Goal: Task Accomplishment & Management: Manage account settings

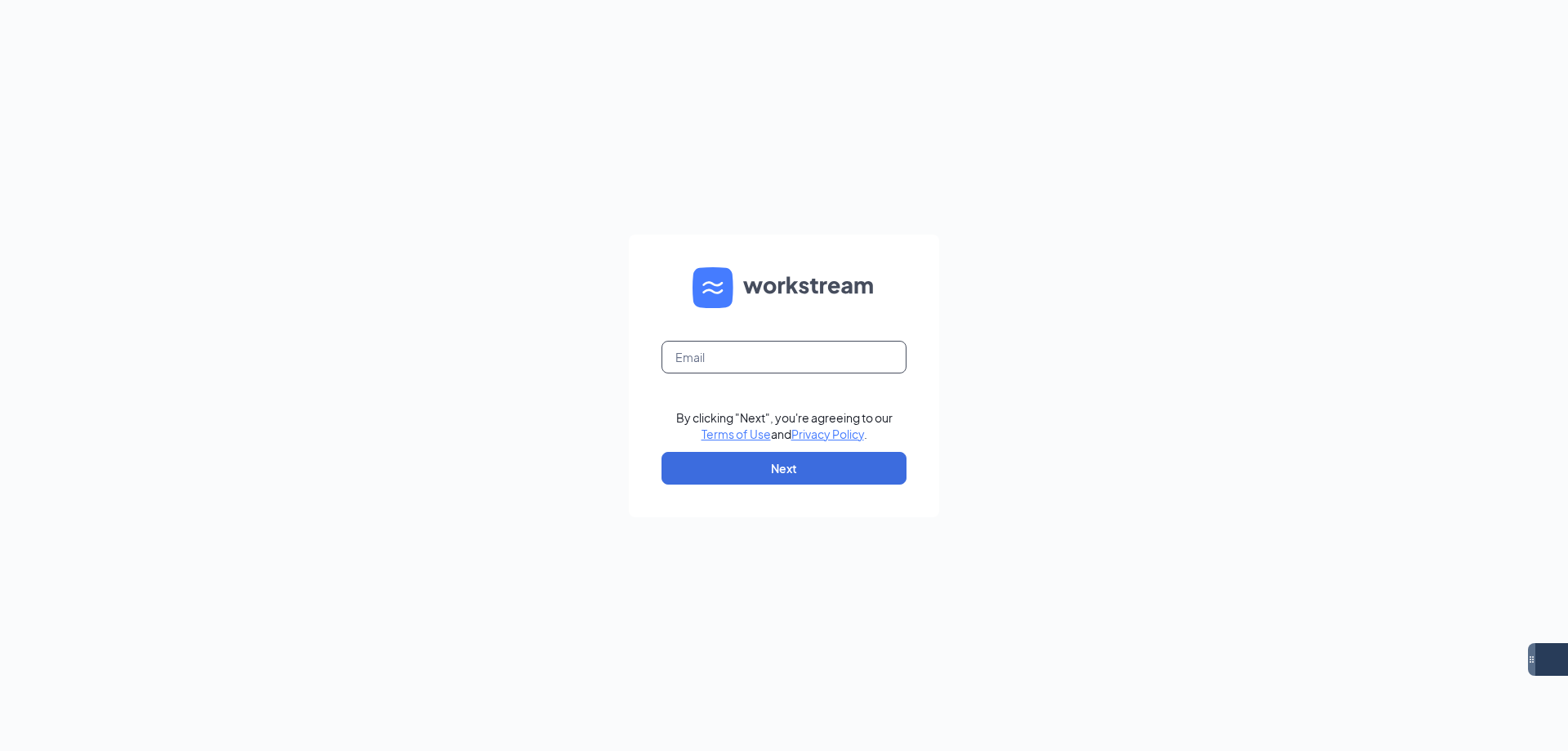
click at [836, 353] on input "text" at bounding box center [784, 357] width 245 height 33
type input "eastmesa.culvers@gmail.com"
click at [812, 478] on button "Next" at bounding box center [784, 467] width 245 height 33
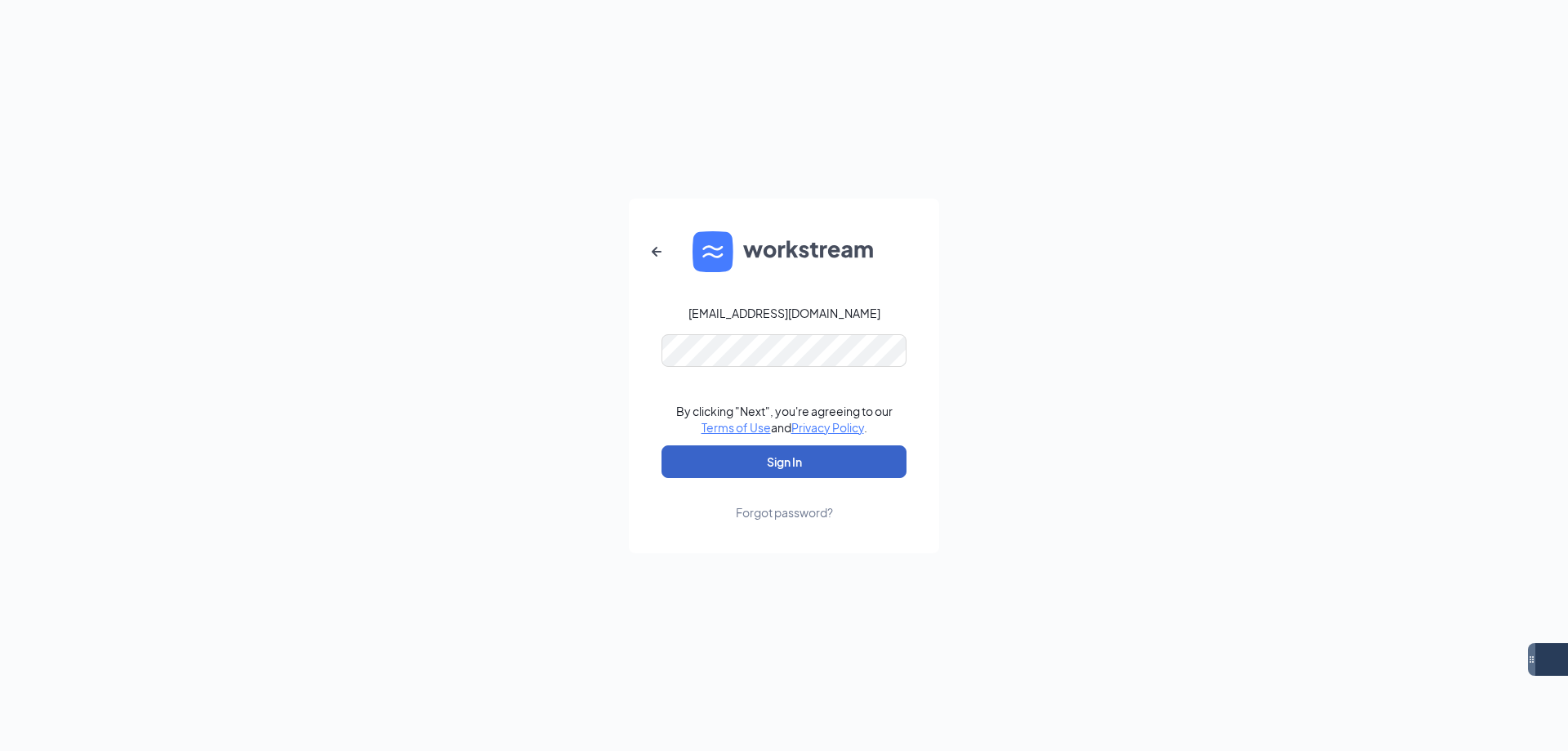
click at [819, 460] on button "Sign In" at bounding box center [784, 461] width 245 height 33
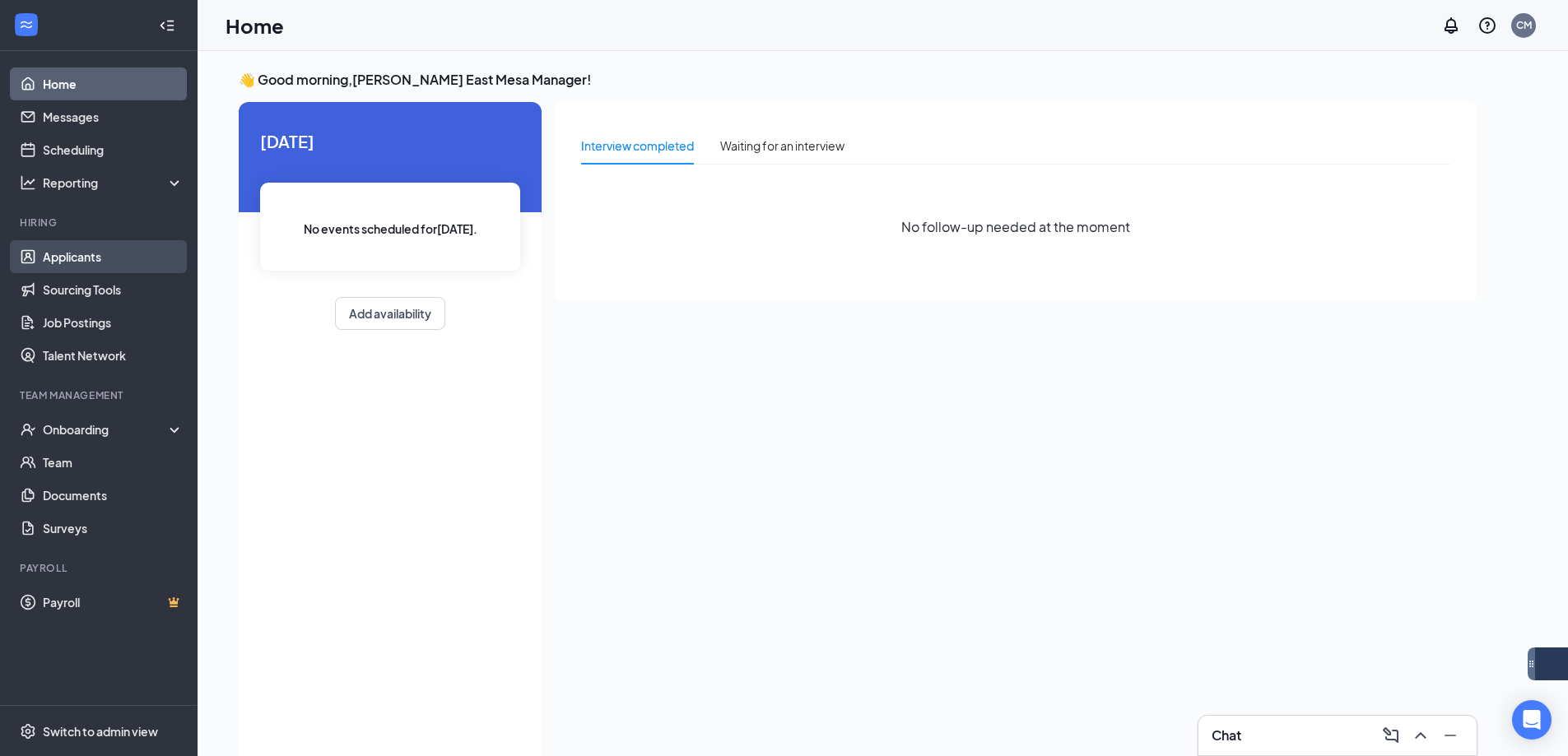
click at [127, 254] on link "Applicants" at bounding box center [113, 256] width 141 height 33
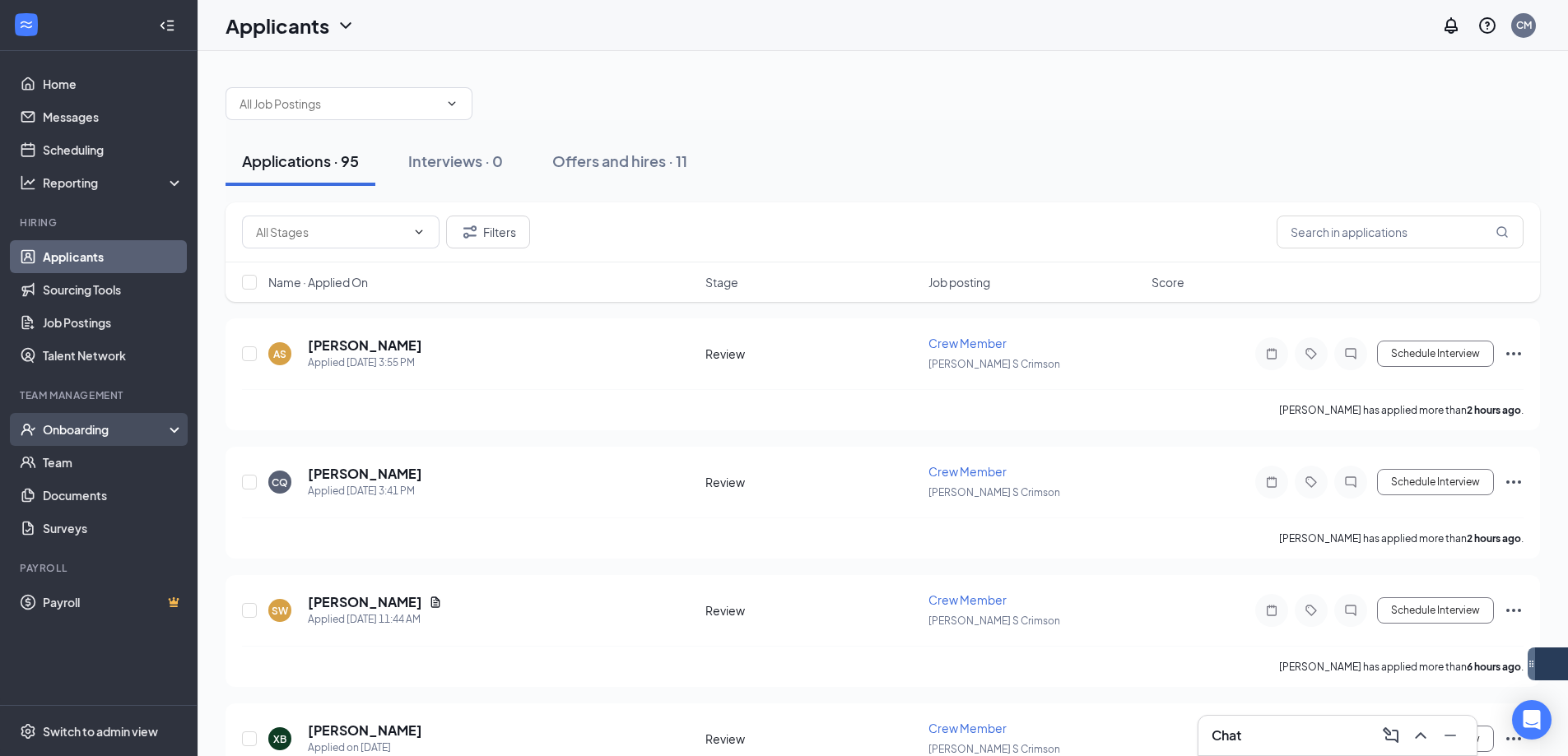
click at [104, 428] on div "Onboarding" at bounding box center [106, 429] width 126 height 16
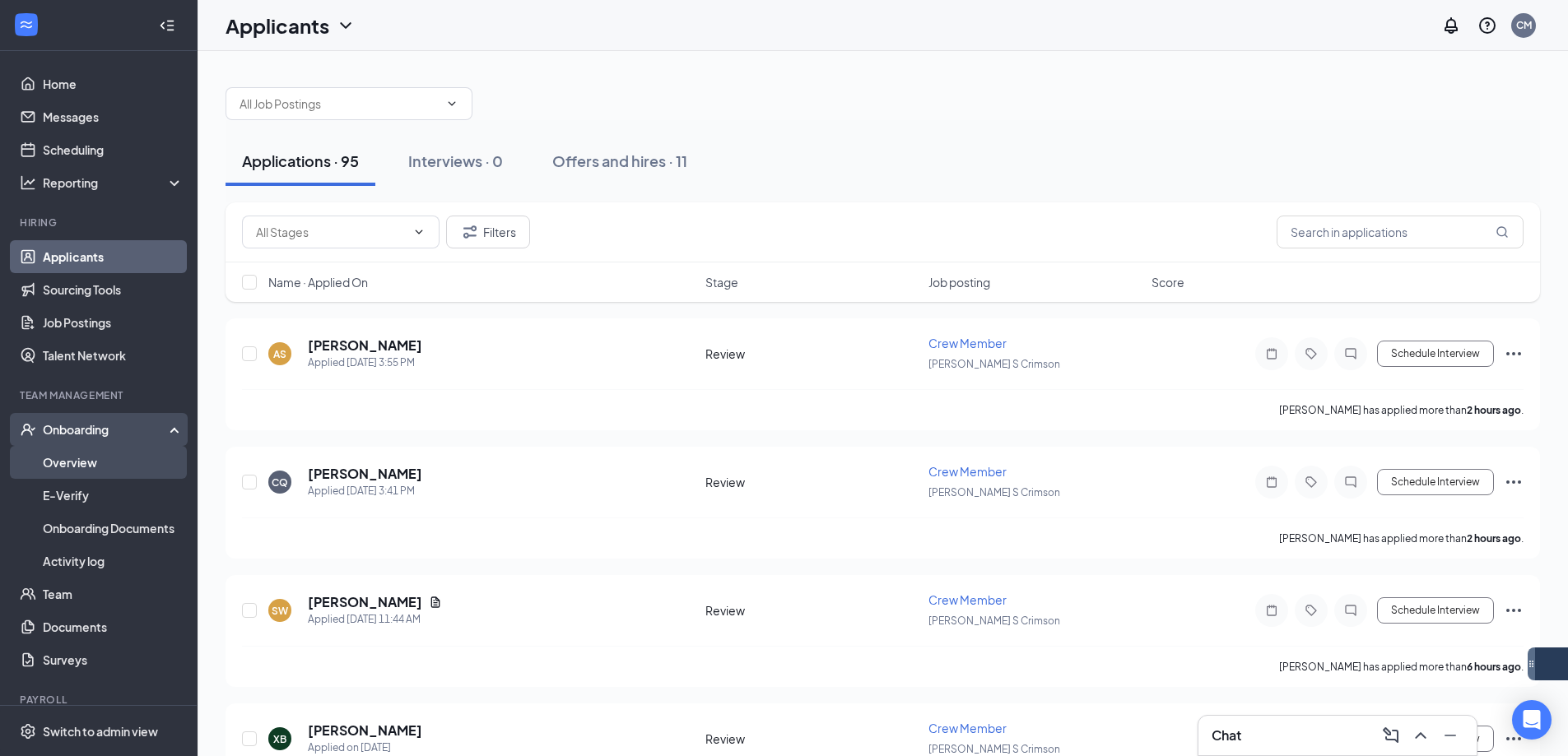
click at [125, 468] on link "Overview" at bounding box center [113, 462] width 141 height 33
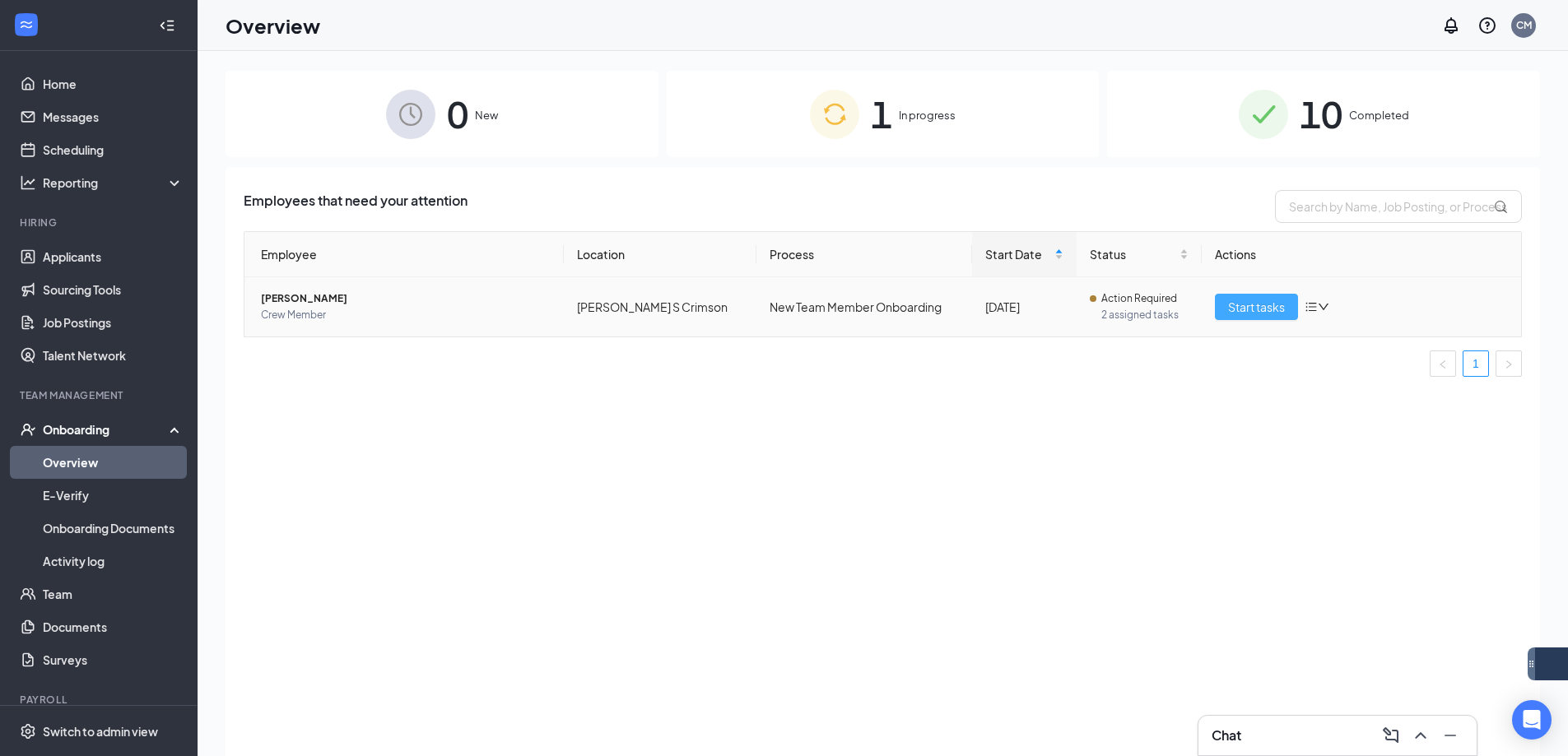
click at [1245, 308] on span "Start tasks" at bounding box center [1257, 307] width 57 height 18
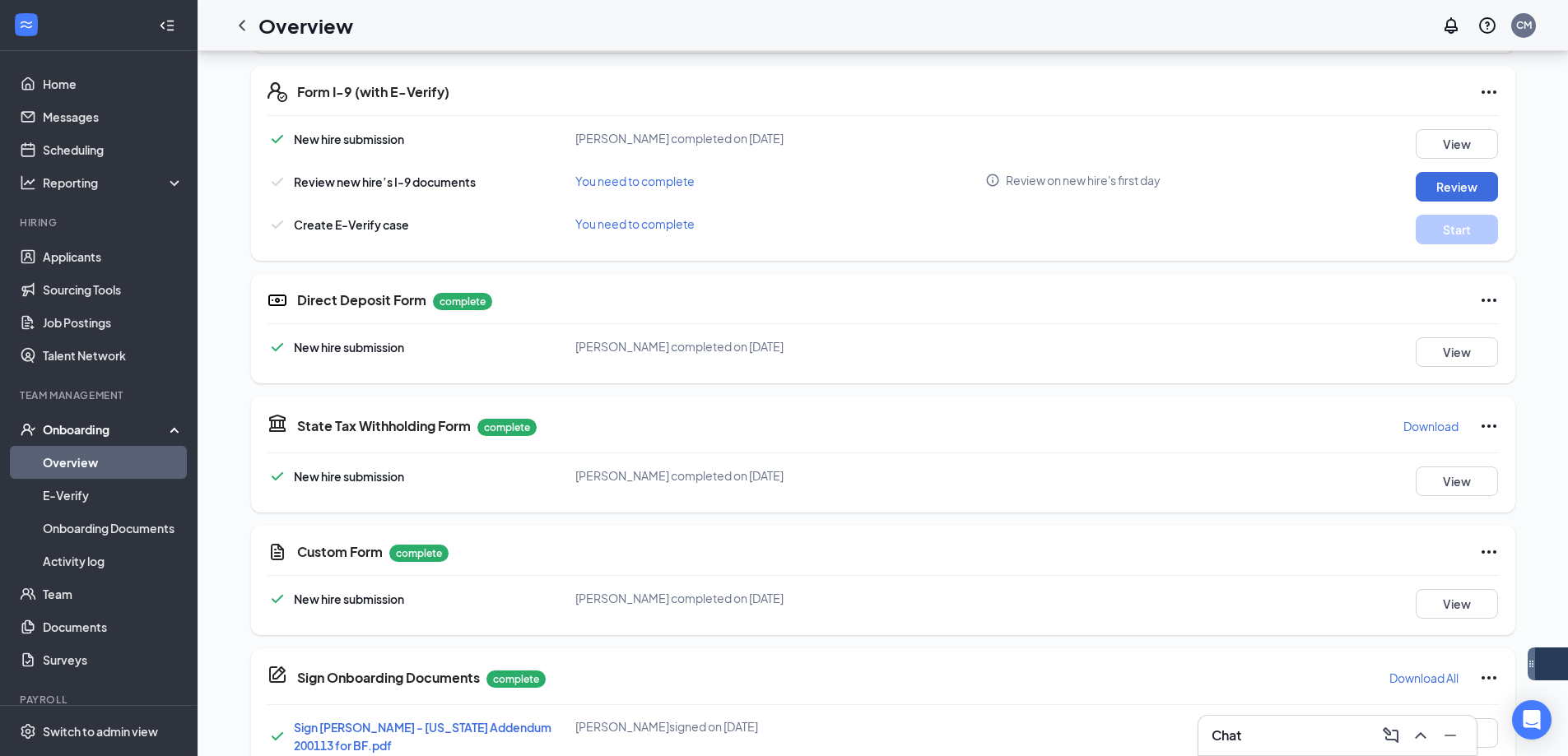
scroll to position [494, 0]
click at [1417, 346] on button "View" at bounding box center [1457, 350] width 82 height 29
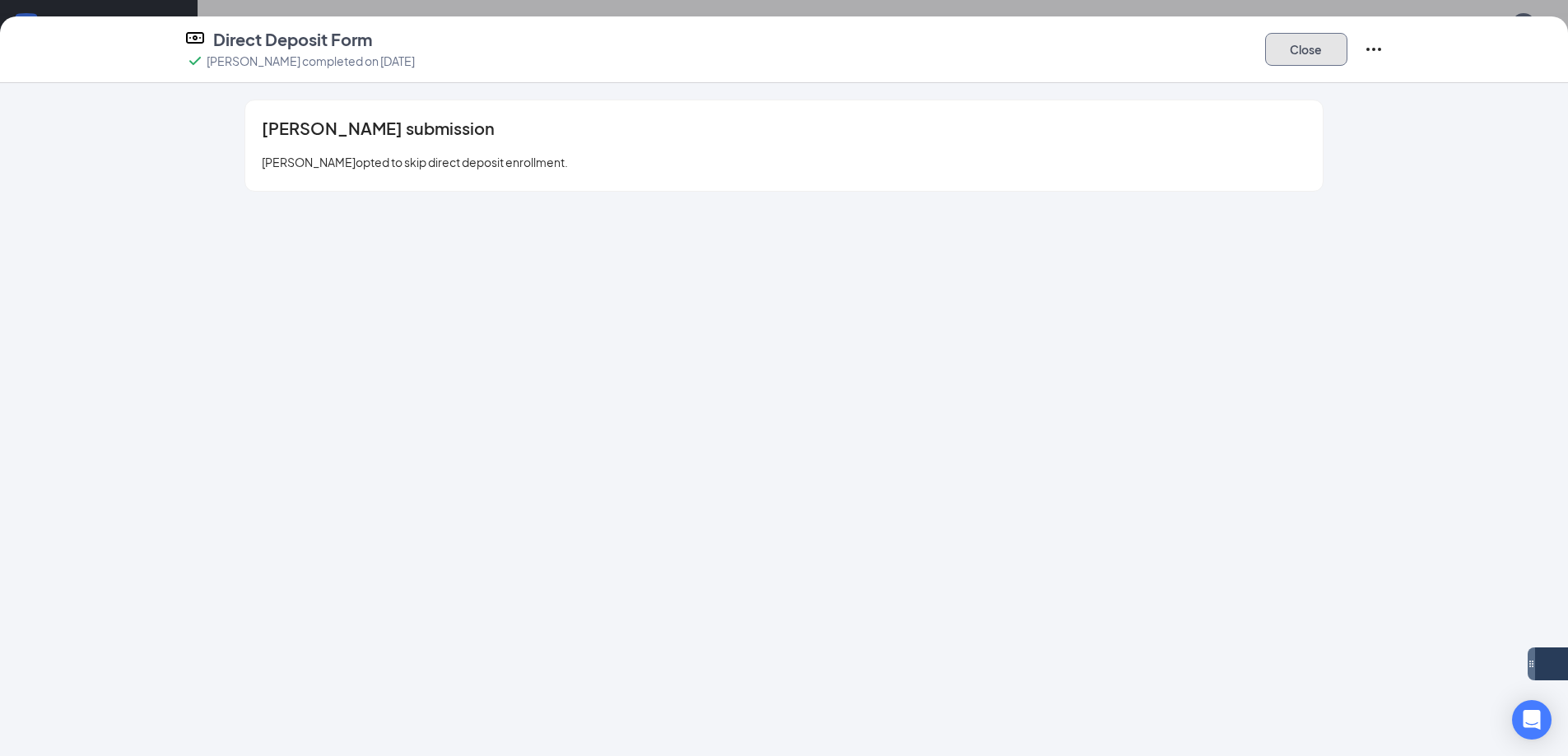
click at [1322, 62] on button "Close" at bounding box center [1305, 49] width 82 height 33
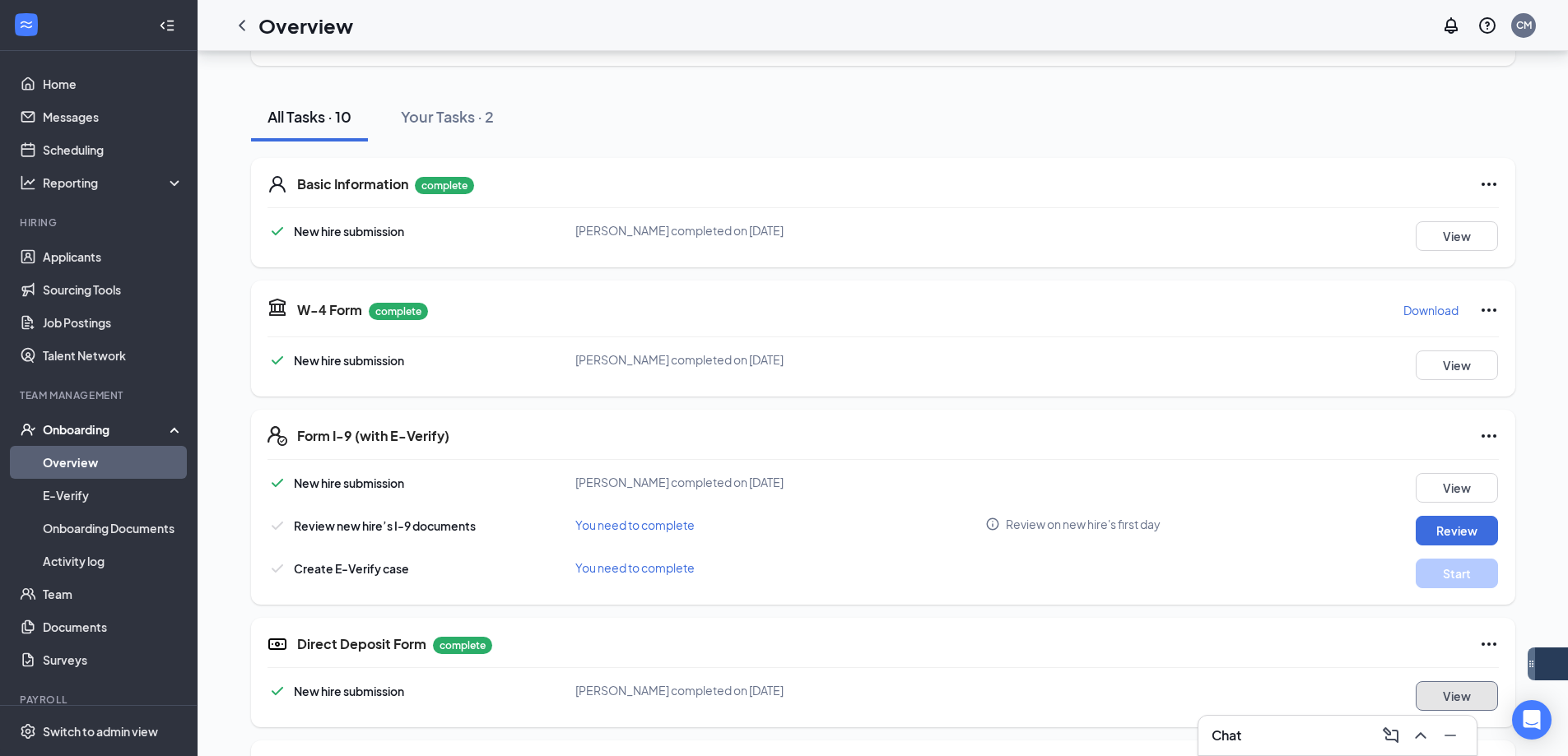
scroll to position [246, 0]
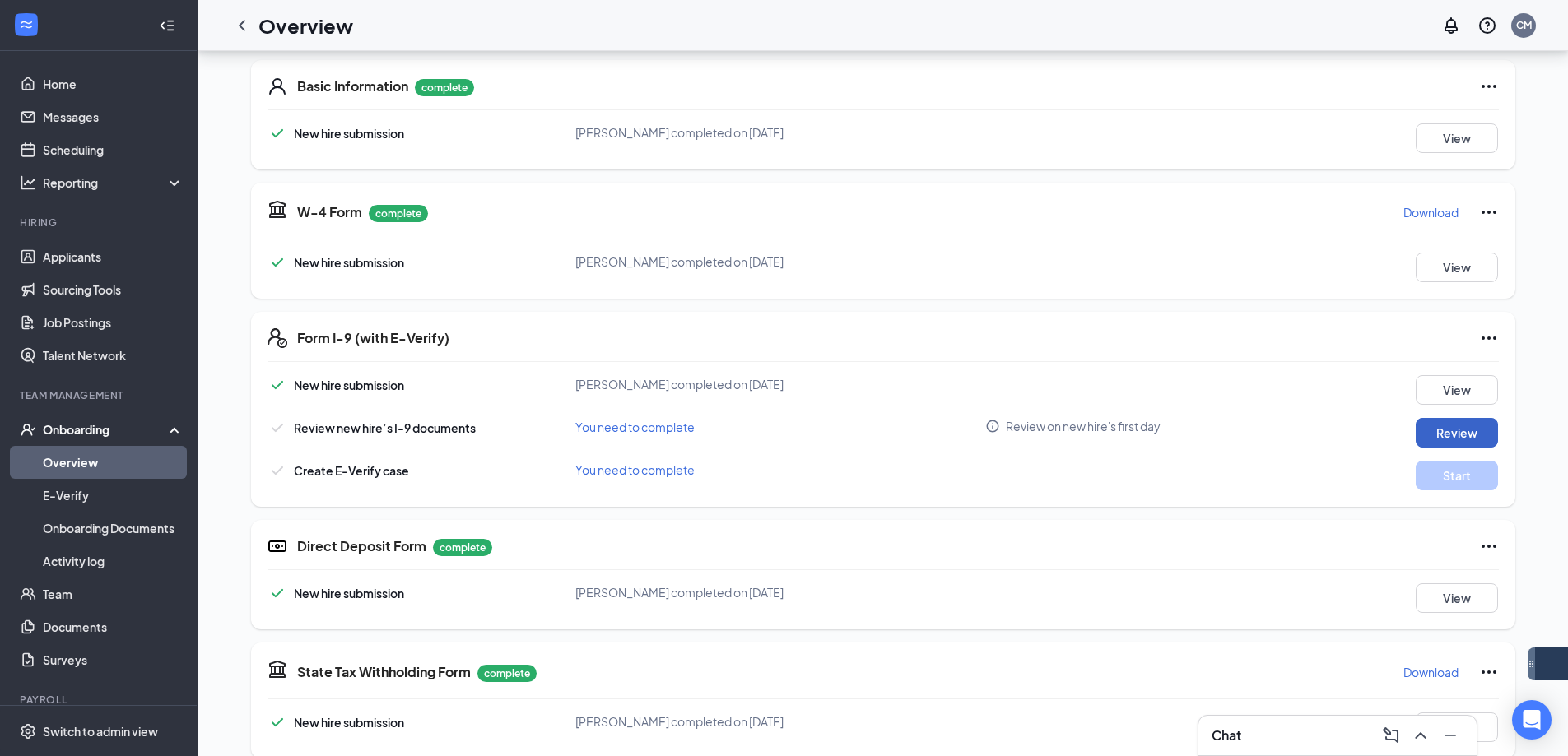
click at [1450, 435] on button "Review" at bounding box center [1457, 432] width 82 height 29
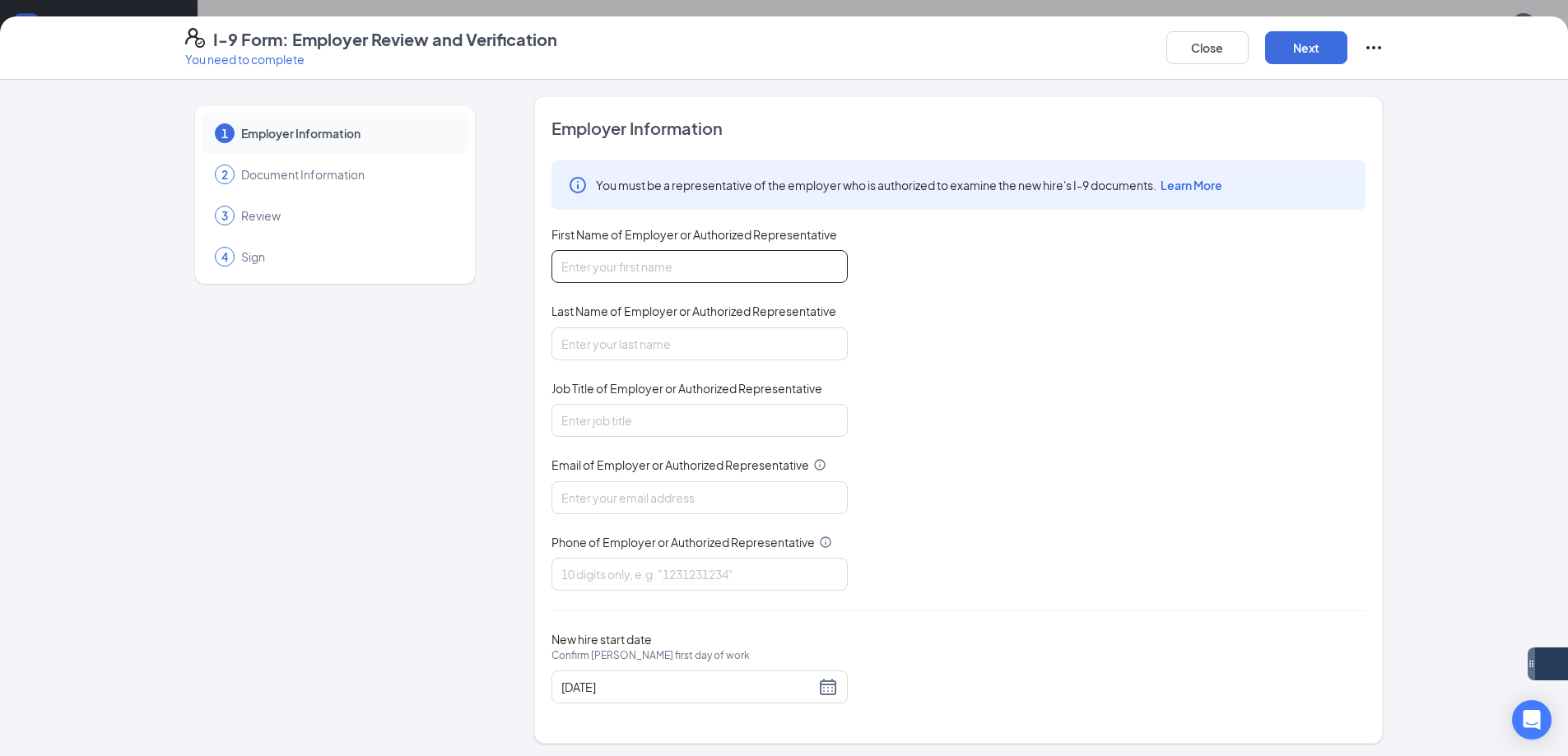
click at [737, 269] on input "First Name of Employer or Authorized Representative" at bounding box center [699, 266] width 296 height 33
type input "Sarah"
drag, startPoint x: 694, startPoint y: 335, endPoint x: 692, endPoint y: 348, distance: 13.2
click at [694, 335] on input "Last Name of Employer or Authorized Representative" at bounding box center [699, 343] width 296 height 33
type input "Xylus"
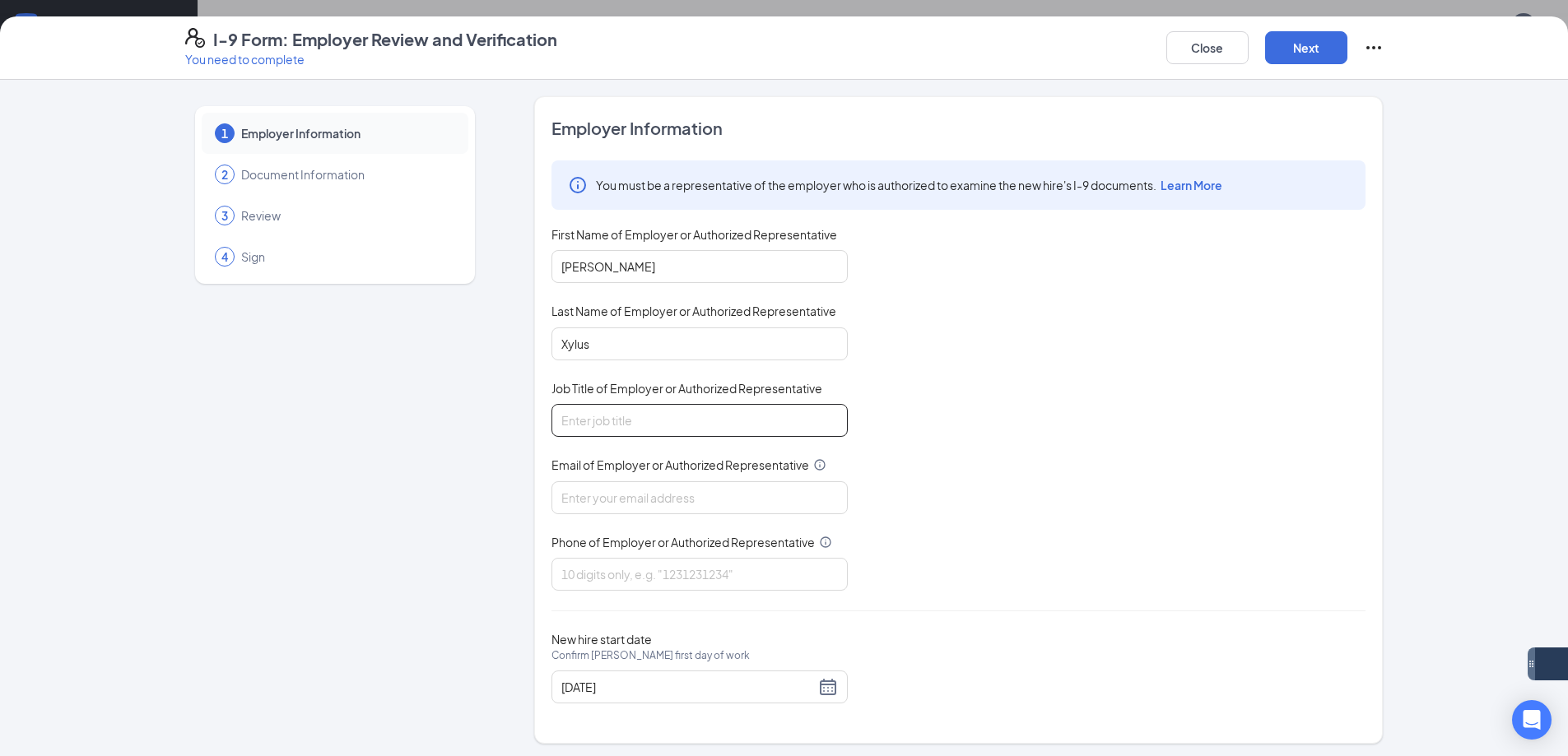
drag, startPoint x: 687, startPoint y: 417, endPoint x: 689, endPoint y: 436, distance: 19.1
click at [687, 417] on input "Job Title of Employer or Authorized Representative" at bounding box center [699, 420] width 296 height 33
type input "General Manager"
drag, startPoint x: 691, startPoint y: 489, endPoint x: 699, endPoint y: 514, distance: 26.2
click at [691, 489] on input "Email of Employer or Authorized Representative" at bounding box center [699, 497] width 296 height 33
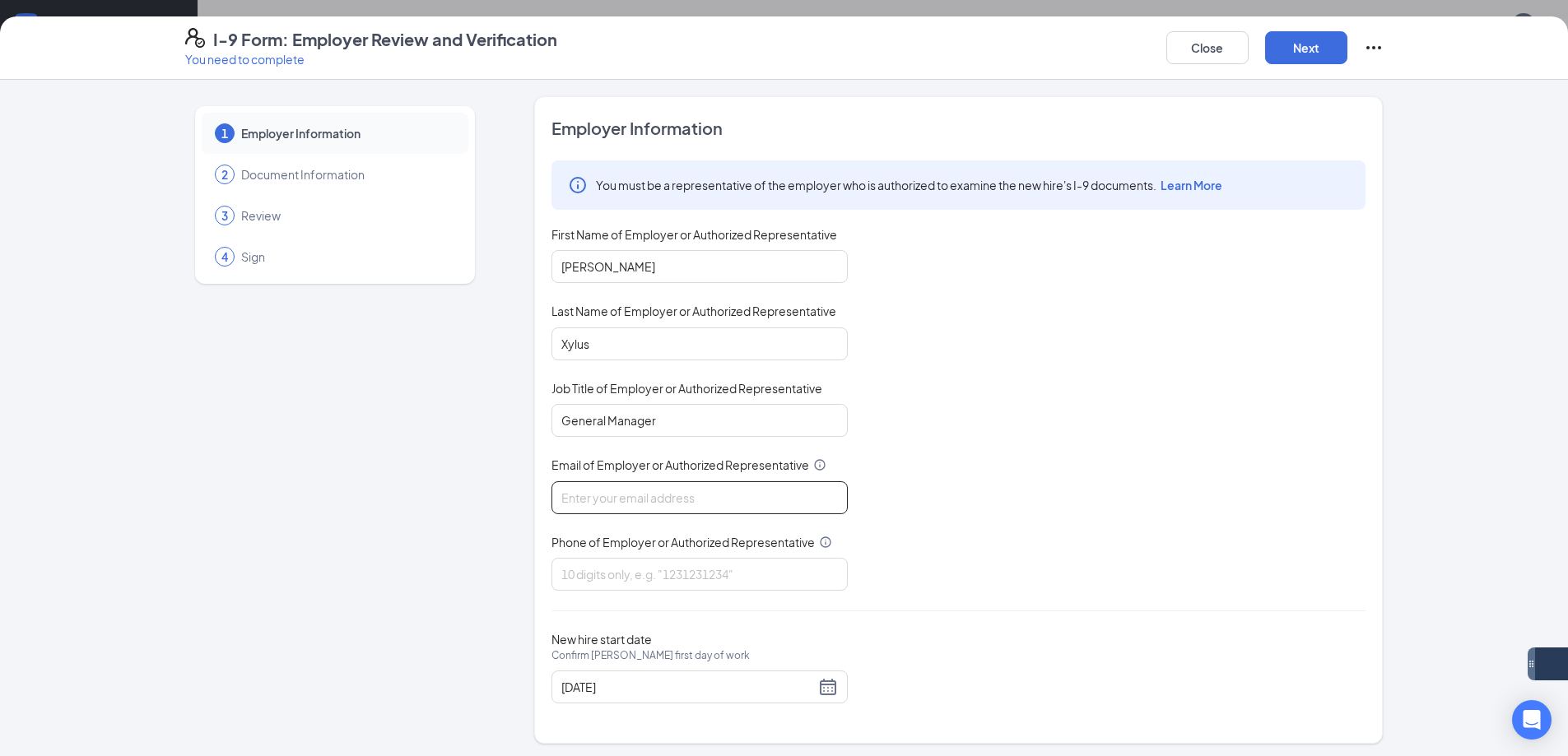
type input "eastmesa.culvers@gmail.com"
click at [715, 567] on input "Phone of Employer or Authorized Representative" at bounding box center [699, 574] width 296 height 33
type input "6025969894"
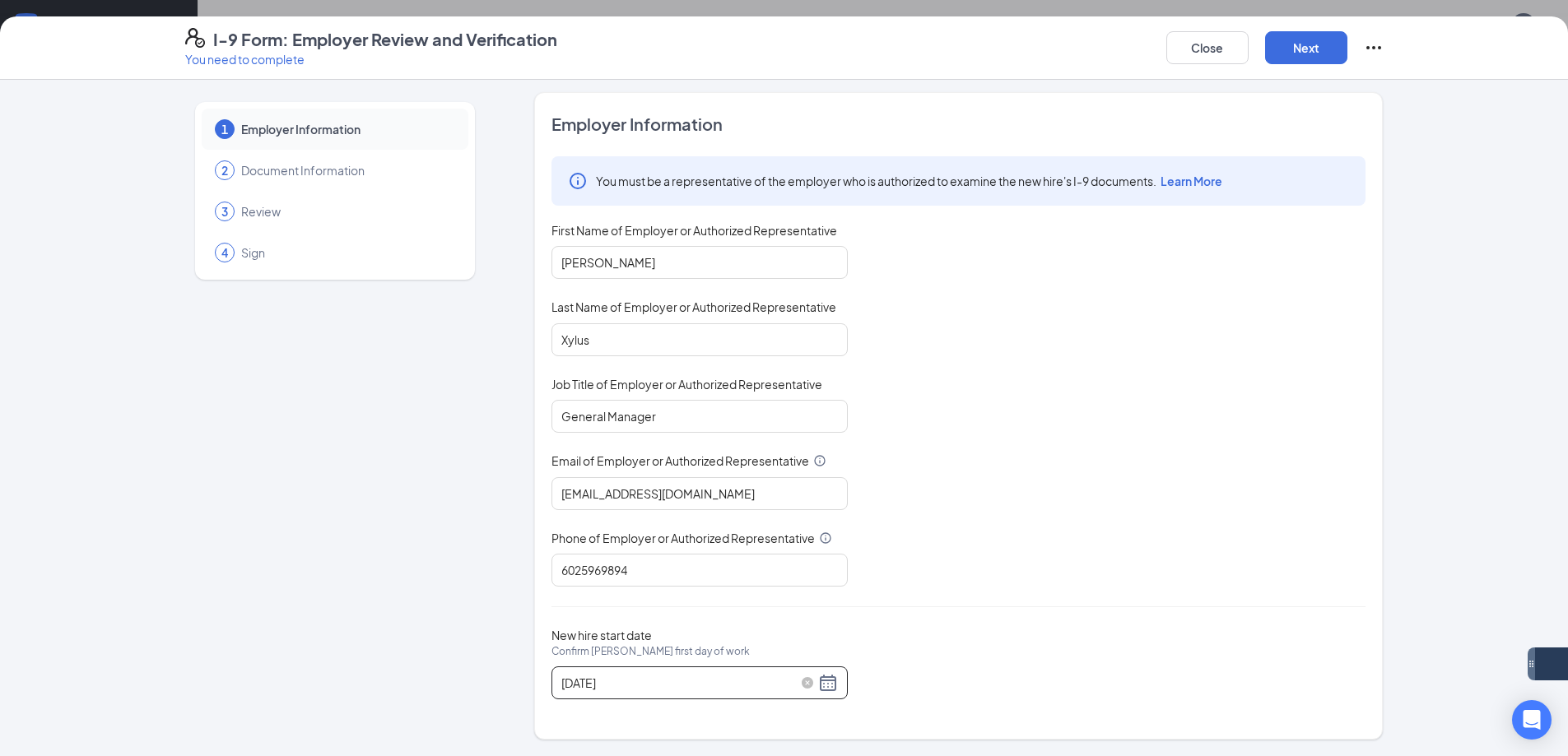
click at [816, 685] on div "09/13/2025" at bounding box center [699, 682] width 277 height 20
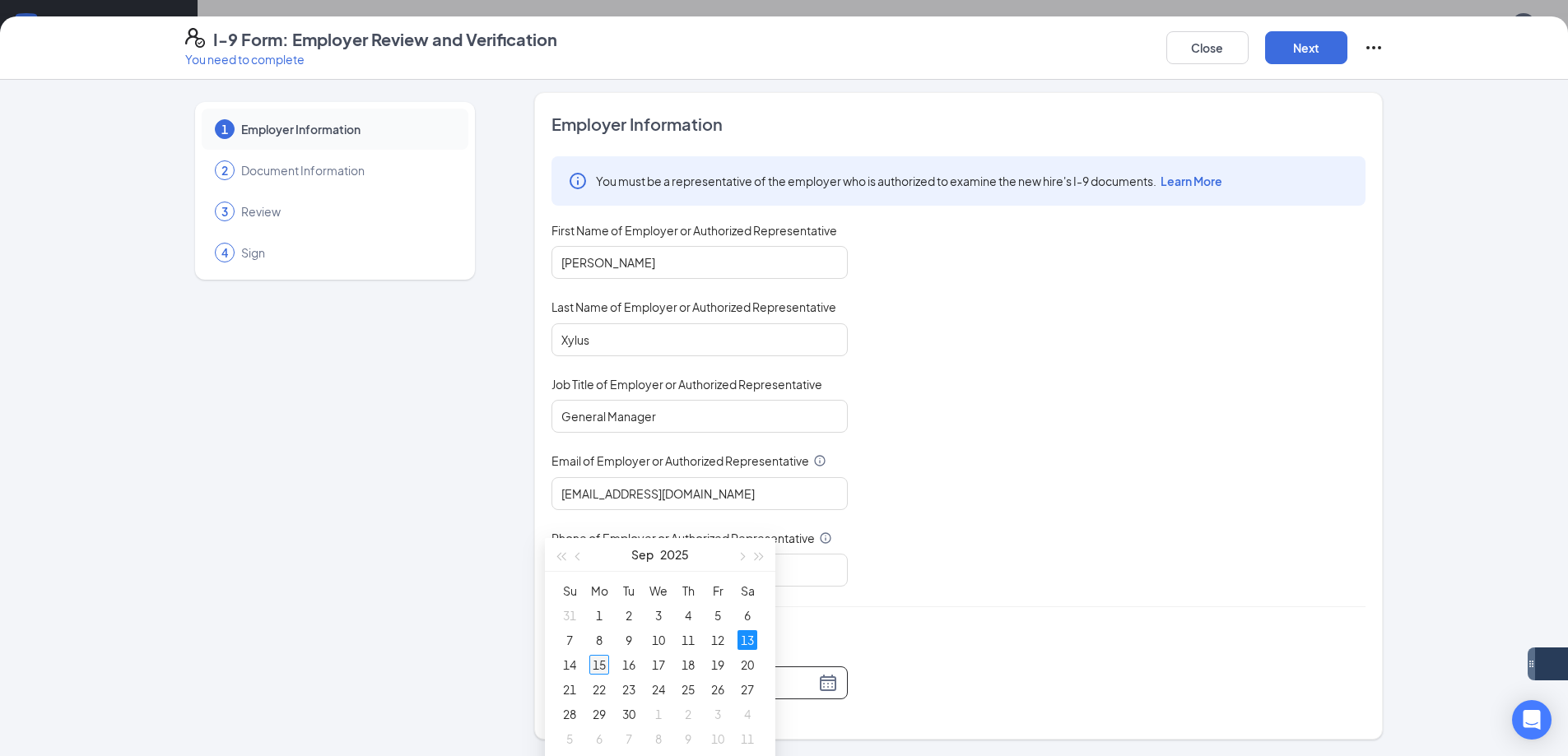
type input "09/15/2025"
click at [601, 662] on div "15" at bounding box center [599, 664] width 20 height 20
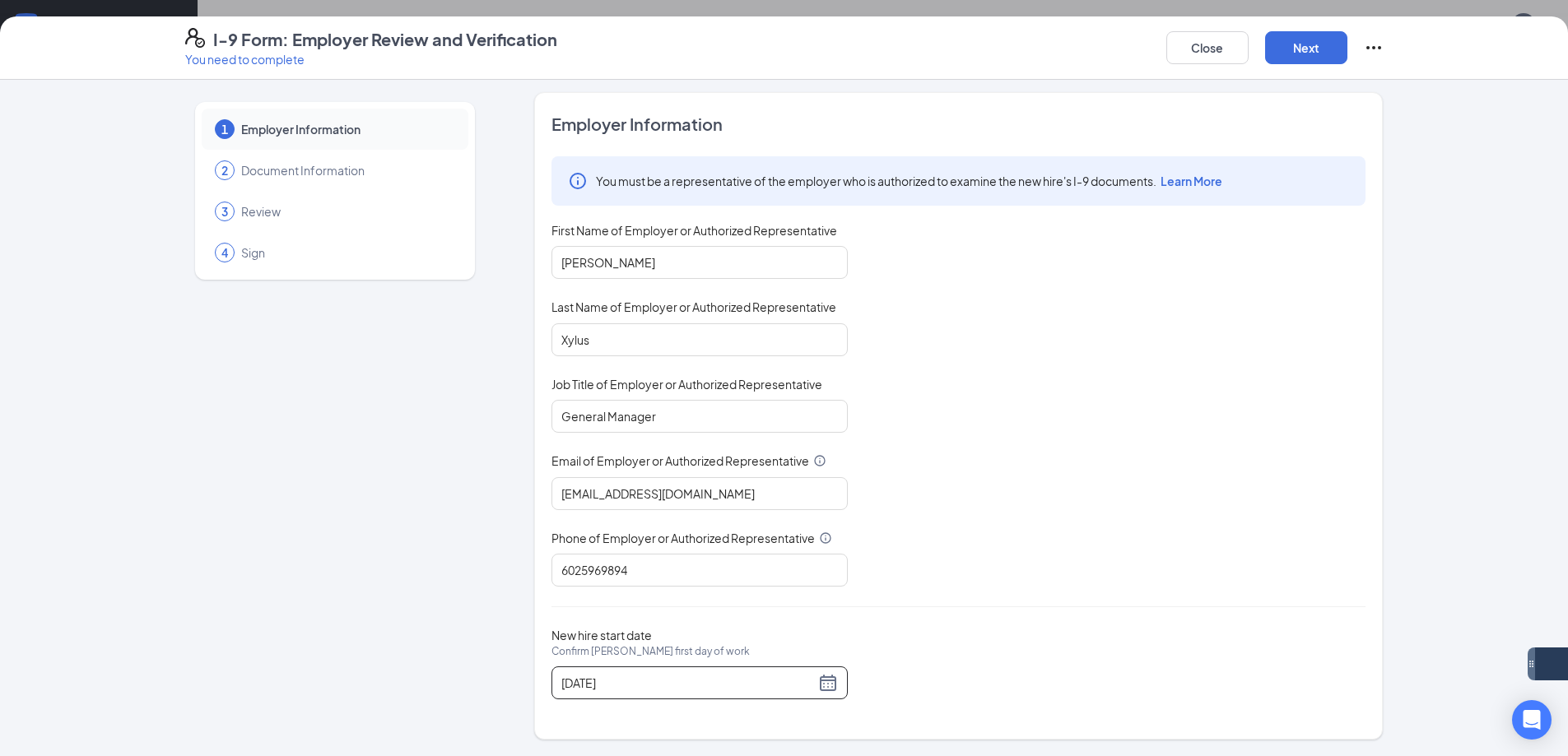
click at [1097, 424] on div "You must be a representative of the employer who is authorized to examine the n…" at bounding box center [958, 372] width 814 height 430
click at [1323, 49] on button "Next" at bounding box center [1305, 47] width 82 height 33
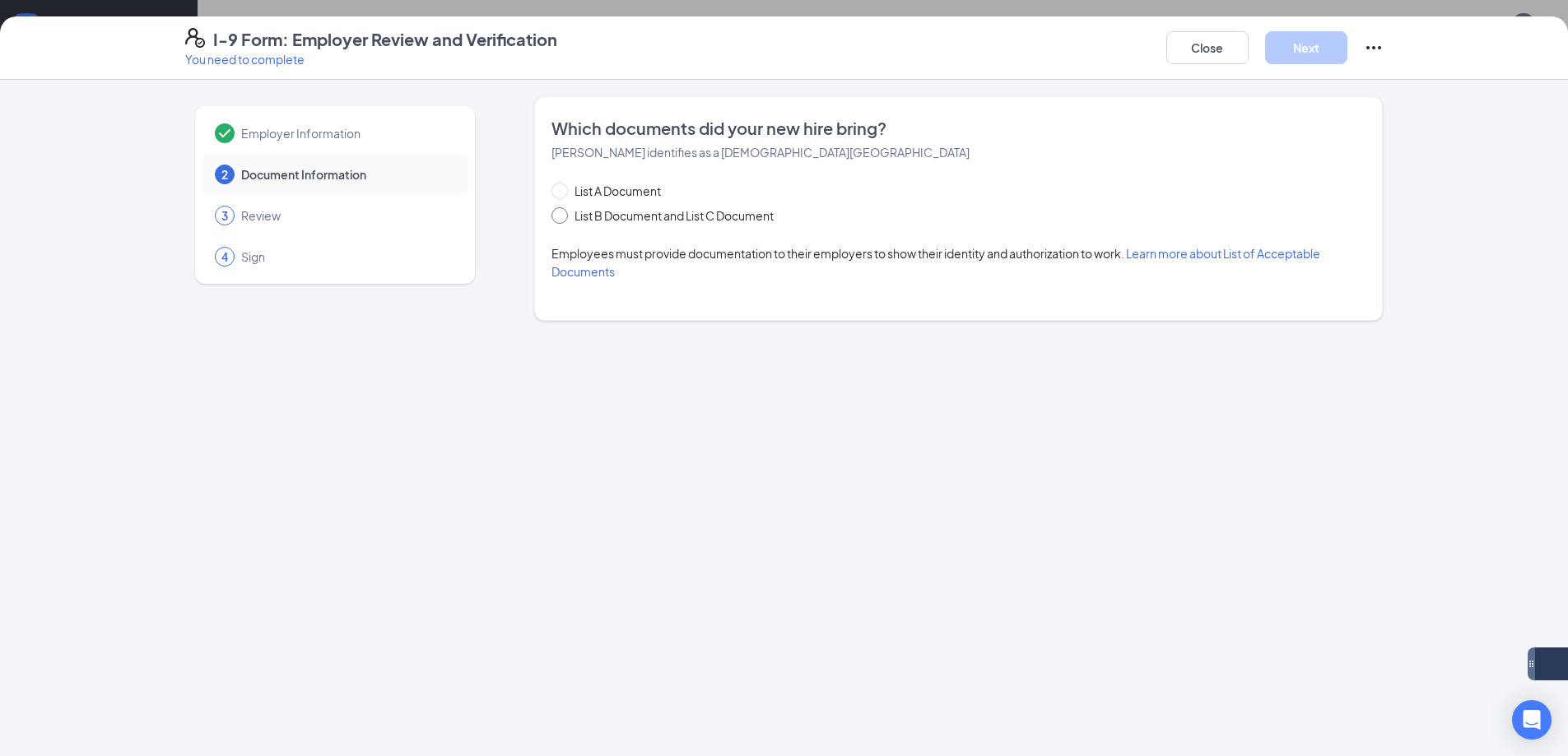
click at [638, 215] on span "List B Document and List C Document" at bounding box center [674, 215] width 213 height 18
click at [563, 215] on input "List B Document and List C Document" at bounding box center [557, 213] width 12 height 12
radio input "true"
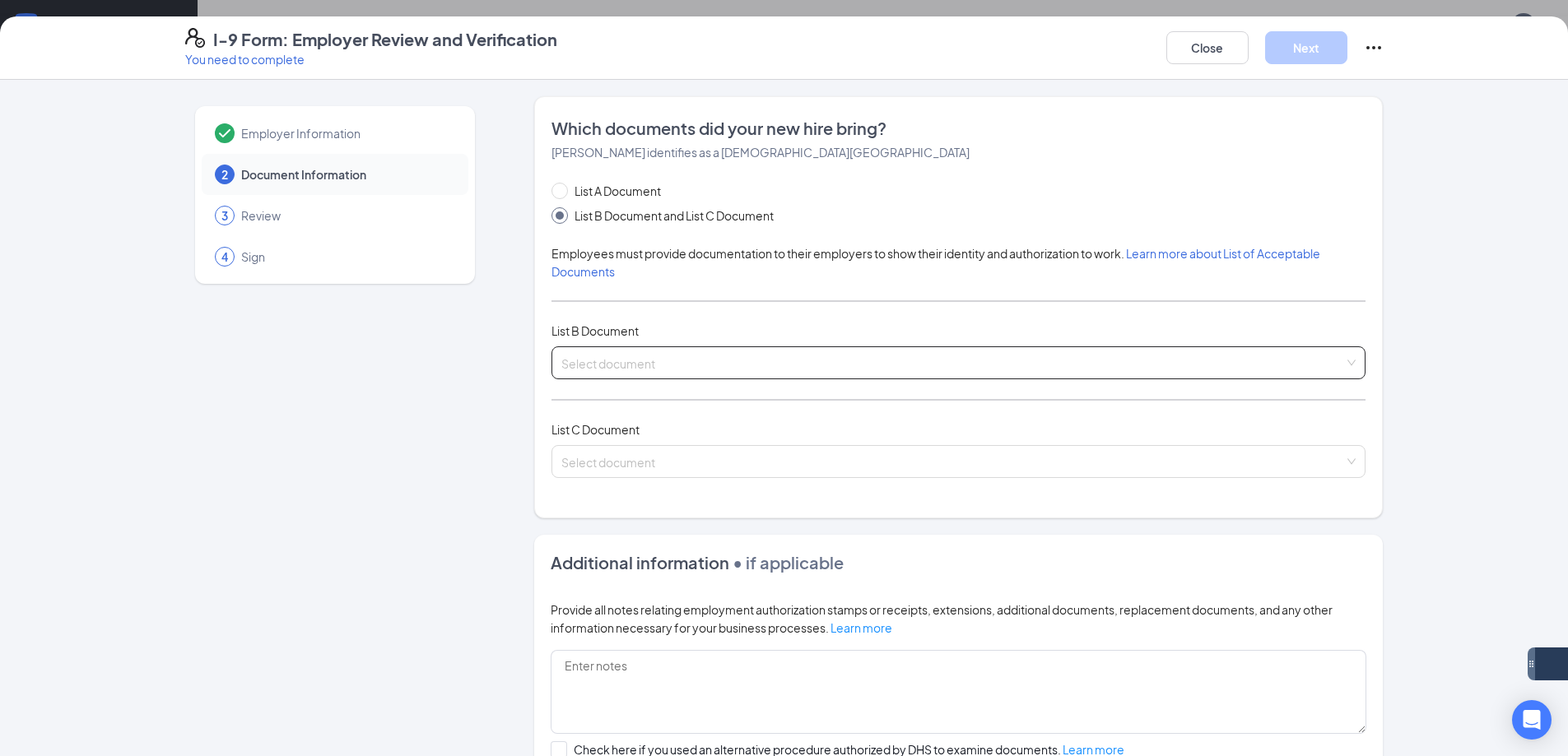
click at [690, 356] on input "search" at bounding box center [952, 359] width 782 height 25
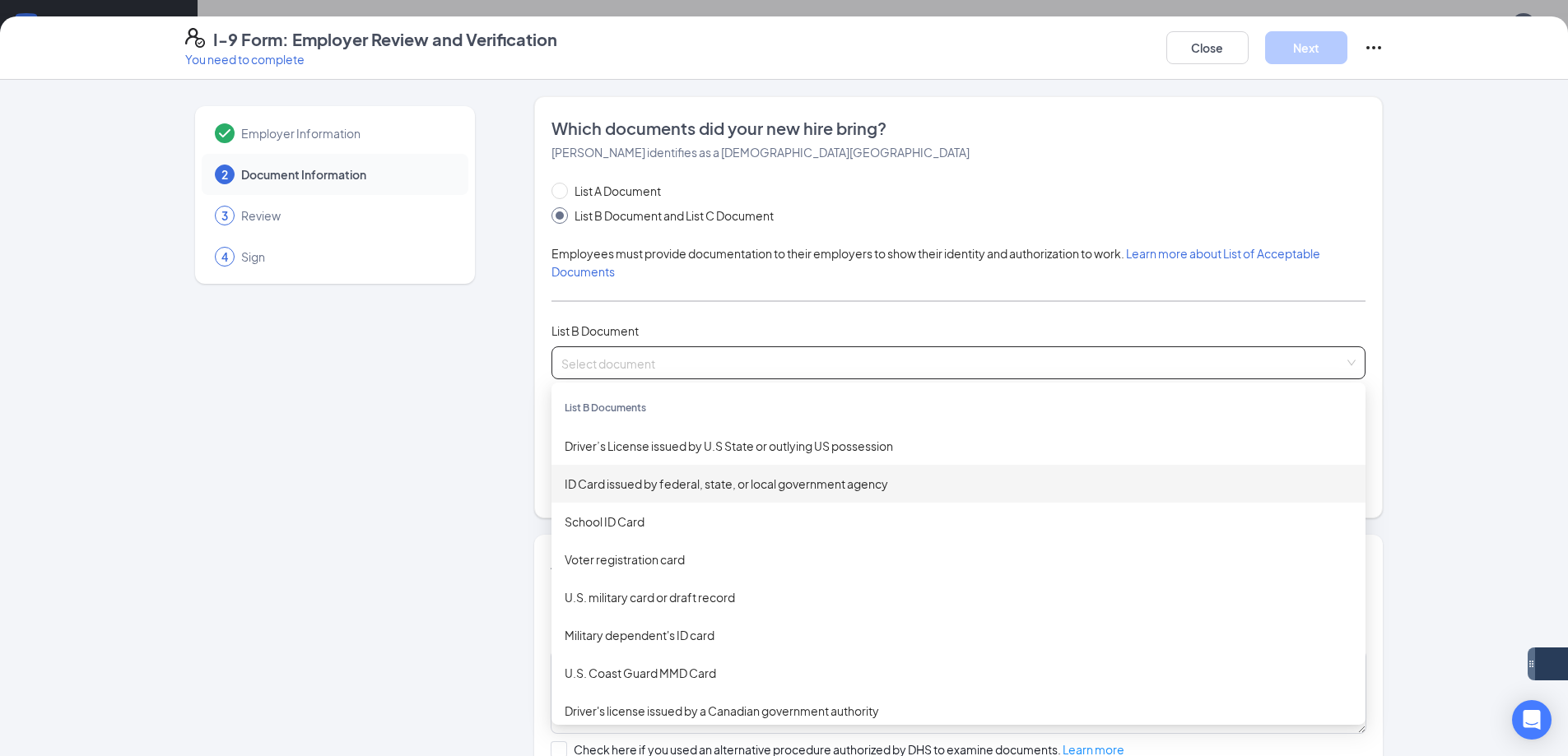
click at [711, 485] on div "ID Card issued by federal, state, or local government agency" at bounding box center [958, 484] width 788 height 18
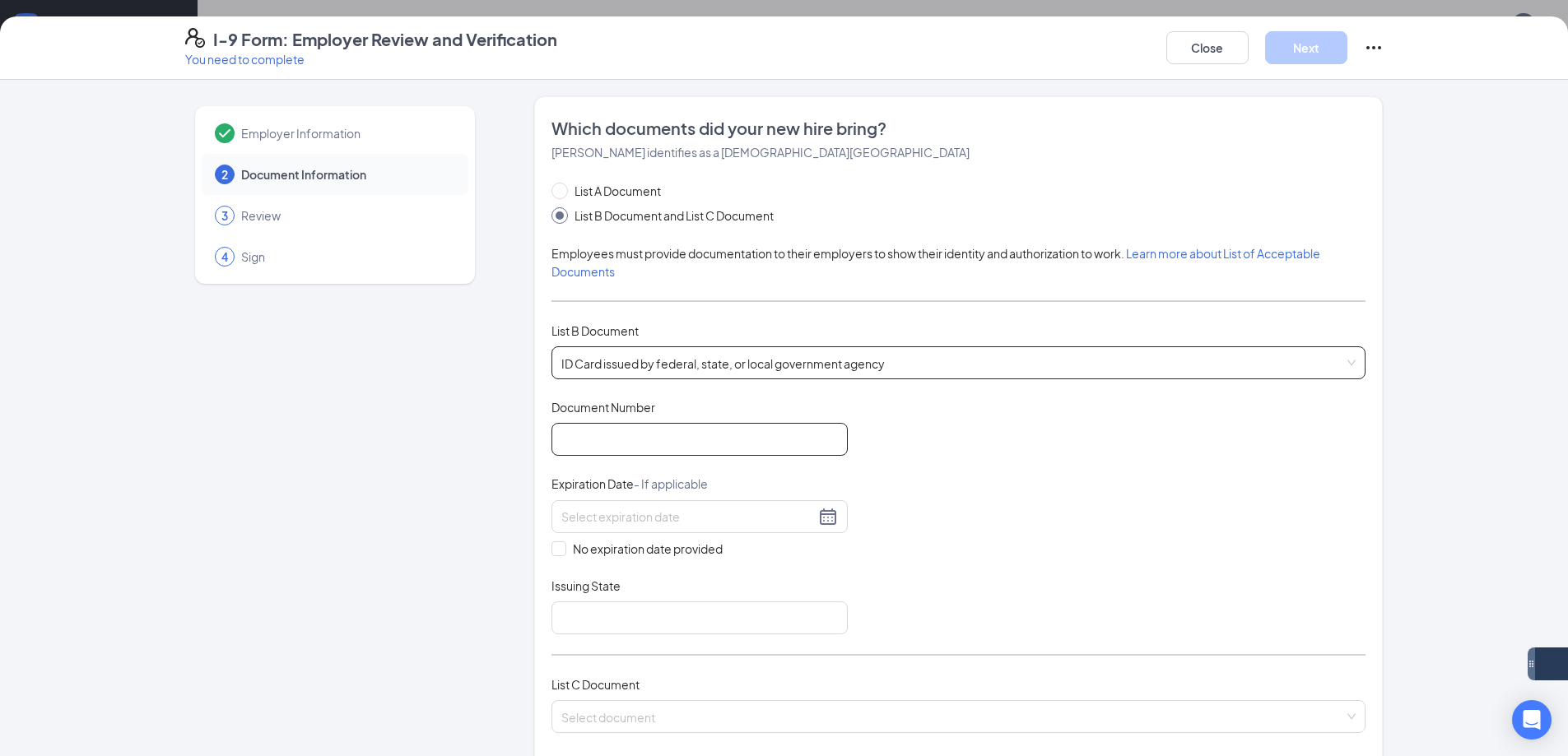
click at [672, 440] on input "Document Number" at bounding box center [699, 438] width 296 height 33
type input "D10126046"
drag, startPoint x: 722, startPoint y: 511, endPoint x: 712, endPoint y: 531, distance: 22.4
click at [718, 520] on input at bounding box center [688, 517] width 254 height 18
click at [1053, 492] on div "Document Title ID Card issued by federal, state, or local government agency Doc…" at bounding box center [958, 516] width 814 height 235
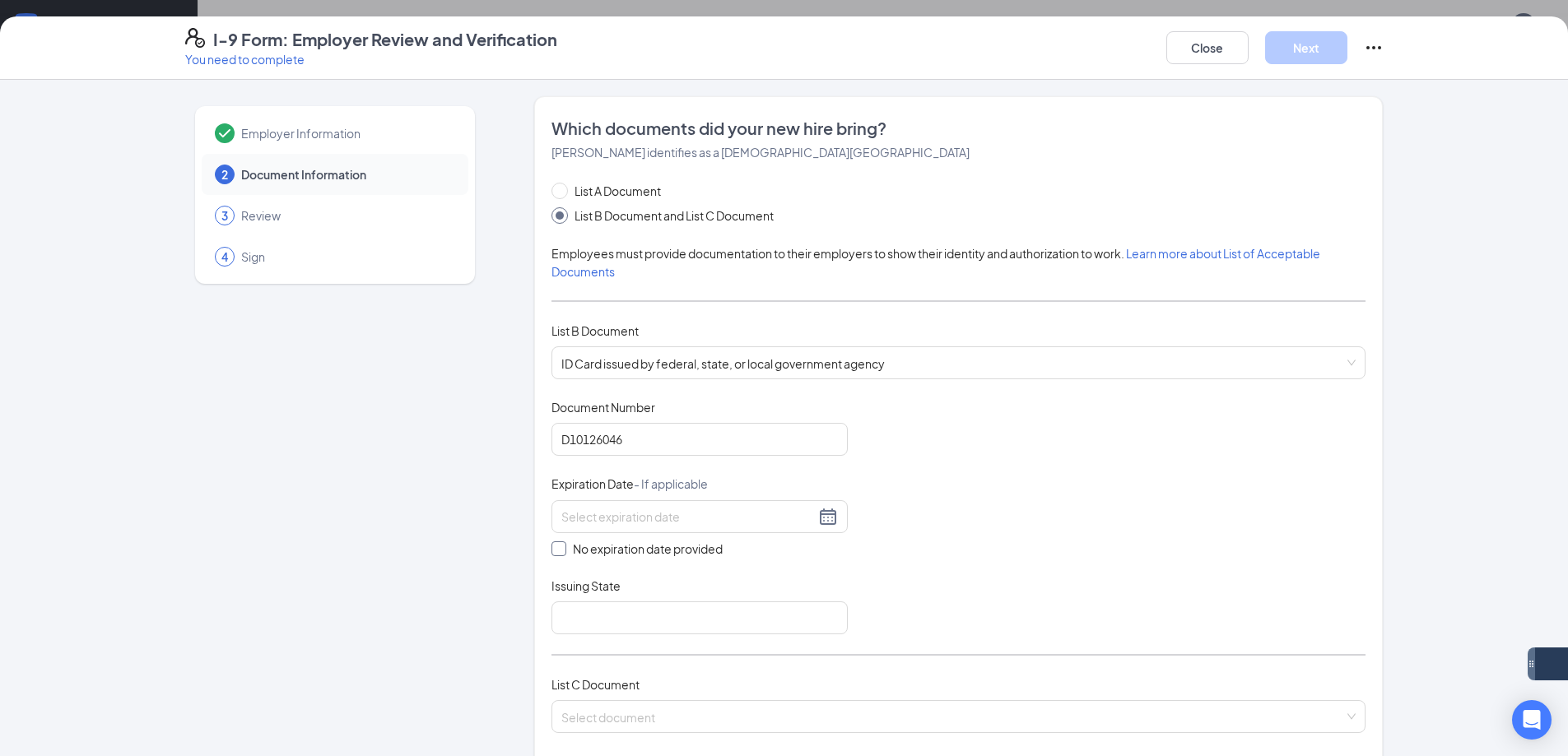
click at [552, 543] on input "No expiration date provided" at bounding box center [557, 546] width 12 height 12
checkbox input "true"
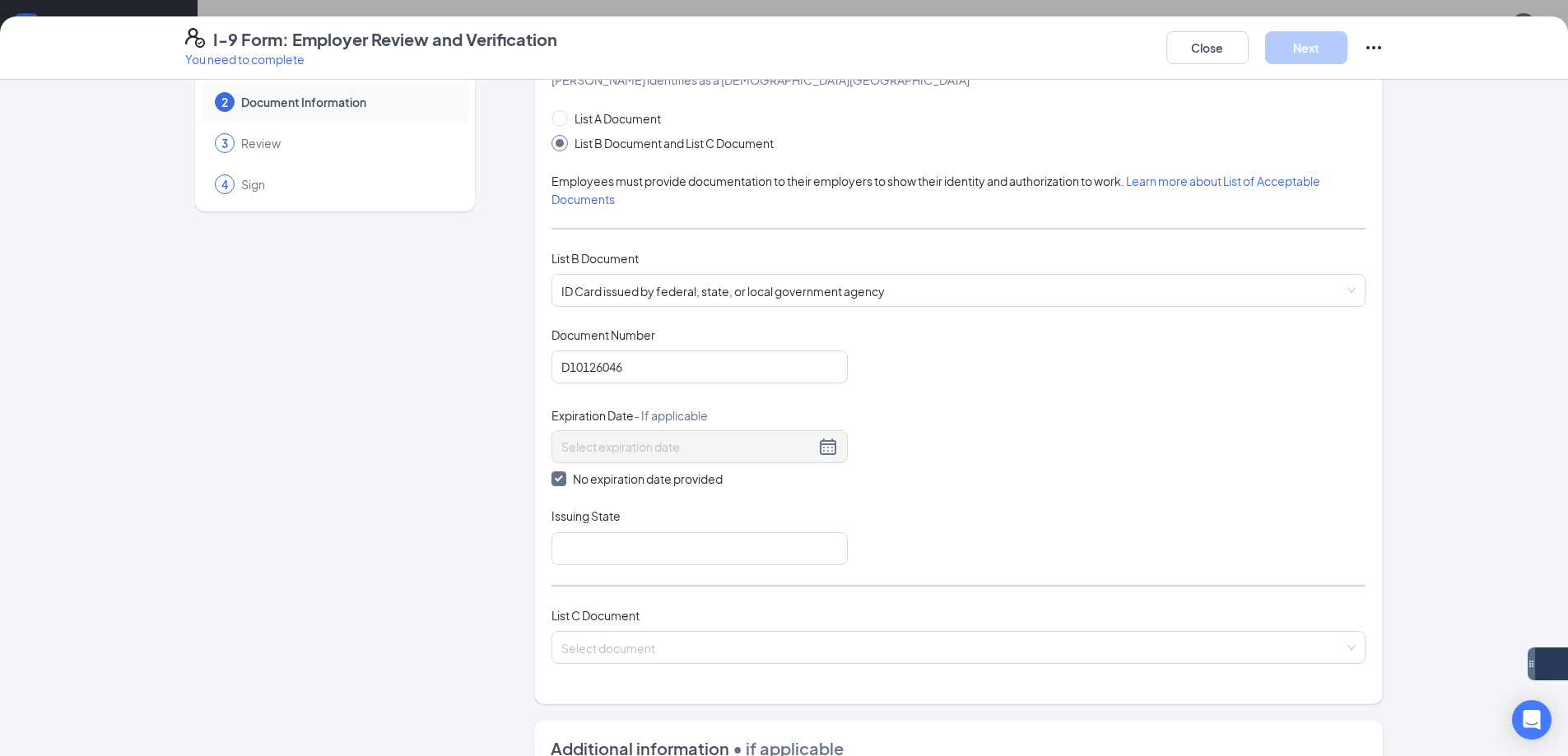
scroll to position [165, 0]
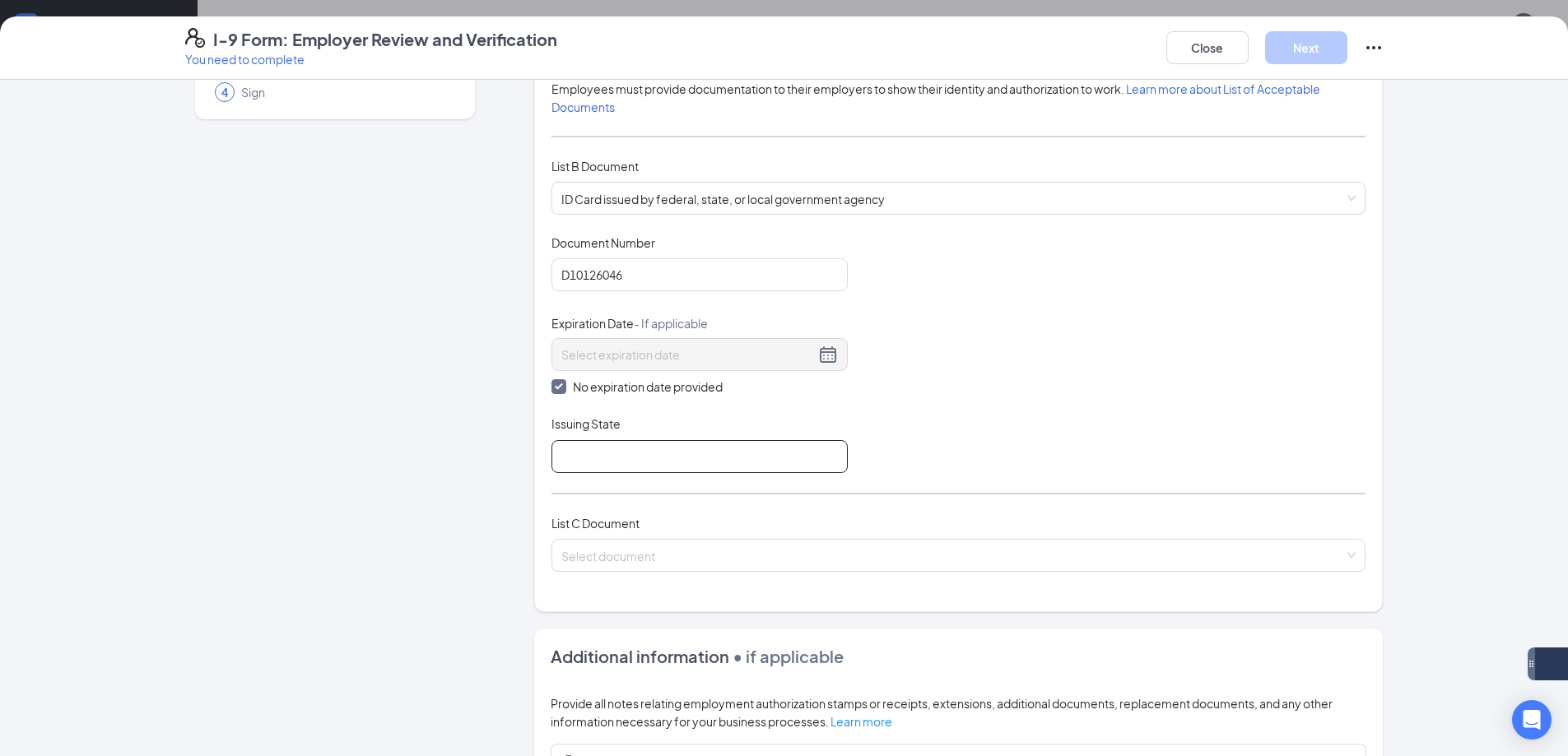
click at [684, 456] on input "Issuing State" at bounding box center [699, 456] width 296 height 33
type input "AZ"
click at [692, 554] on input "search" at bounding box center [952, 552] width 782 height 25
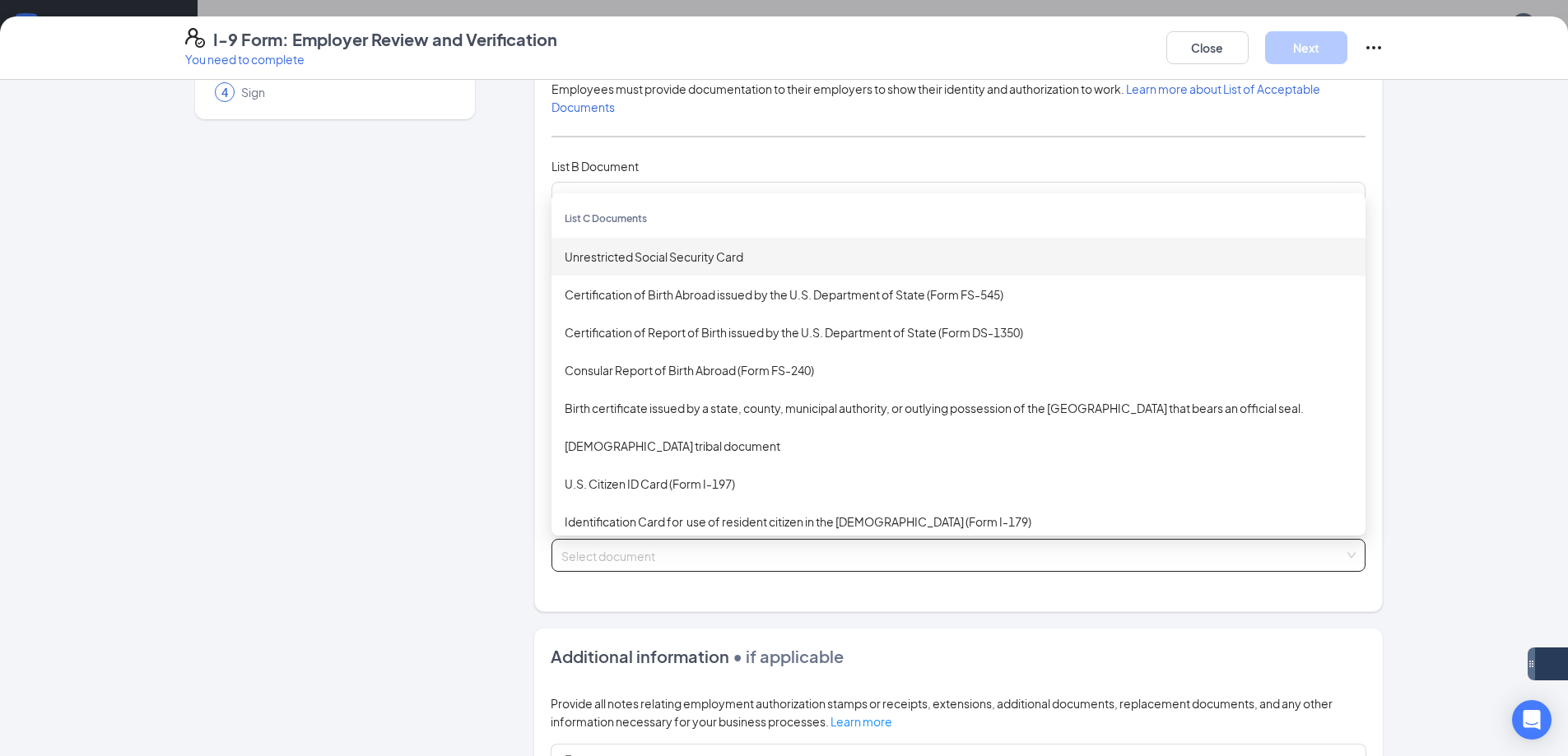
click at [647, 251] on div "Unrestricted Social Security Card" at bounding box center [958, 256] width 788 height 18
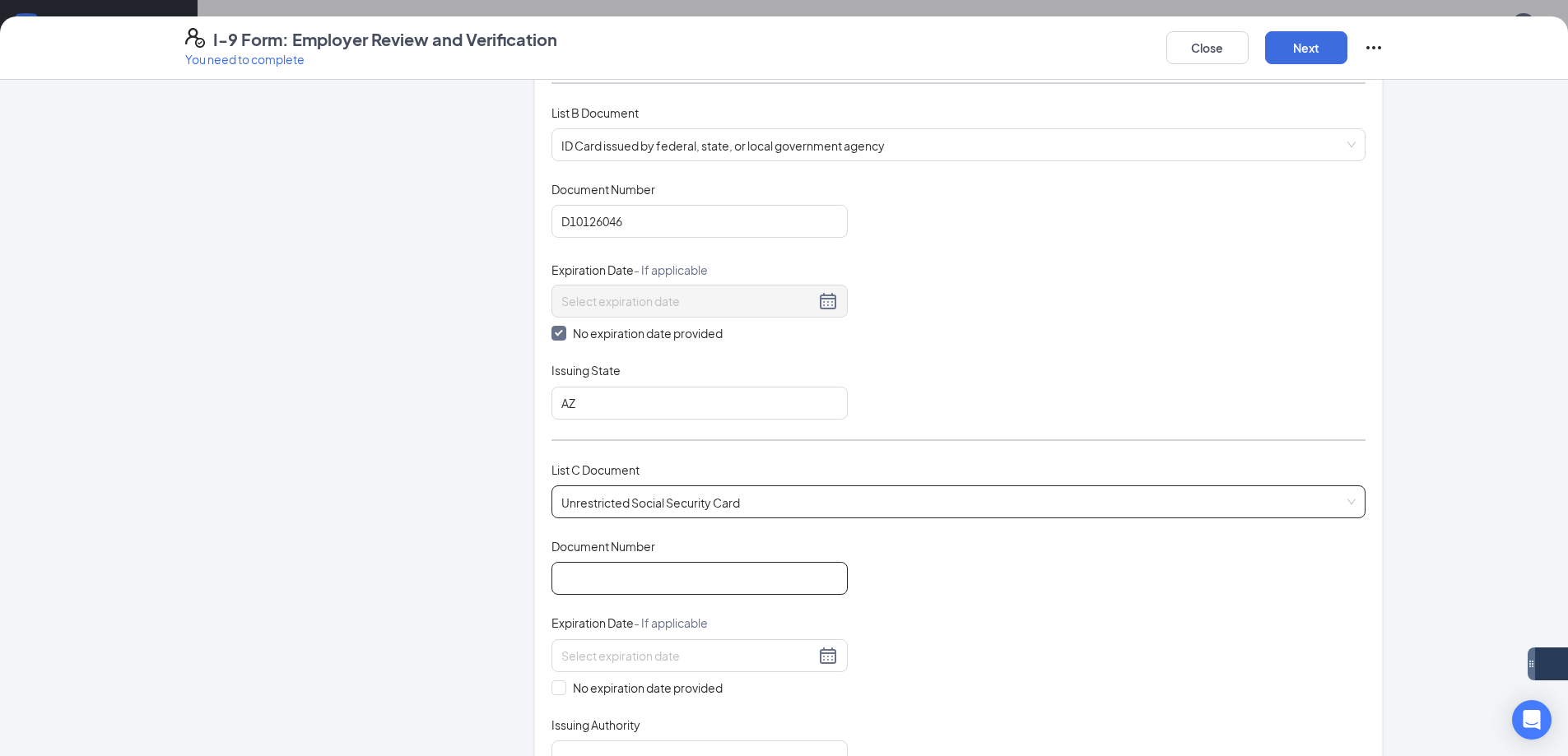
scroll to position [246, 0]
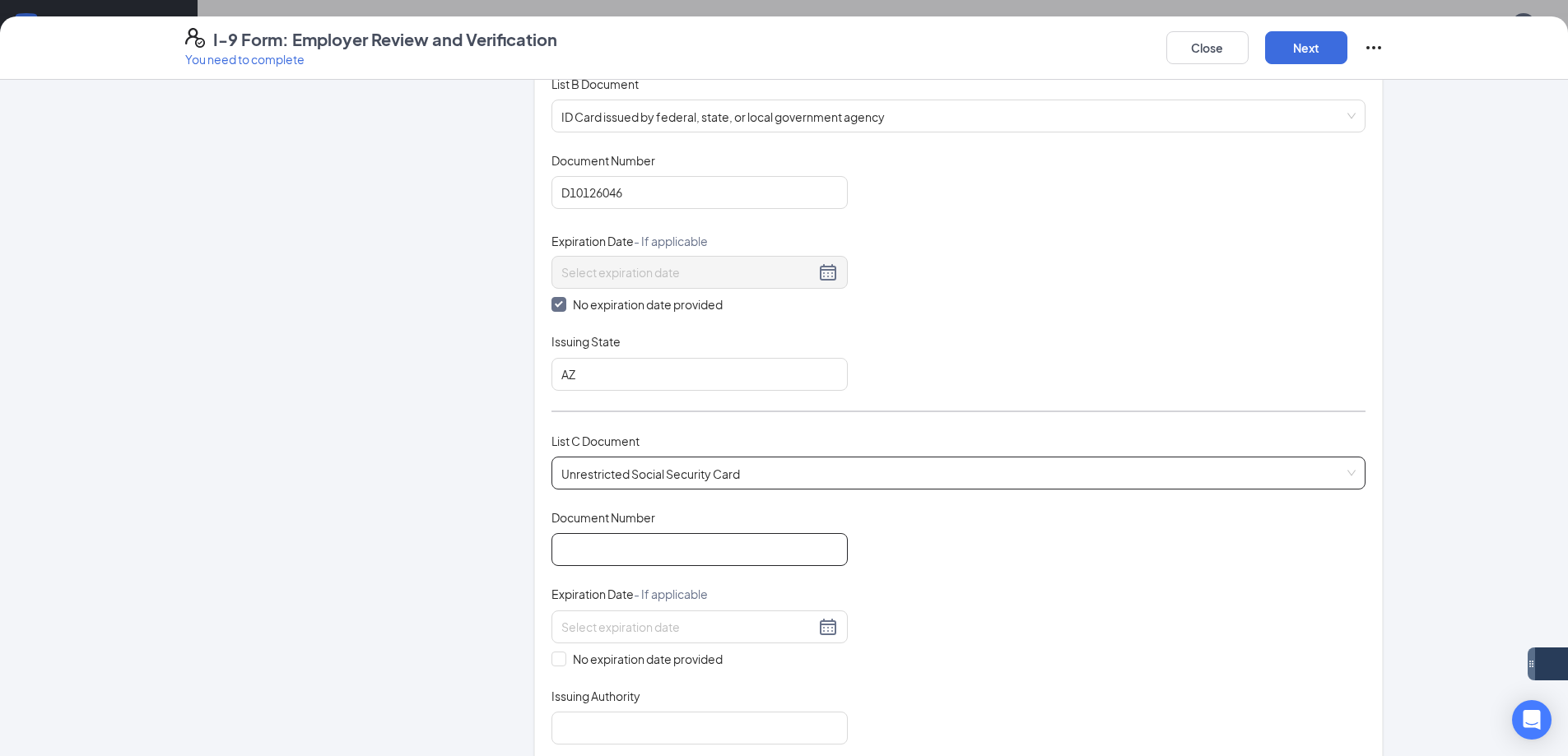
drag, startPoint x: 672, startPoint y: 547, endPoint x: 913, endPoint y: 544, distance: 241.0
click at [672, 547] on input "Document Number" at bounding box center [699, 549] width 296 height 33
type input "765066238"
click at [957, 564] on div "Document Title Unrestricted Social Security Card Document Number 765066238 Expi…" at bounding box center [958, 626] width 814 height 235
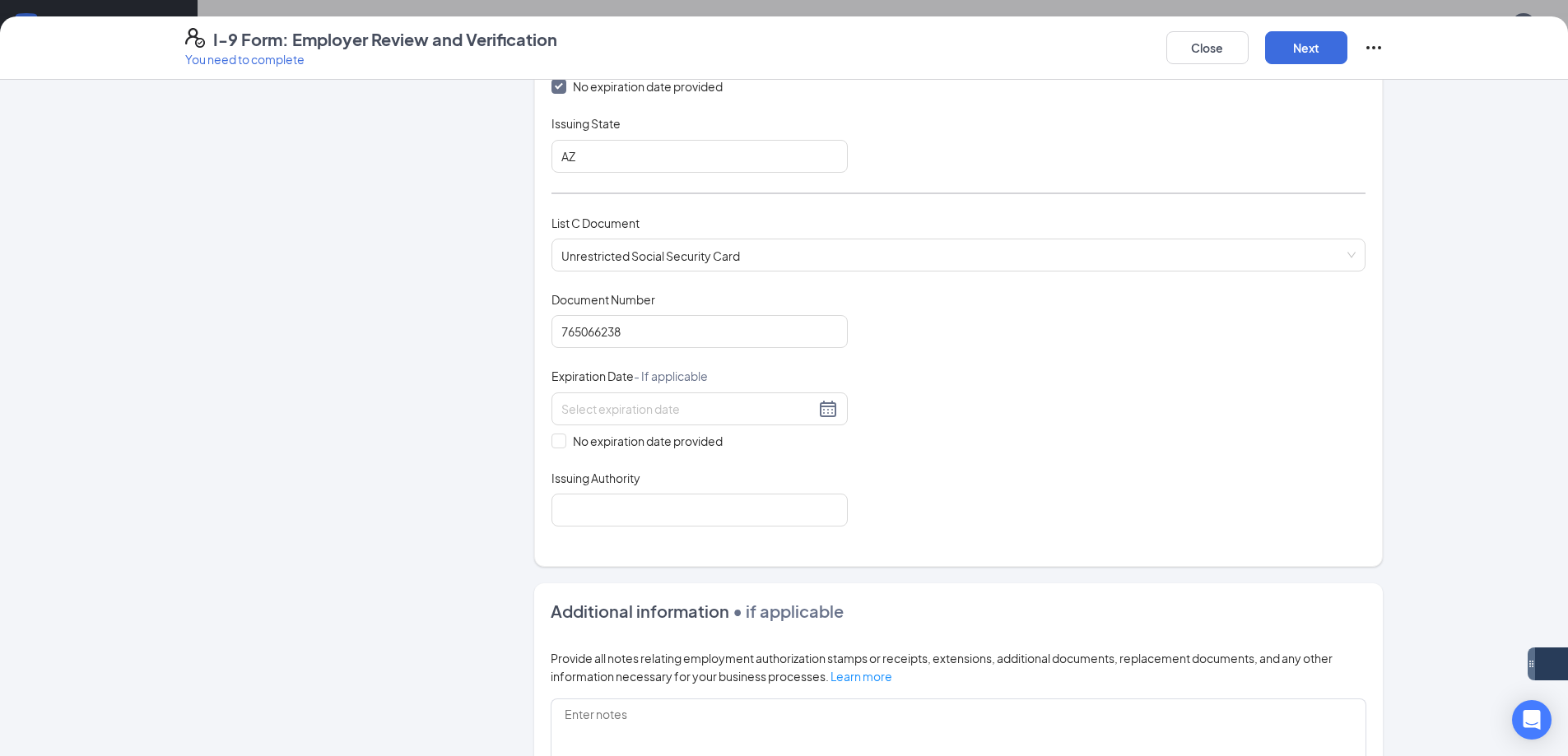
scroll to position [494, 0]
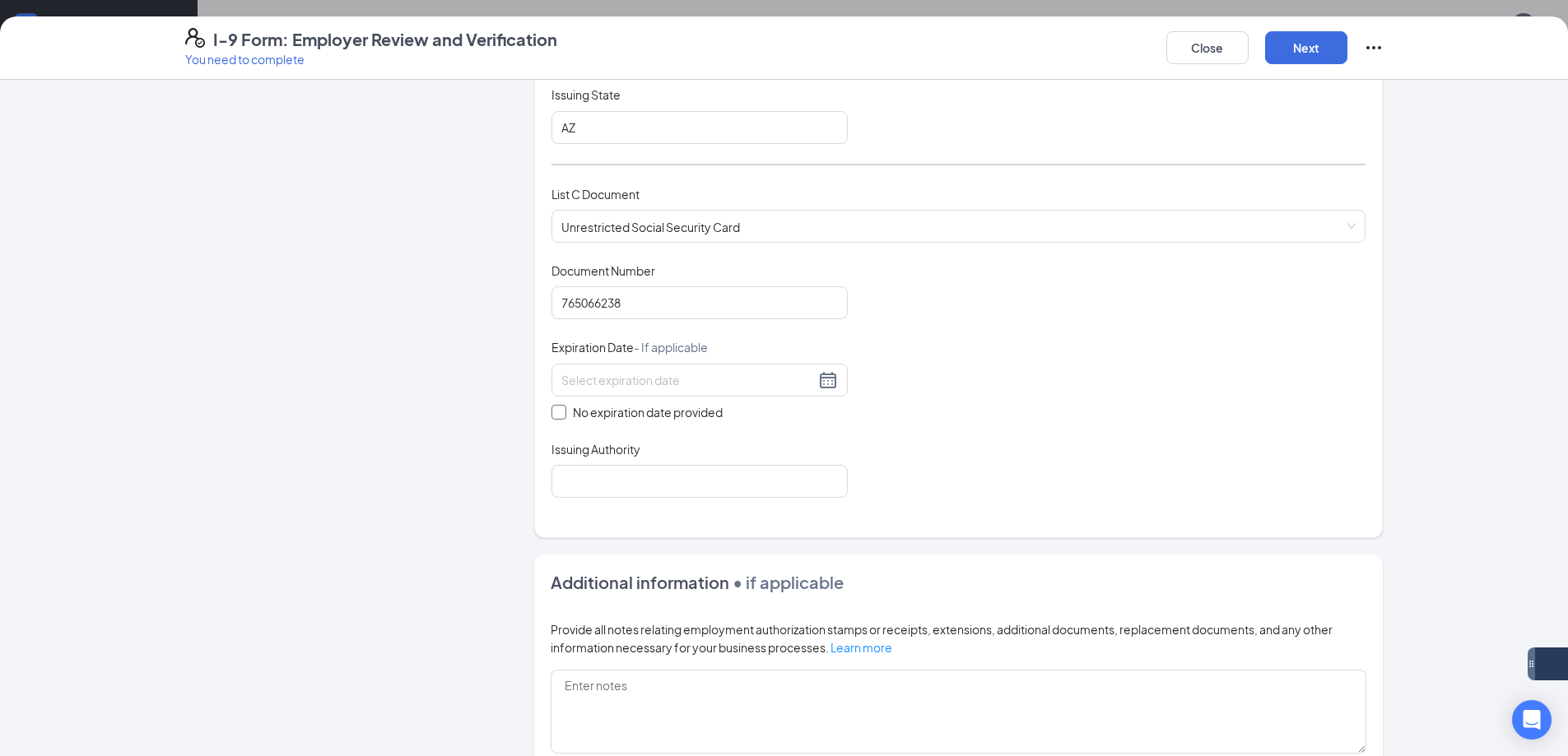
click at [620, 409] on span "No expiration date provided" at bounding box center [647, 412] width 163 height 18
click at [563, 409] on input "No expiration date provided" at bounding box center [557, 410] width 12 height 12
checkbox input "true"
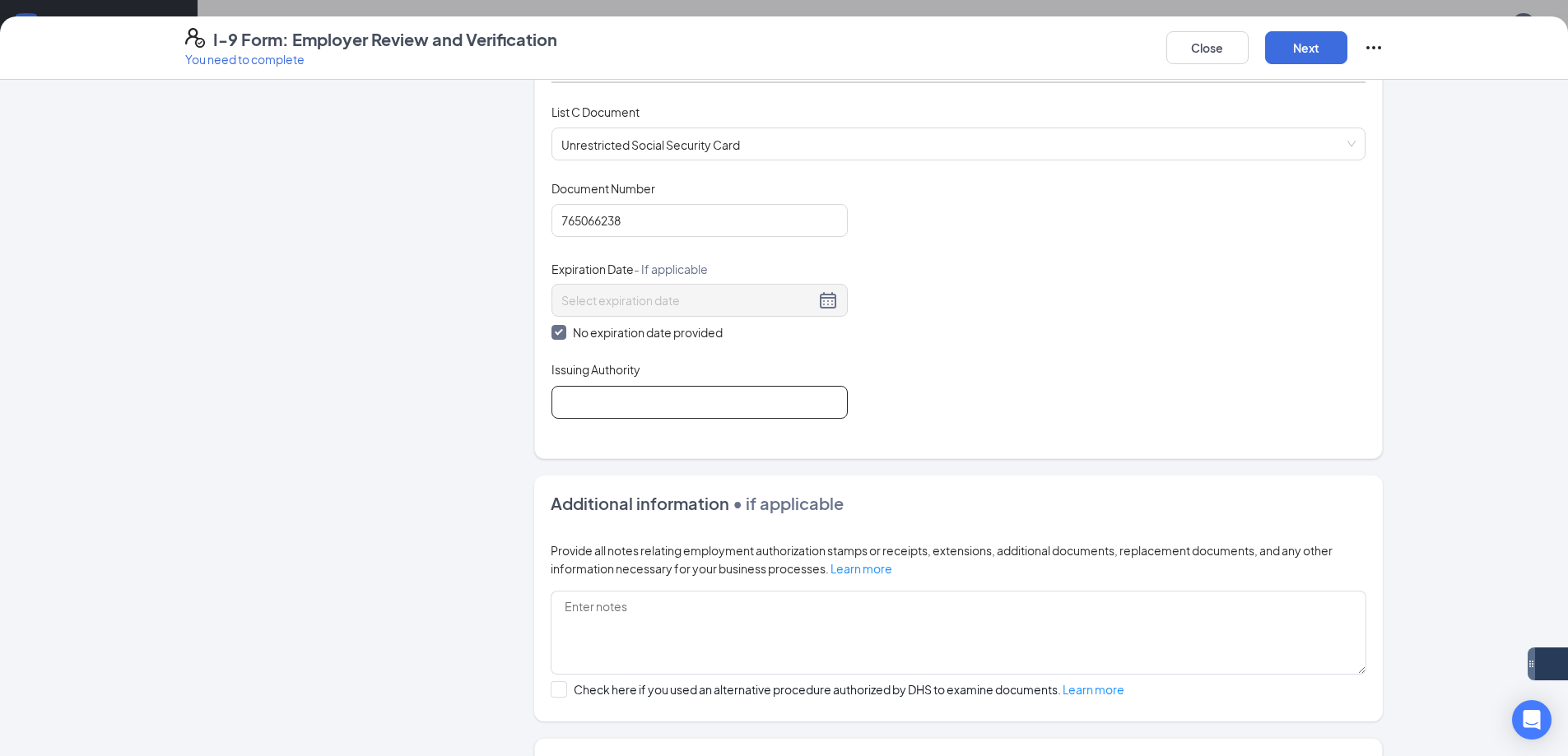
click at [709, 386] on input "Issuing Authority" at bounding box center [699, 402] width 296 height 33
type input "Social Security Administration"
click at [1052, 373] on div "Document Title Unrestricted Social Security Card Document Number 765066238 Expi…" at bounding box center [958, 300] width 814 height 238
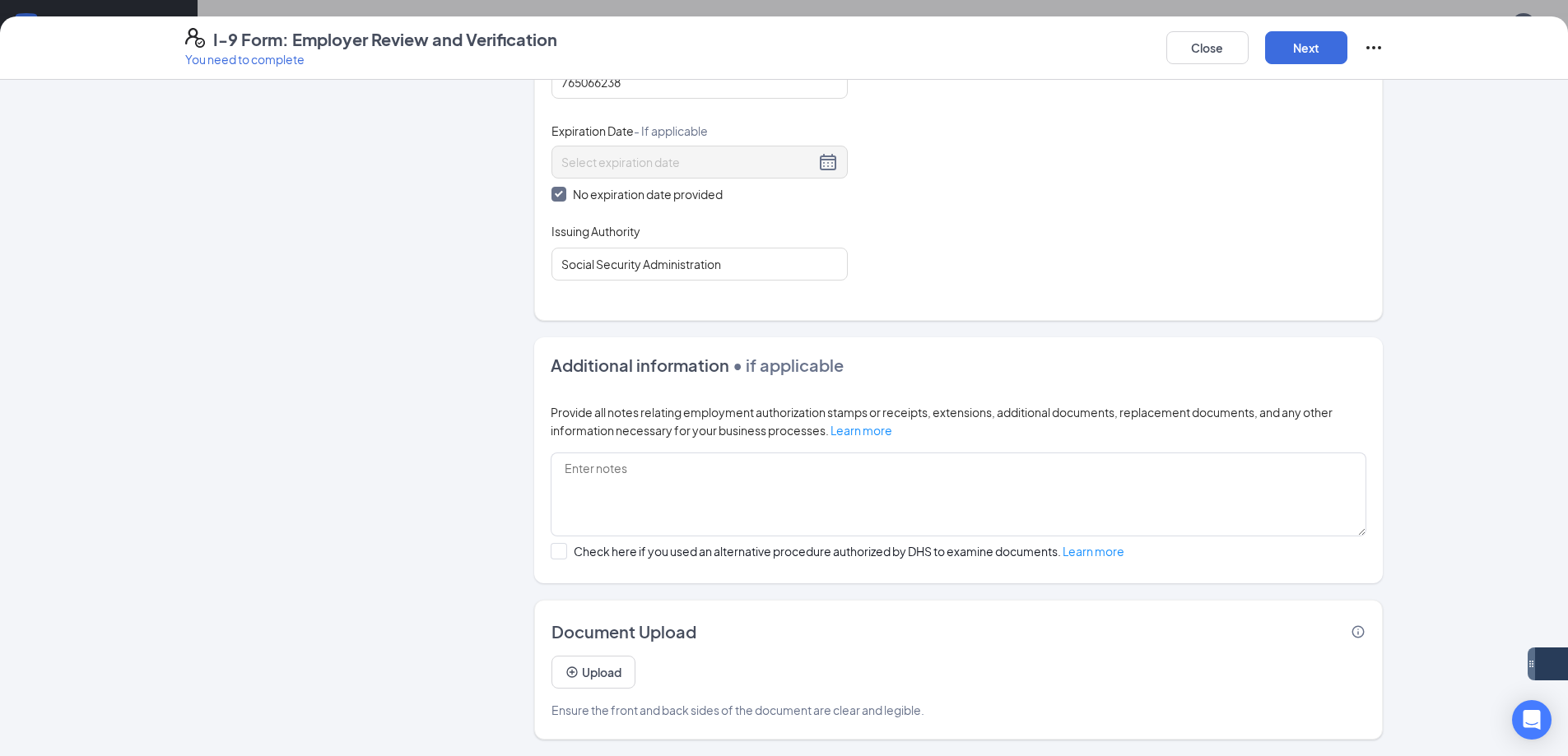
scroll to position [576, 0]
click at [1282, 40] on button "Next" at bounding box center [1305, 47] width 82 height 33
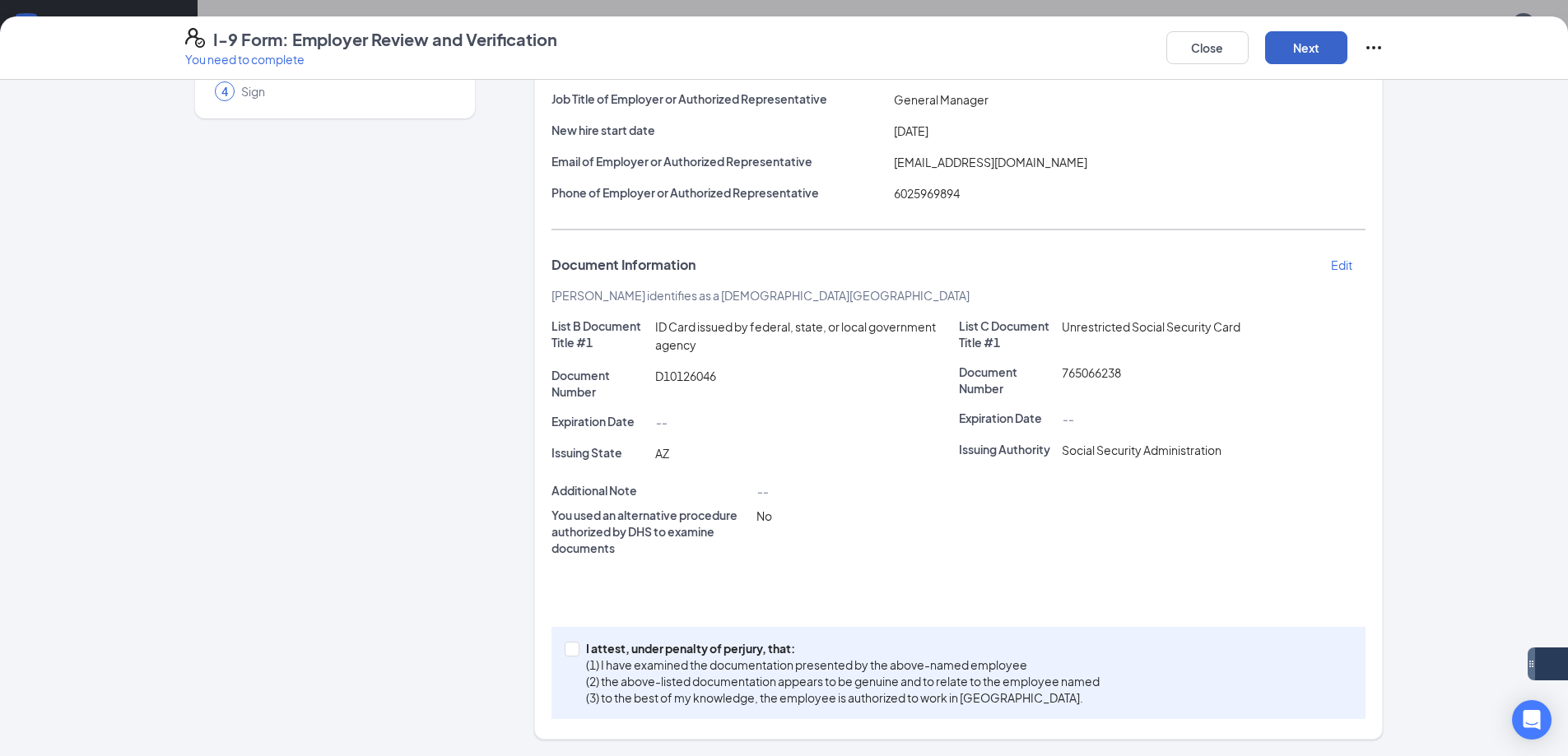
scroll to position [165, 0]
click at [624, 653] on p "I attest, under penalty of perjury, that:" at bounding box center [842, 647] width 513 height 16
click at [576, 653] on input "I attest, under penalty of perjury, that: (1) I have examined the documentation…" at bounding box center [570, 647] width 12 height 12
checkbox input "true"
click at [1291, 38] on button "Next" at bounding box center [1305, 47] width 82 height 33
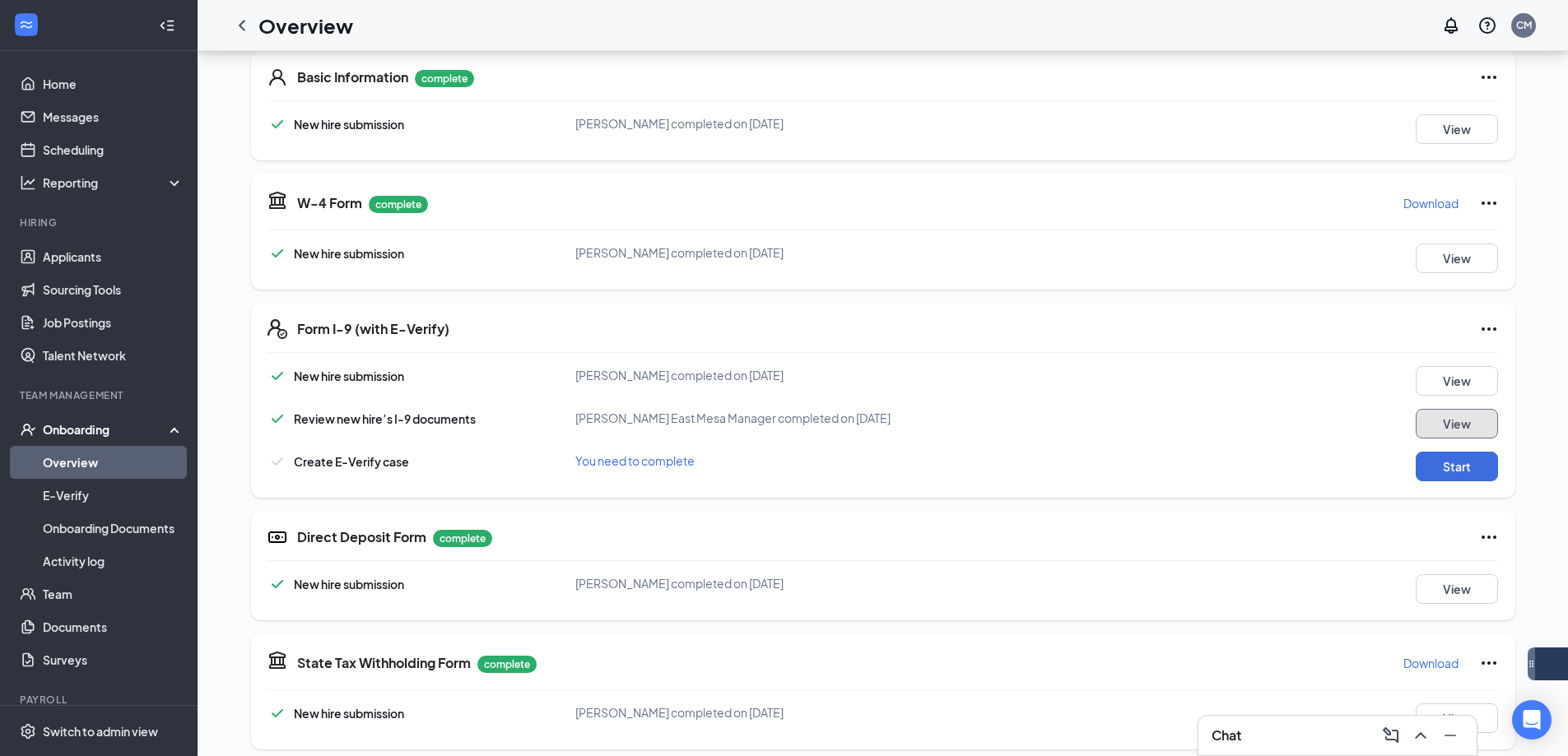
scroll to position [247, 0]
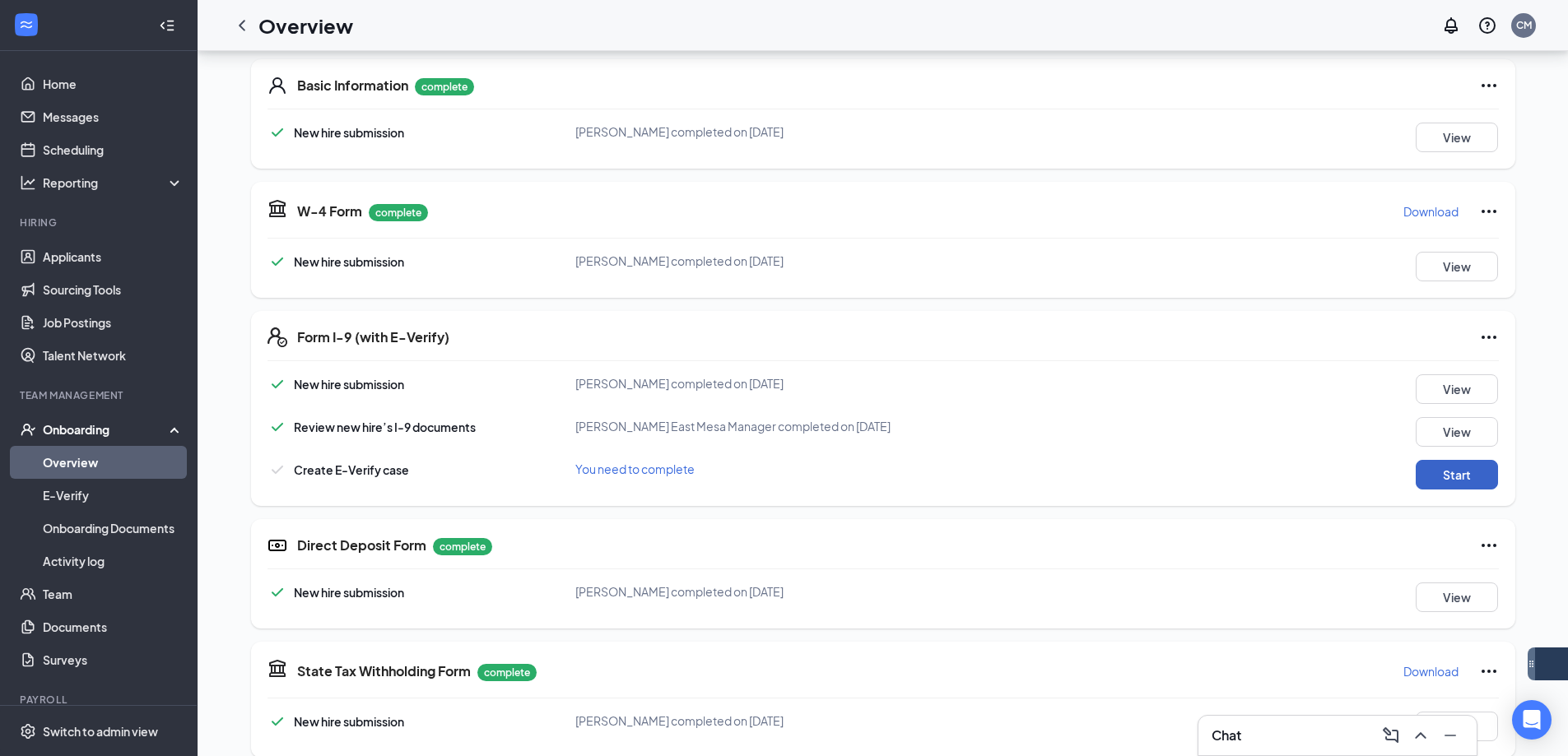
click at [1459, 475] on button "Start" at bounding box center [1457, 474] width 82 height 29
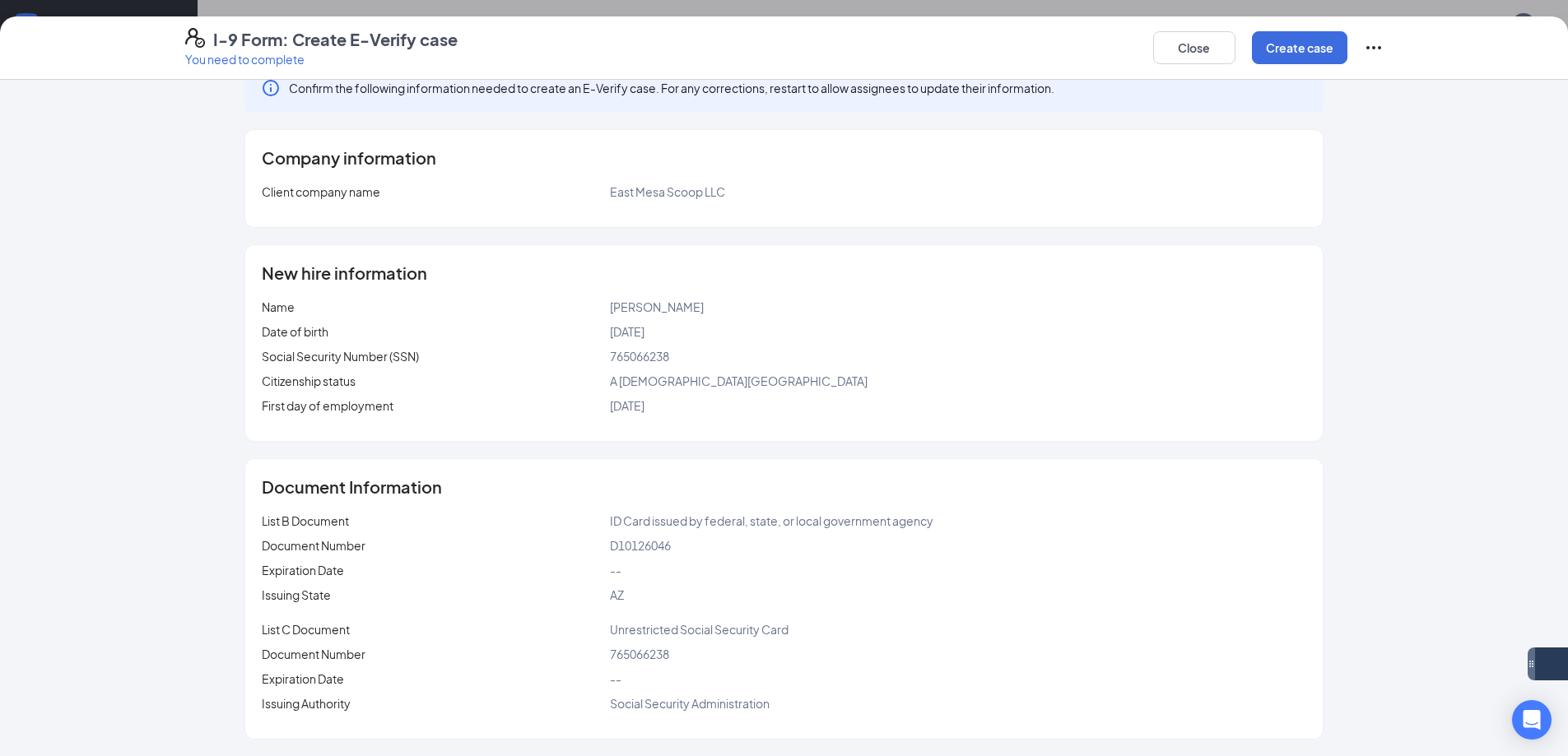
scroll to position [576, 0]
click at [1326, 57] on button "Create case" at bounding box center [1298, 47] width 95 height 33
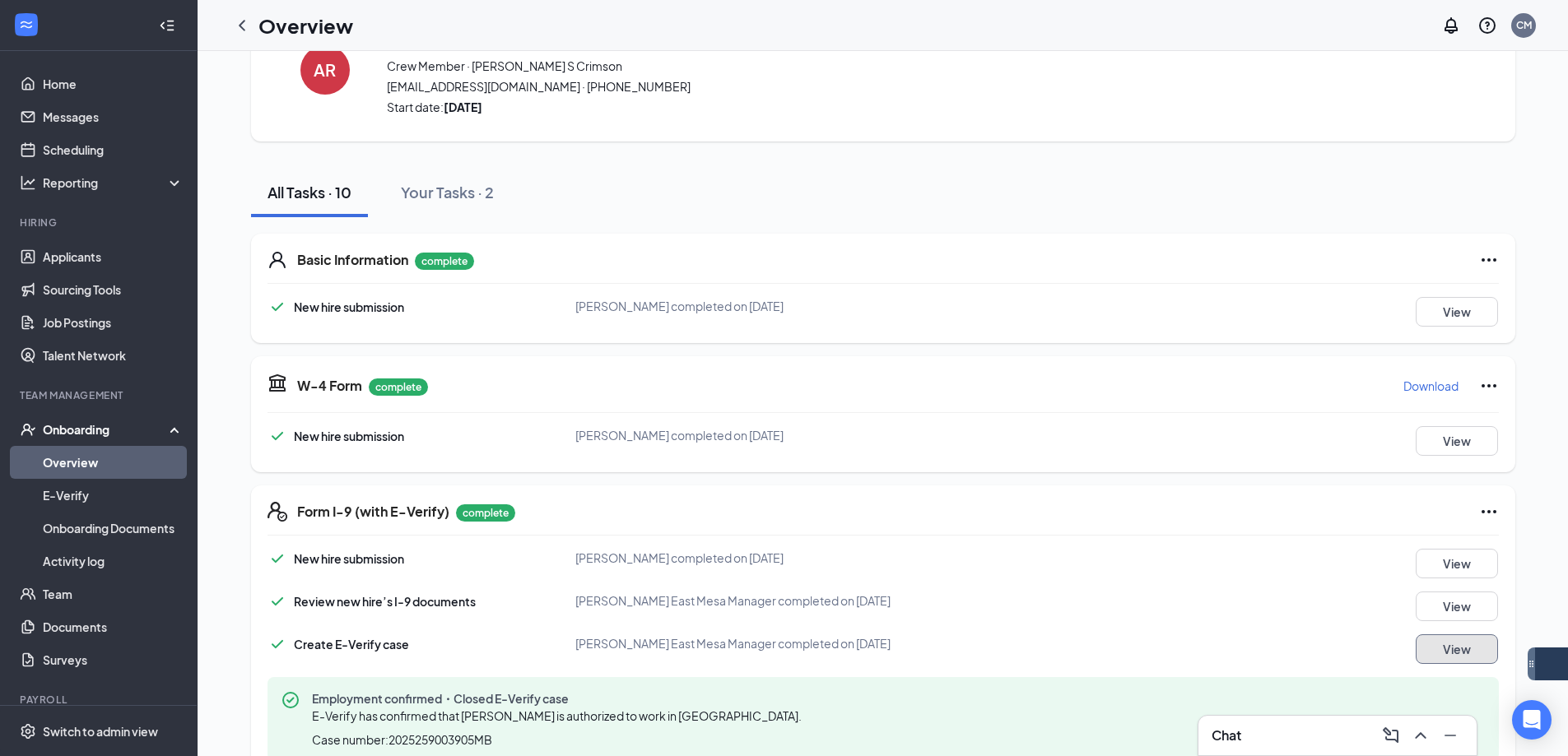
scroll to position [0, 0]
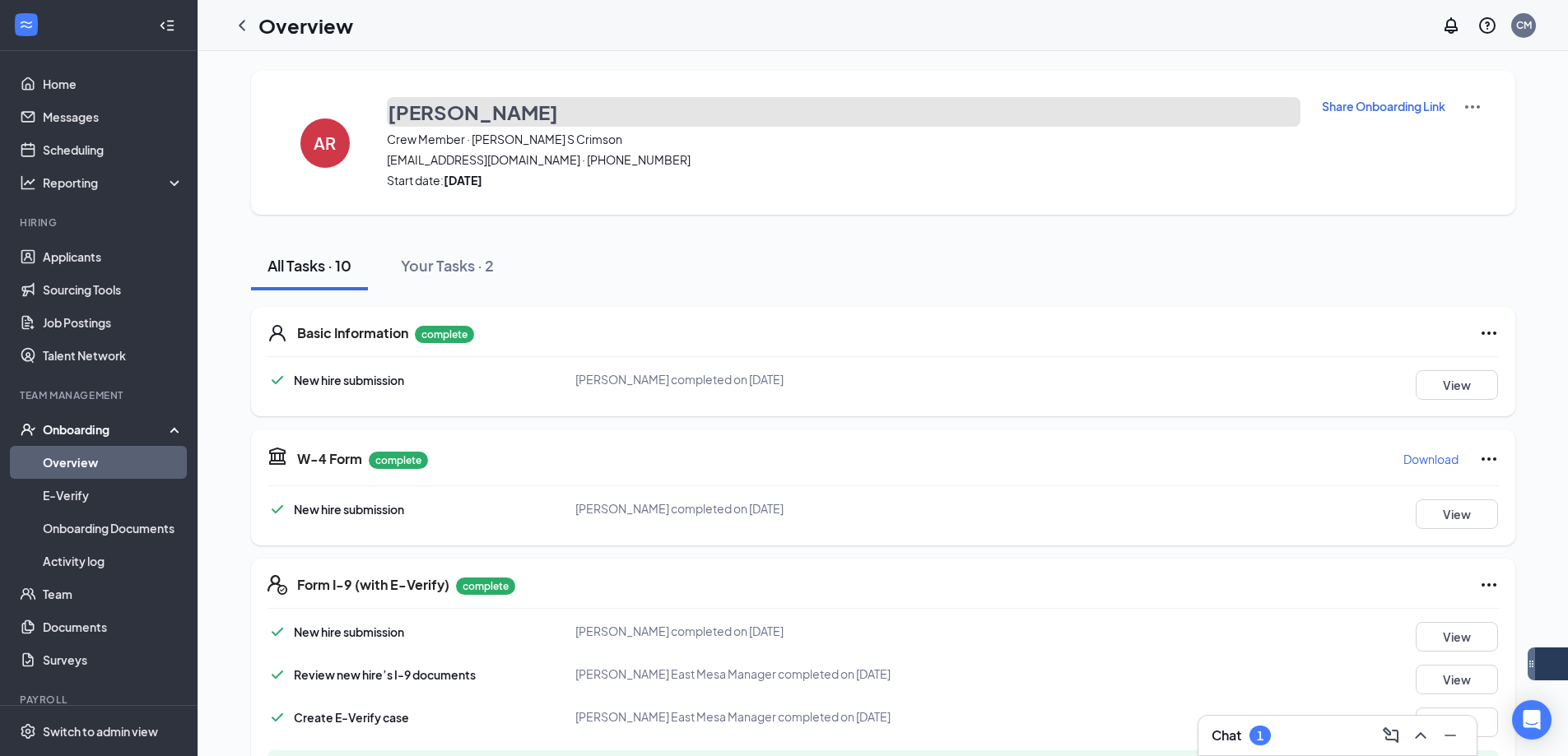
click at [437, 104] on h3 "[PERSON_NAME]" at bounding box center [473, 111] width 170 height 28
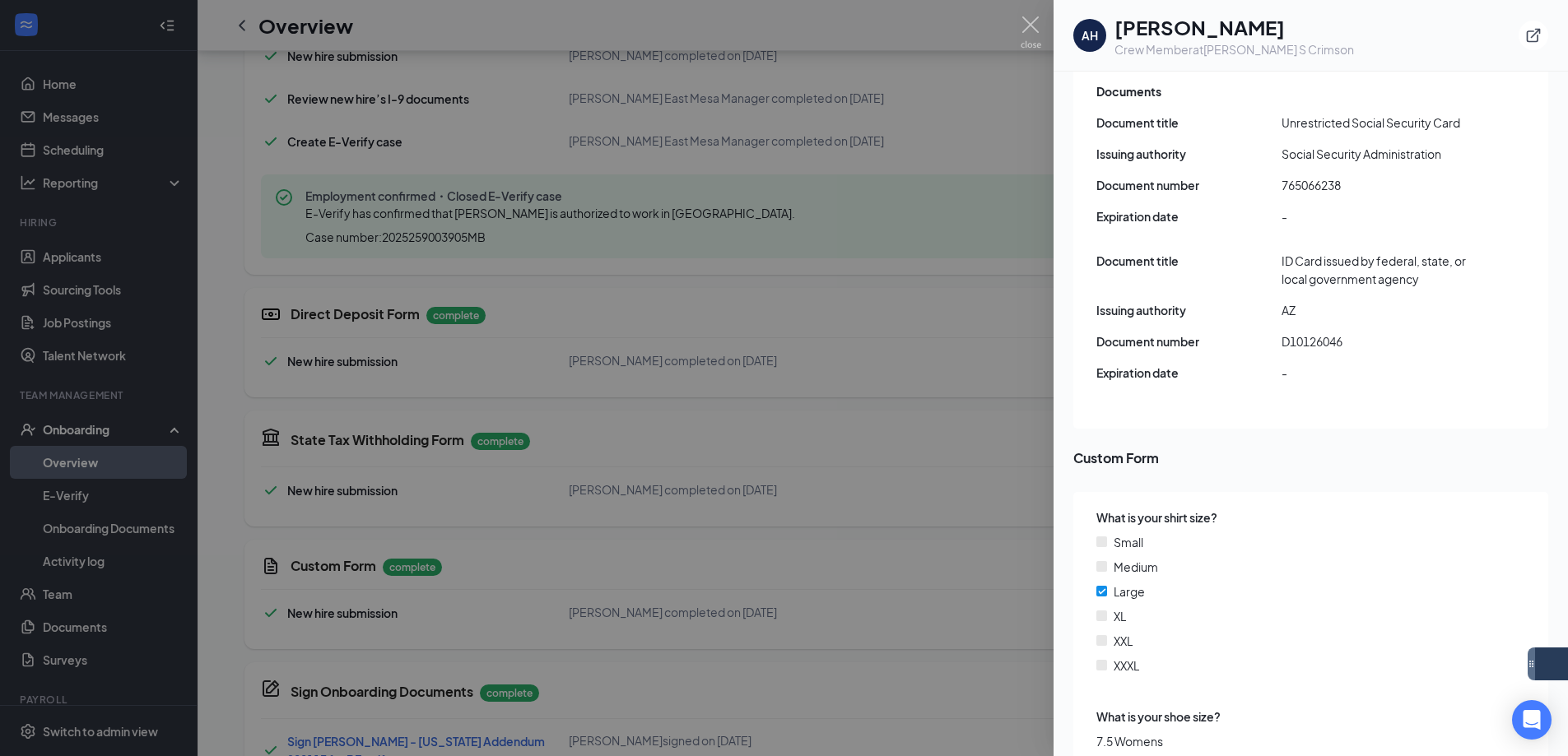
scroll to position [673, 0]
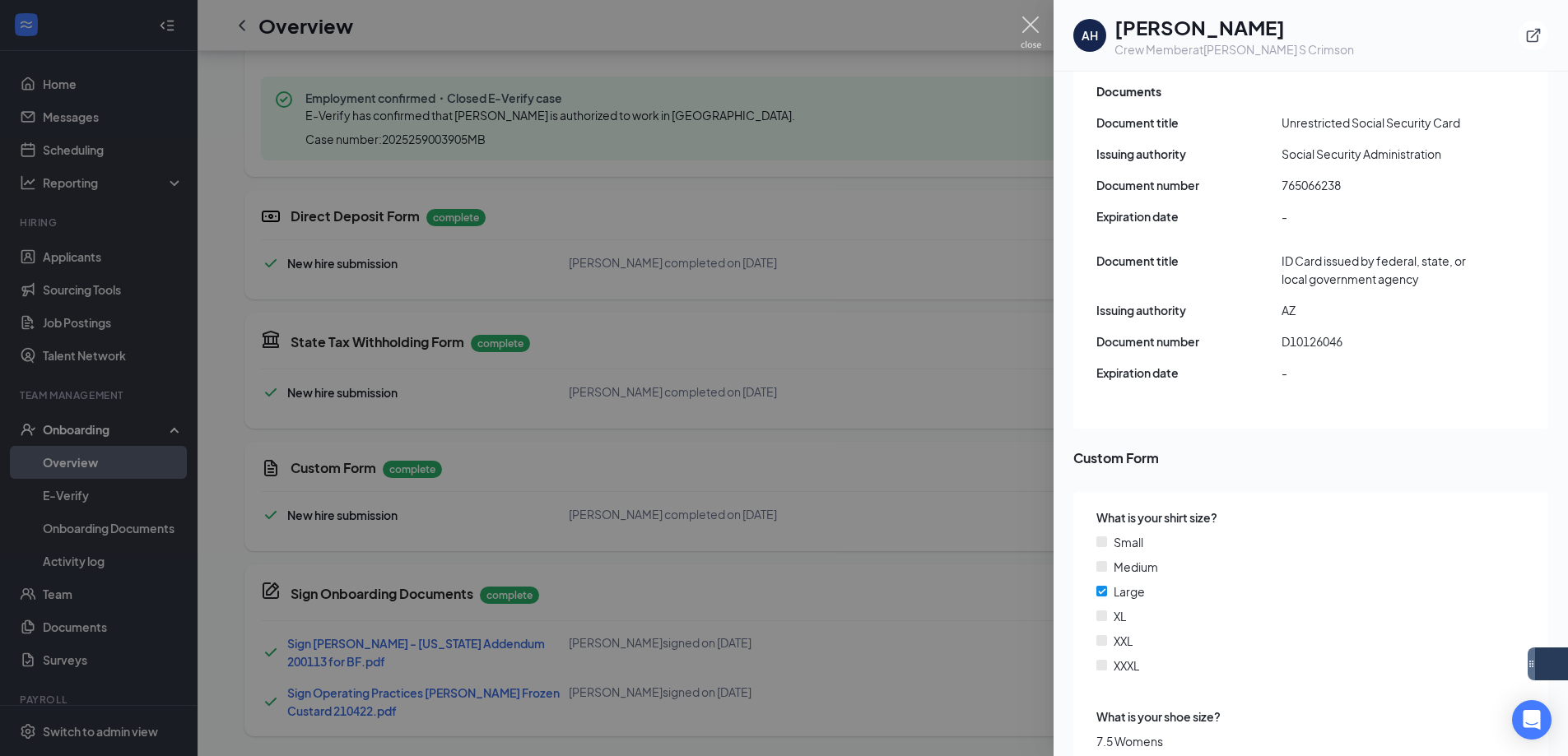
click at [1028, 41] on img at bounding box center [1031, 32] width 20 height 32
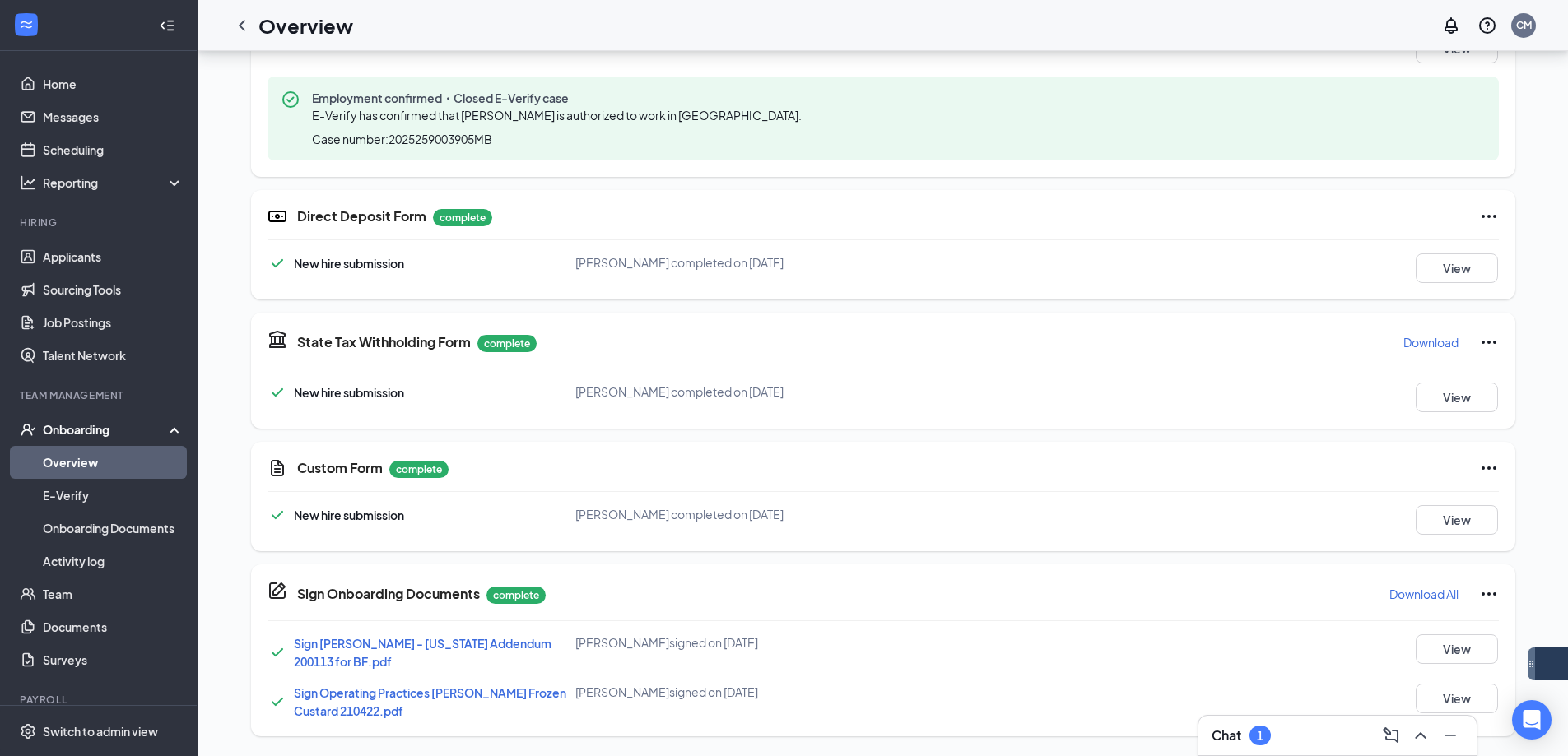
click at [110, 460] on link "Overview" at bounding box center [113, 462] width 141 height 33
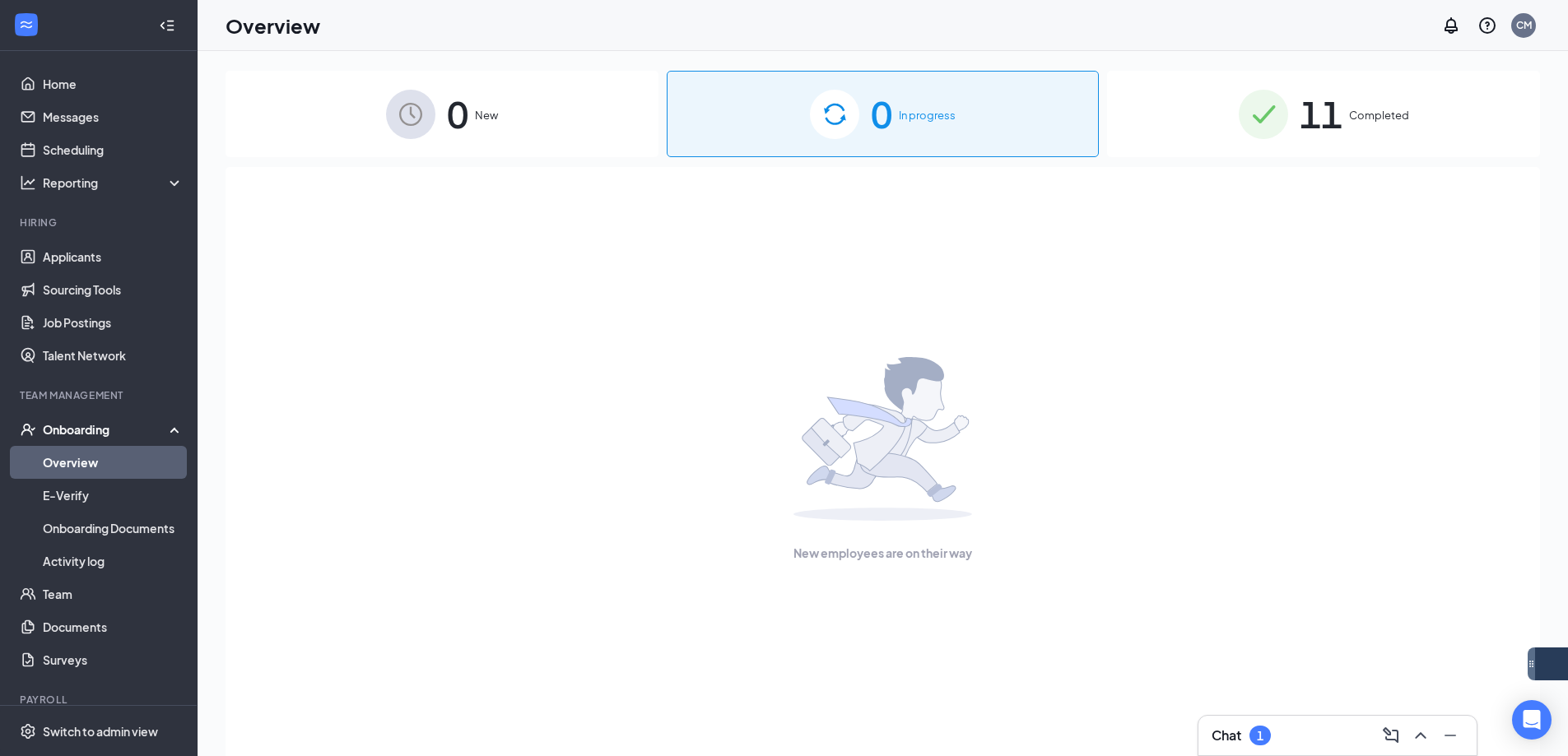
click at [1425, 108] on div "11 Completed" at bounding box center [1323, 114] width 432 height 86
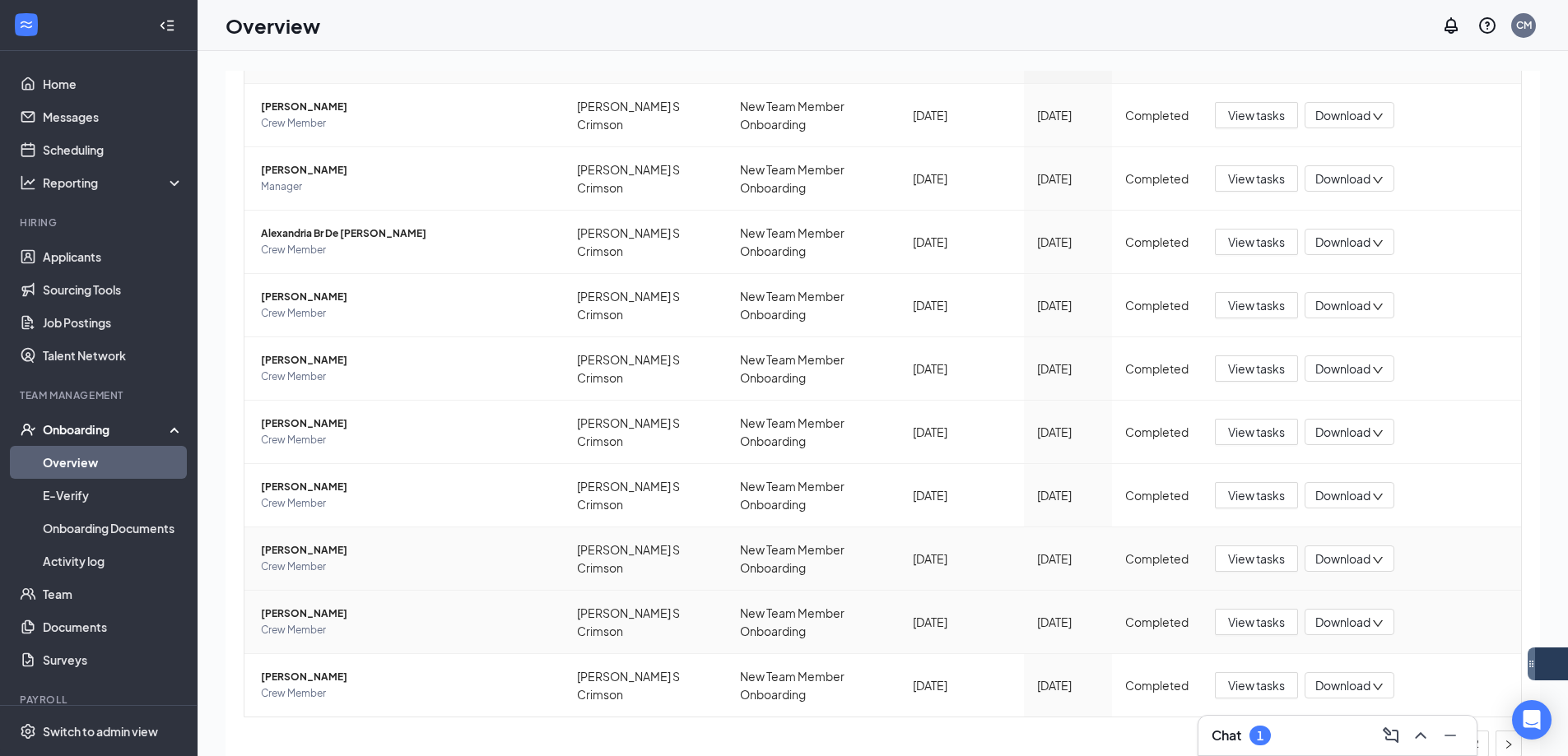
scroll to position [229, 0]
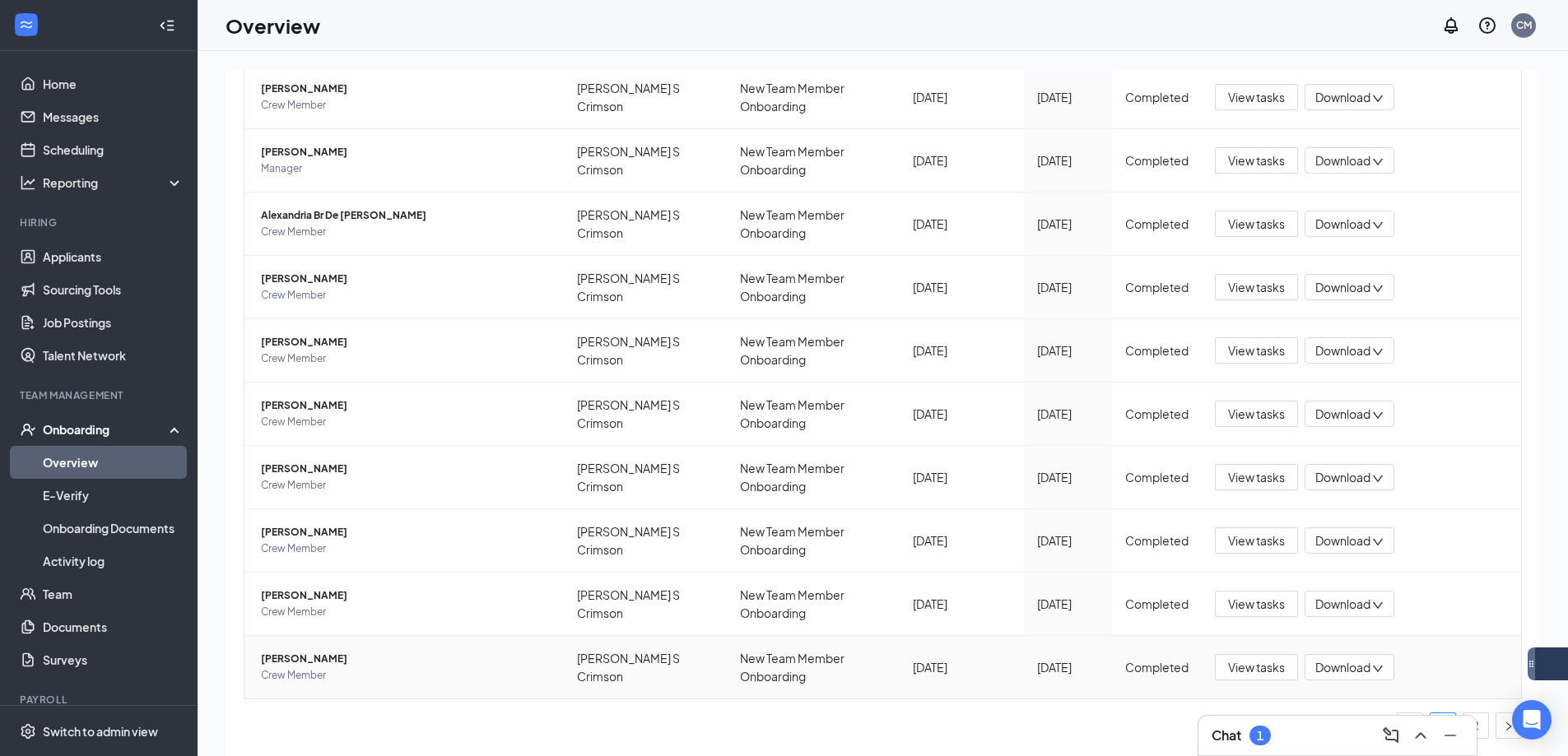
click at [385, 661] on span "[PERSON_NAME]" at bounding box center [405, 658] width 289 height 16
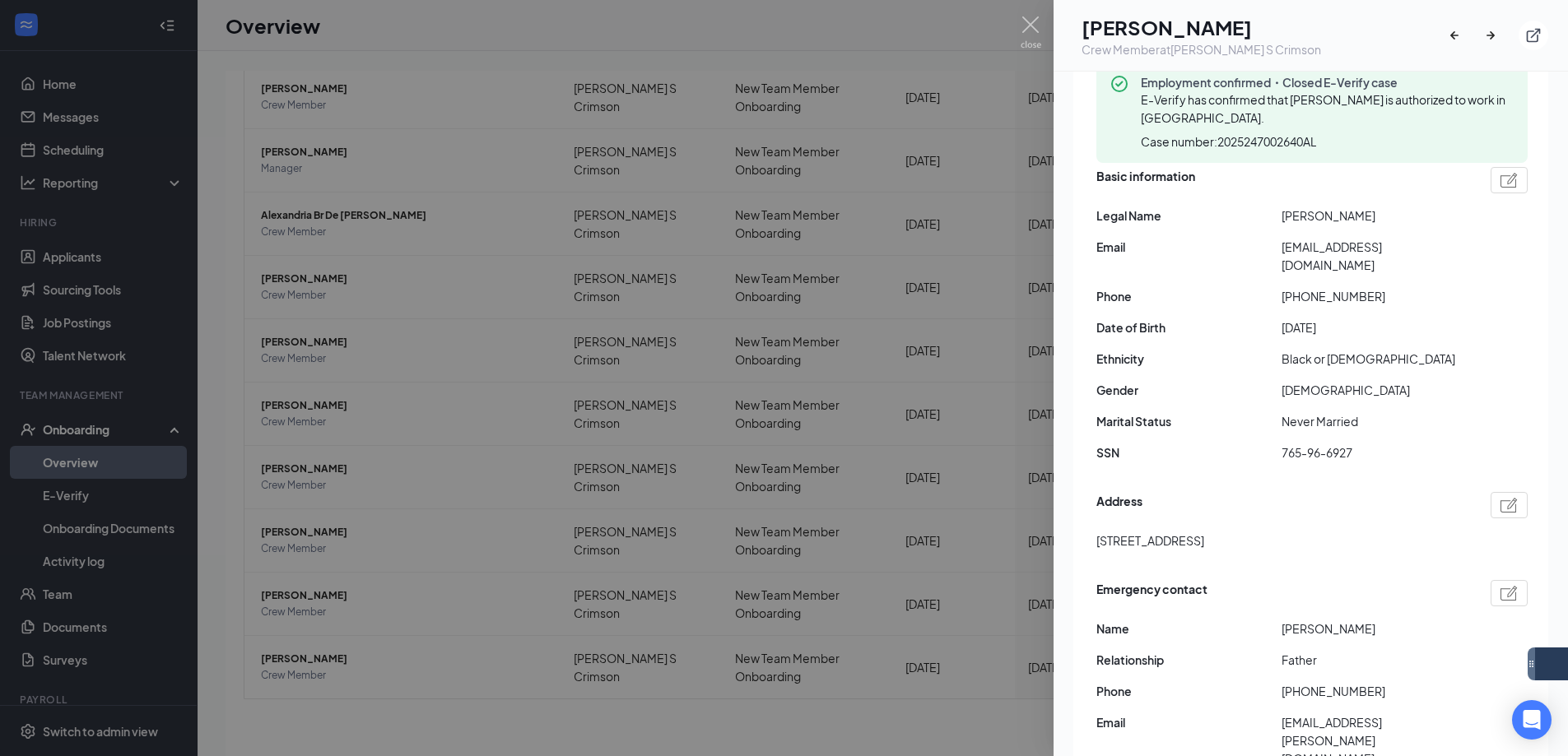
scroll to position [165, 0]
drag, startPoint x: 1094, startPoint y: 520, endPoint x: 1193, endPoint y: 521, distance: 99.0
click at [1193, 521] on div "Employment confirmed・Closed E-Verify case E-Verify has confirmed that James Uhe…" at bounding box center [1311, 421] width 475 height 757
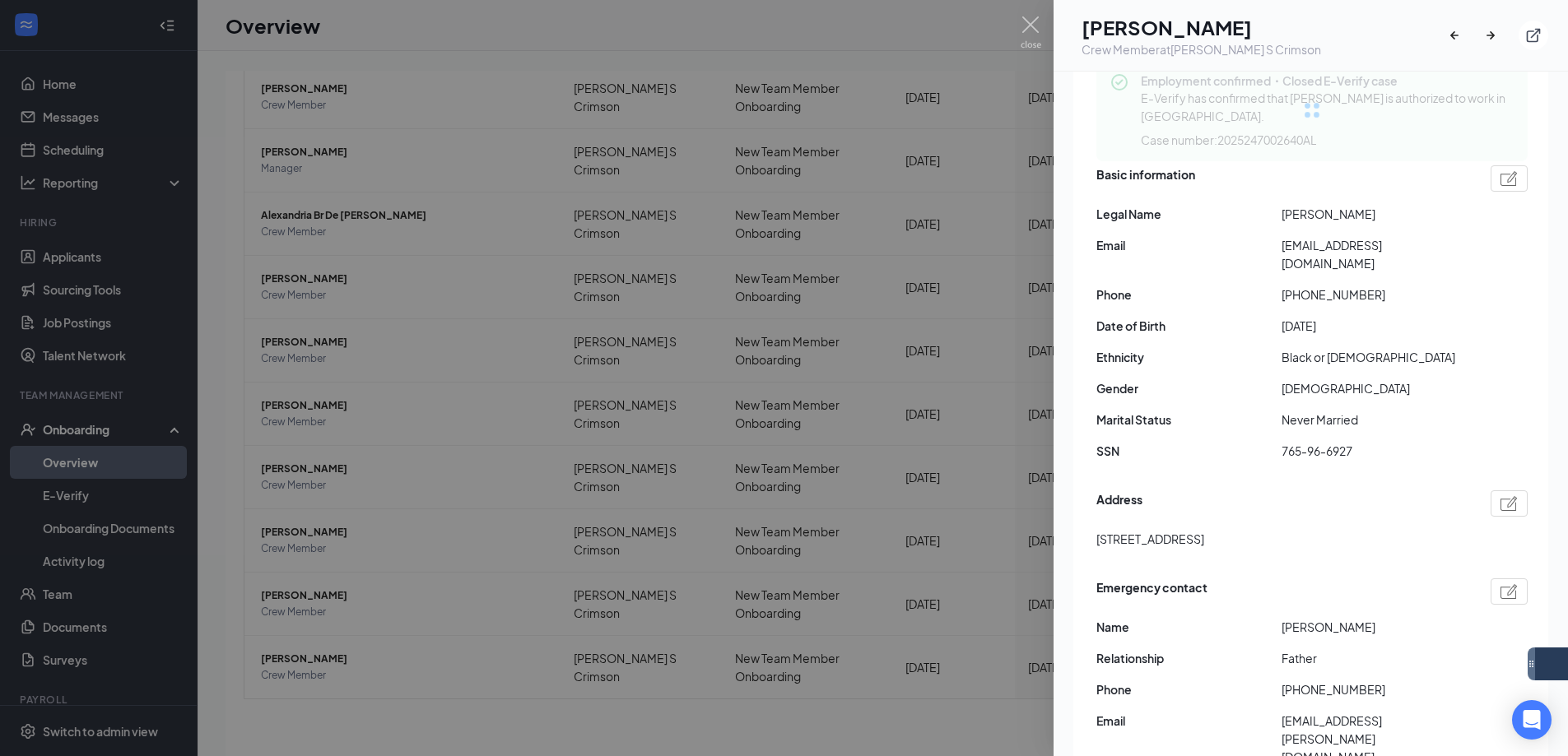
copy span "11065 E Risata ave"
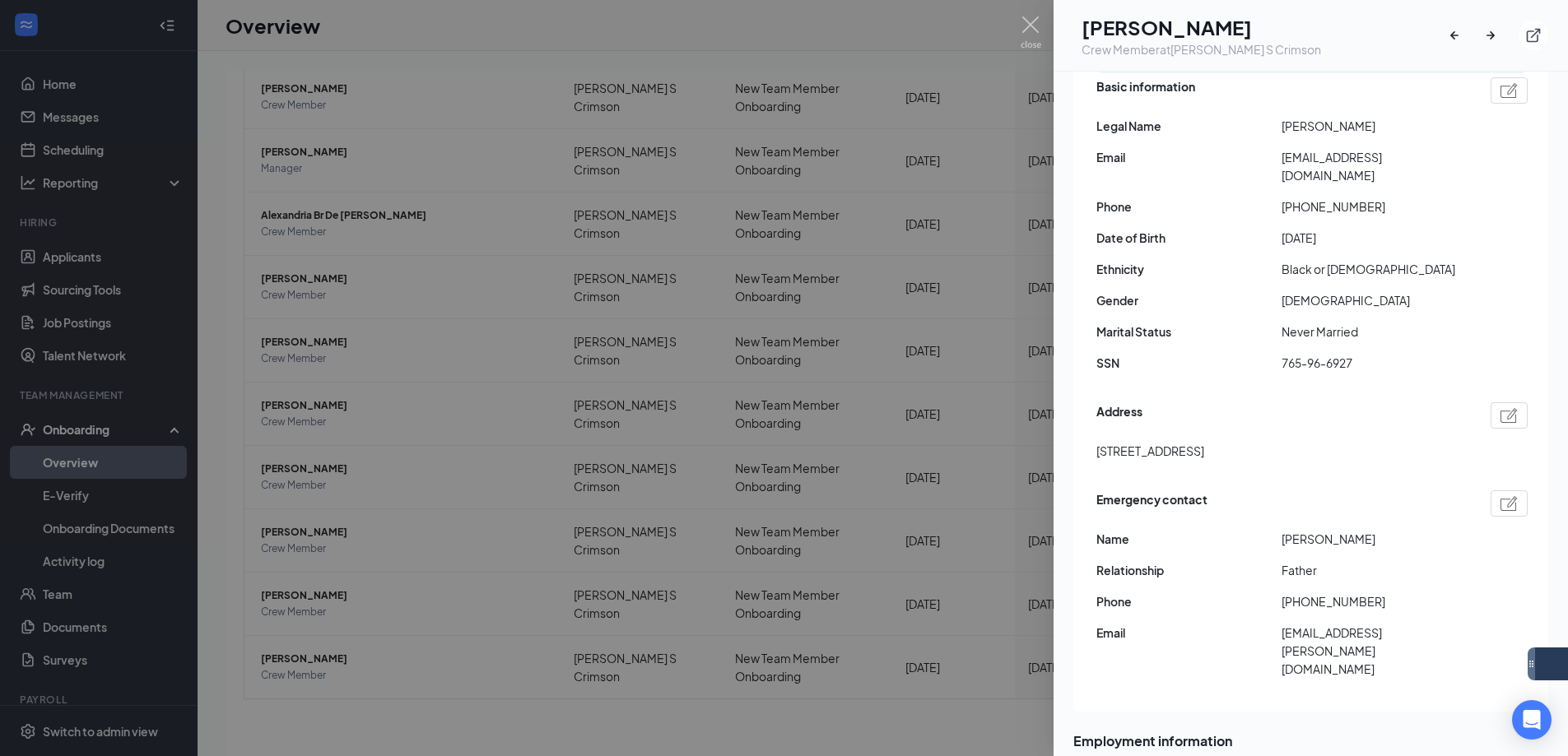
scroll to position [0, 0]
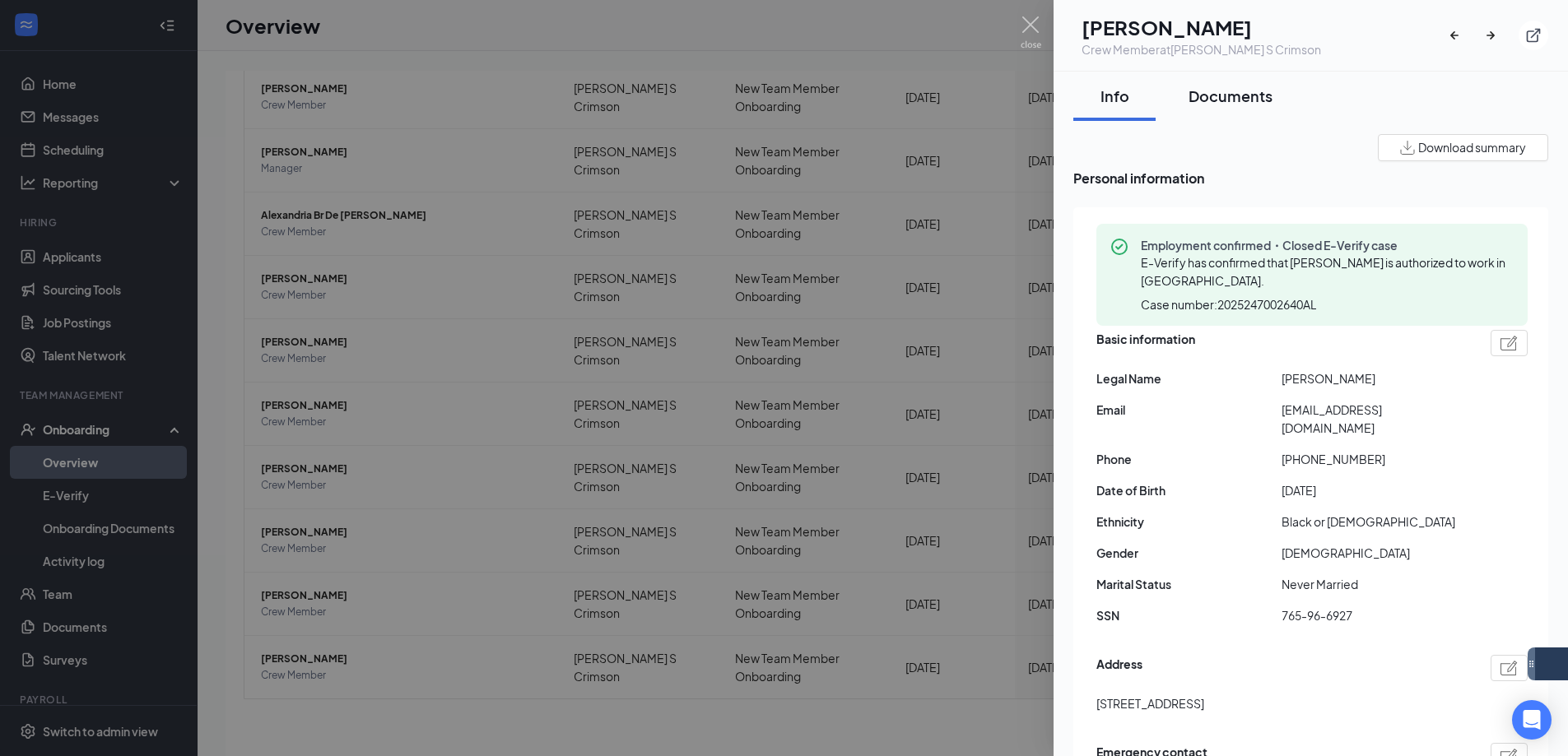
click at [1279, 102] on button "Documents" at bounding box center [1230, 95] width 117 height 49
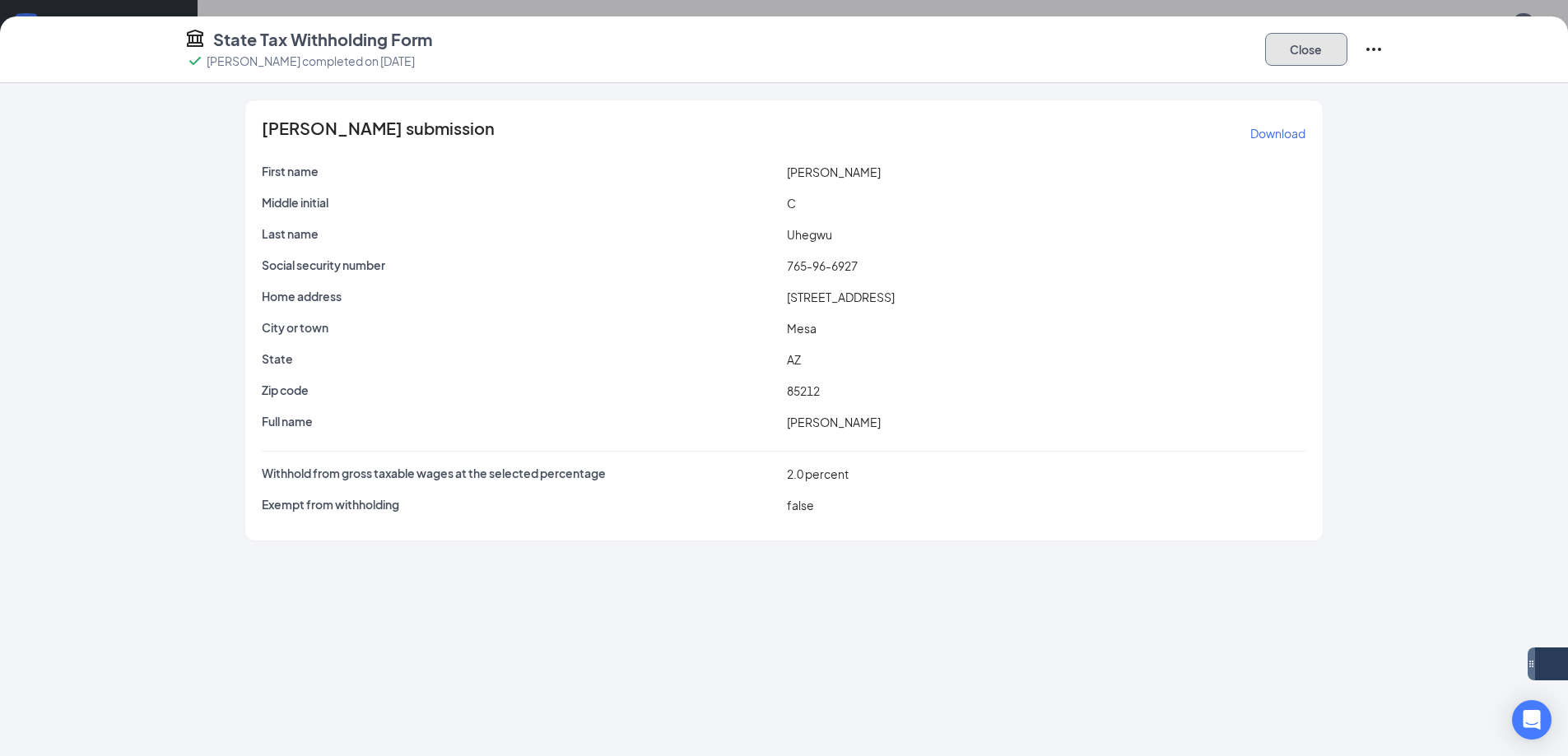
click at [1291, 40] on button "Close" at bounding box center [1305, 49] width 82 height 33
click at [1320, 30] on div "Close" at bounding box center [1323, 49] width 118 height 43
click at [1319, 39] on button "Close" at bounding box center [1305, 49] width 82 height 33
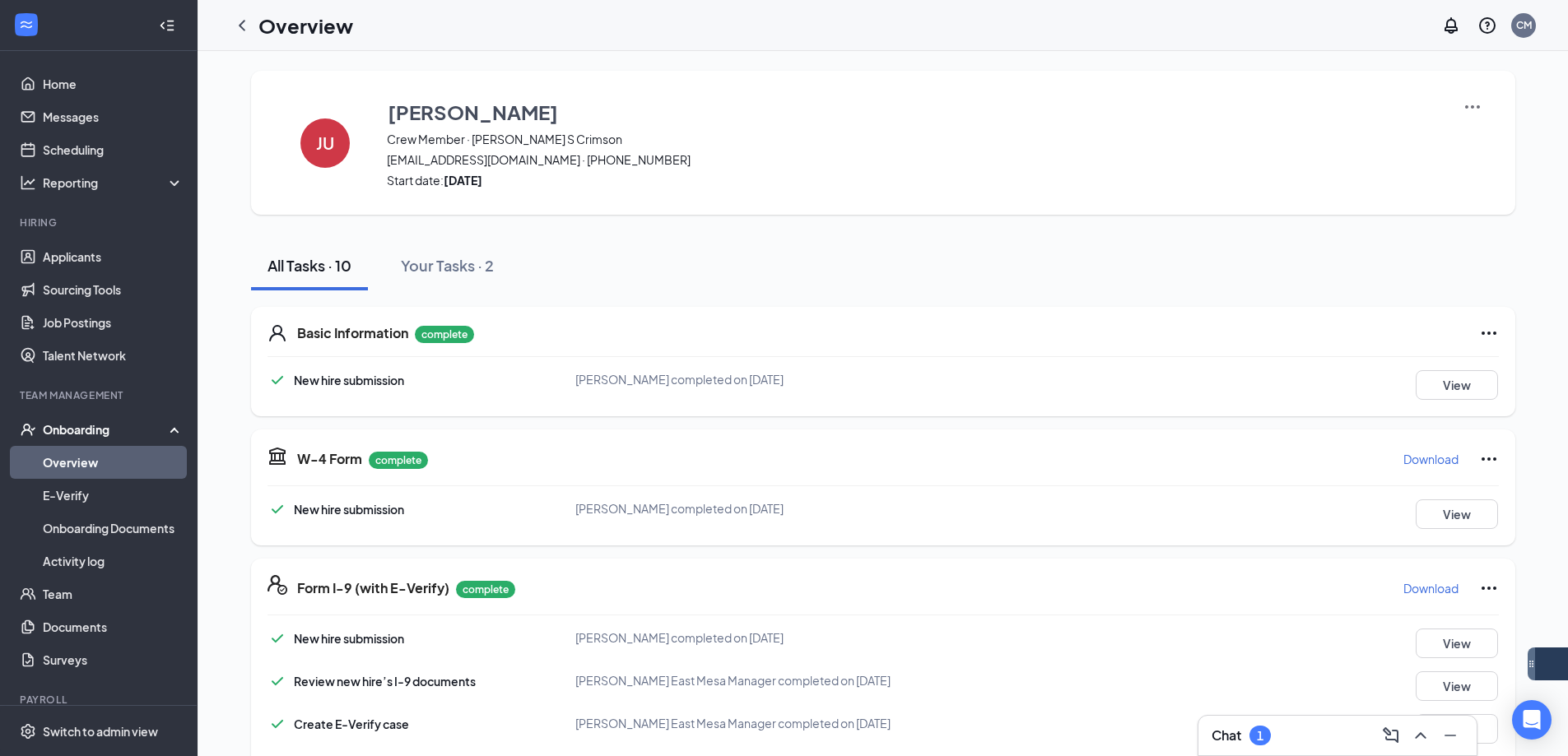
scroll to position [246, 0]
click at [1459, 499] on button "View" at bounding box center [1457, 513] width 82 height 29
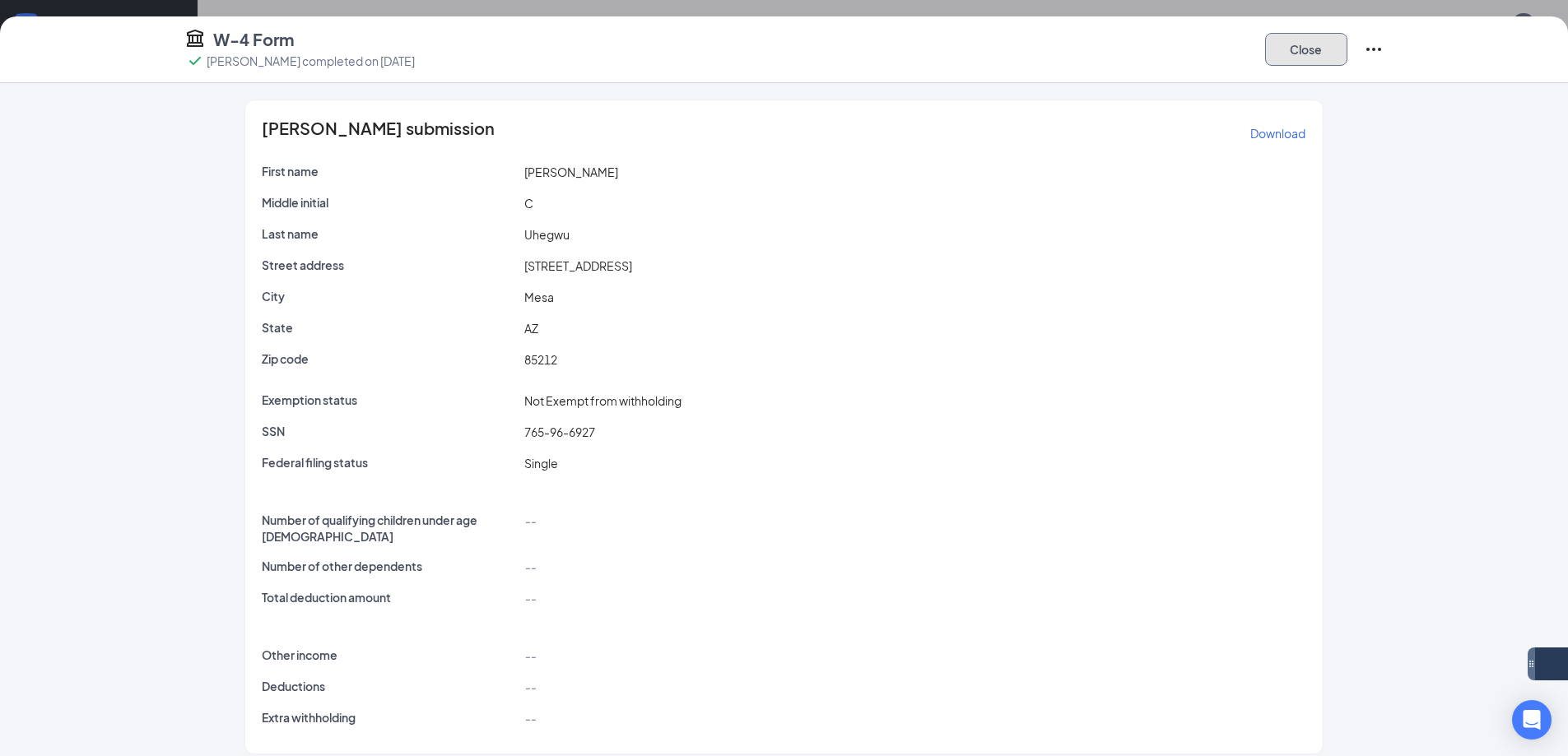
click at [1288, 48] on button "Close" at bounding box center [1305, 49] width 82 height 33
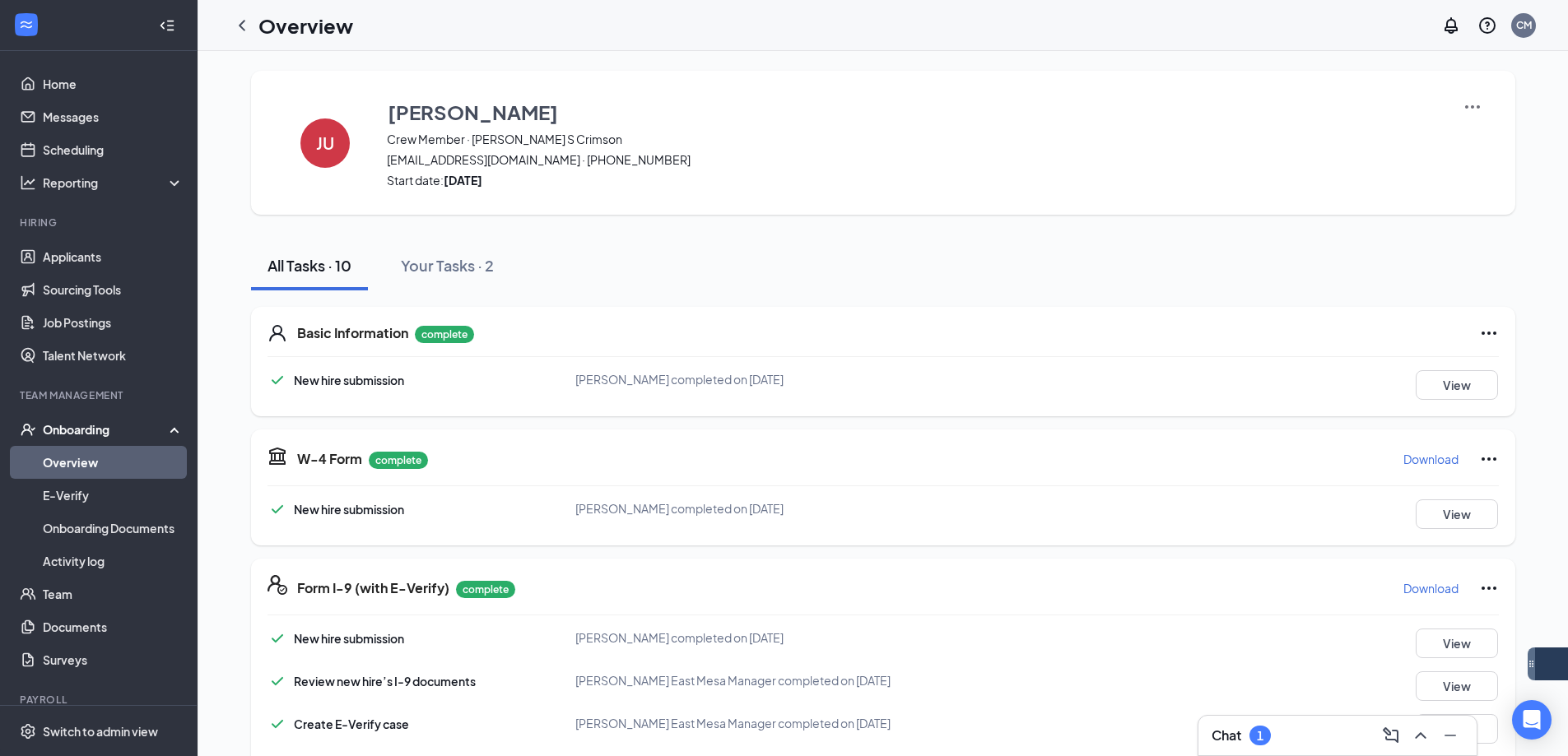
click at [302, 29] on h1 "Overview" at bounding box center [305, 25] width 94 height 28
click at [246, 23] on icon "ChevronLeft" at bounding box center [242, 26] width 20 height 20
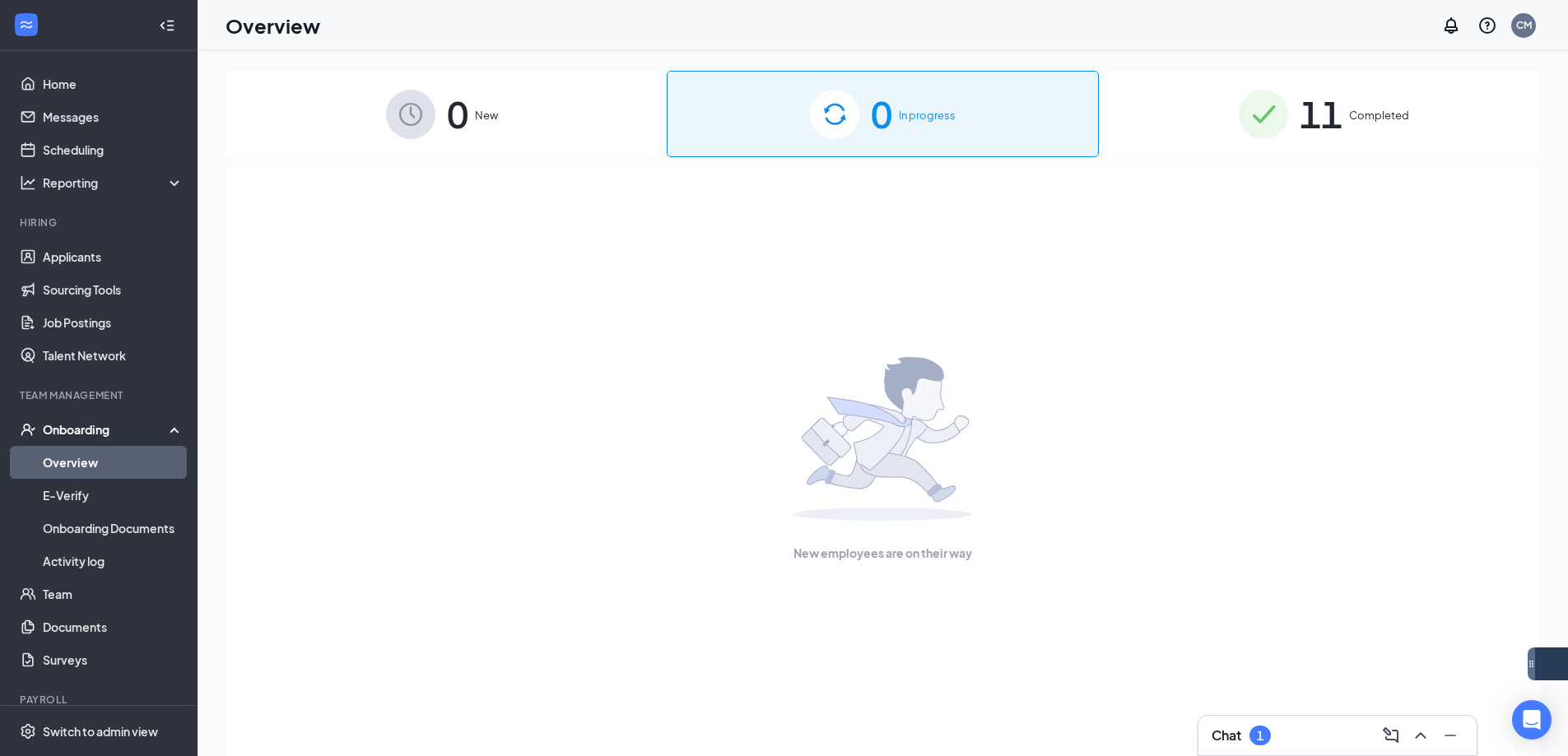
click at [1318, 118] on span "11" at bounding box center [1321, 114] width 43 height 57
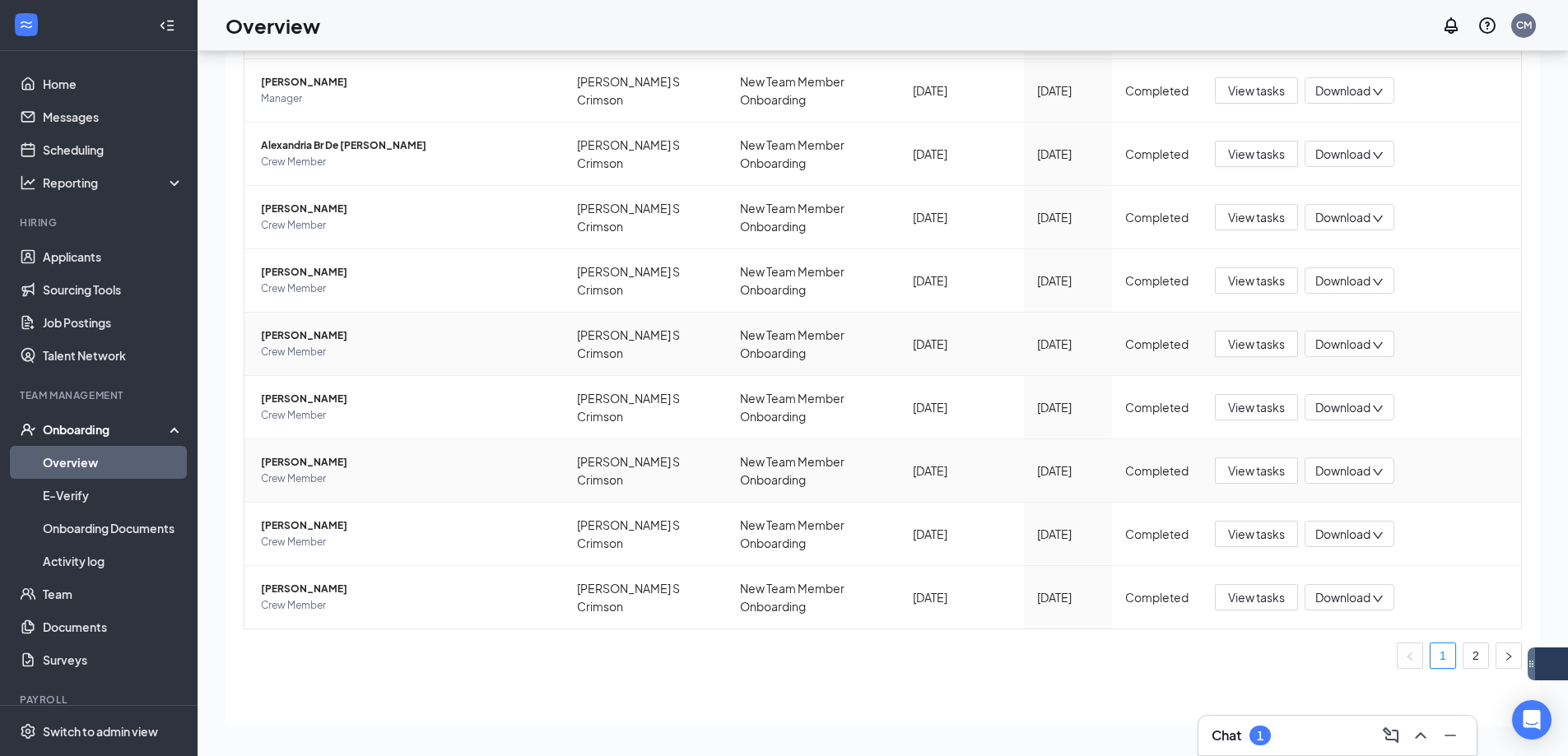
scroll to position [74, 0]
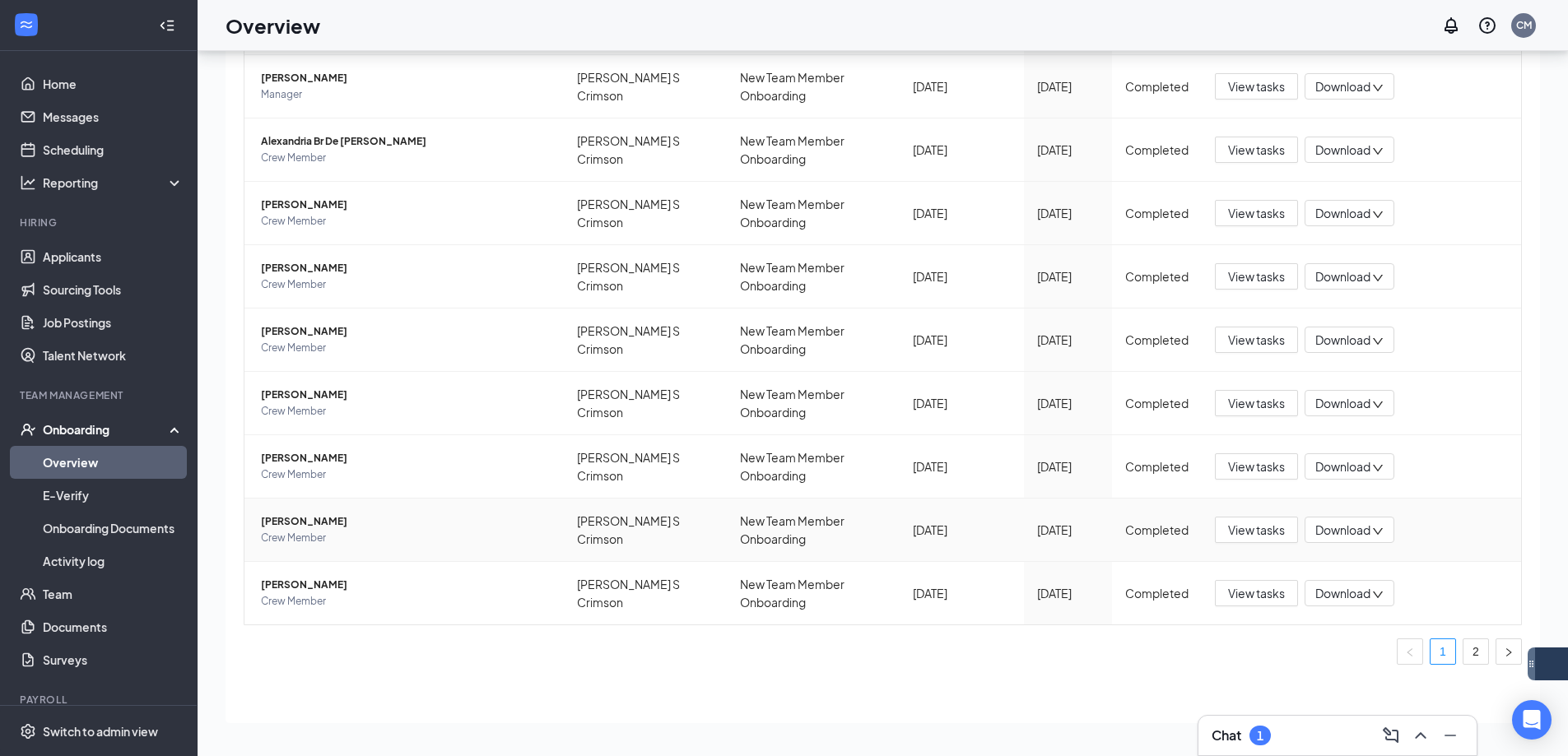
click at [324, 535] on span "Crew Member" at bounding box center [405, 538] width 289 height 16
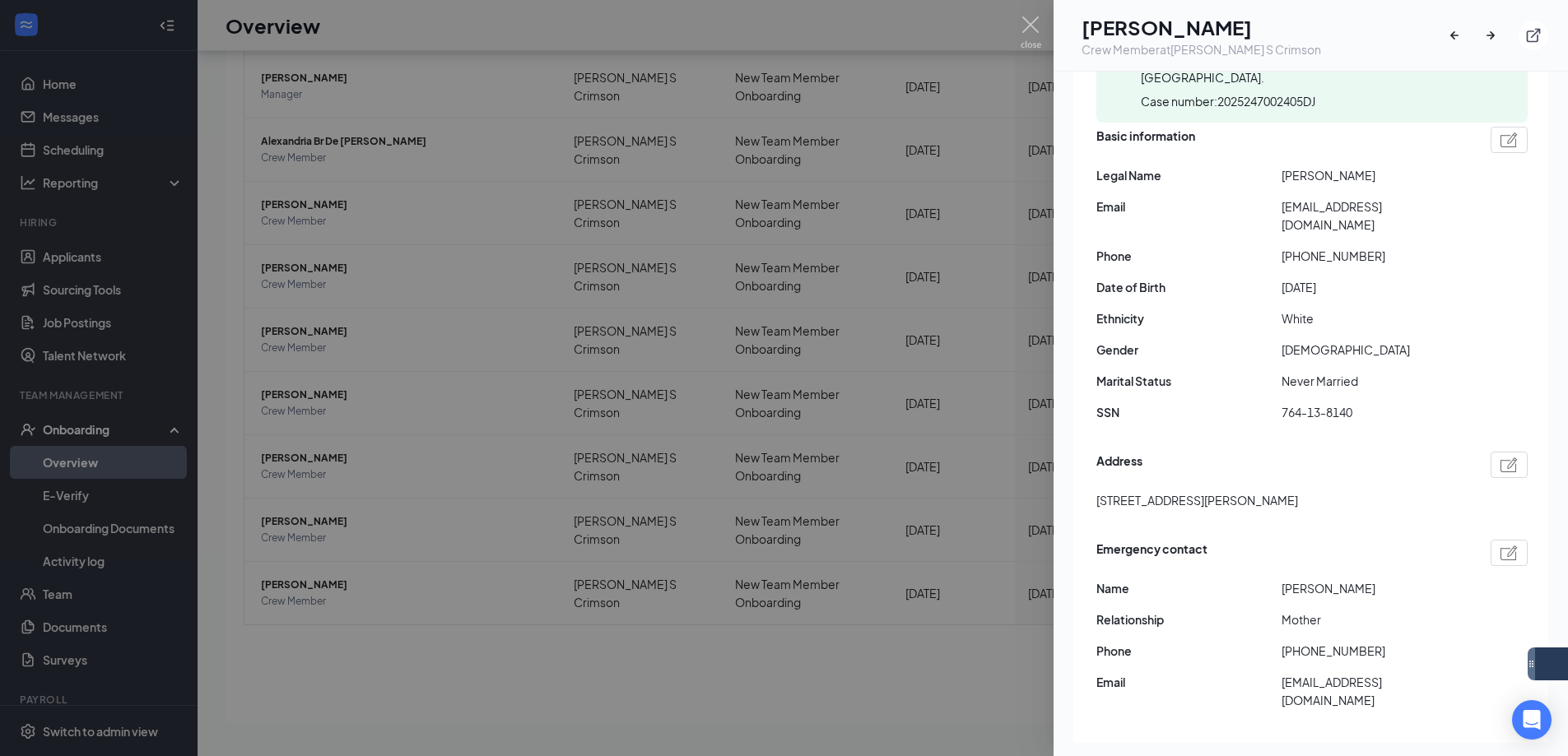
scroll to position [165, 0]
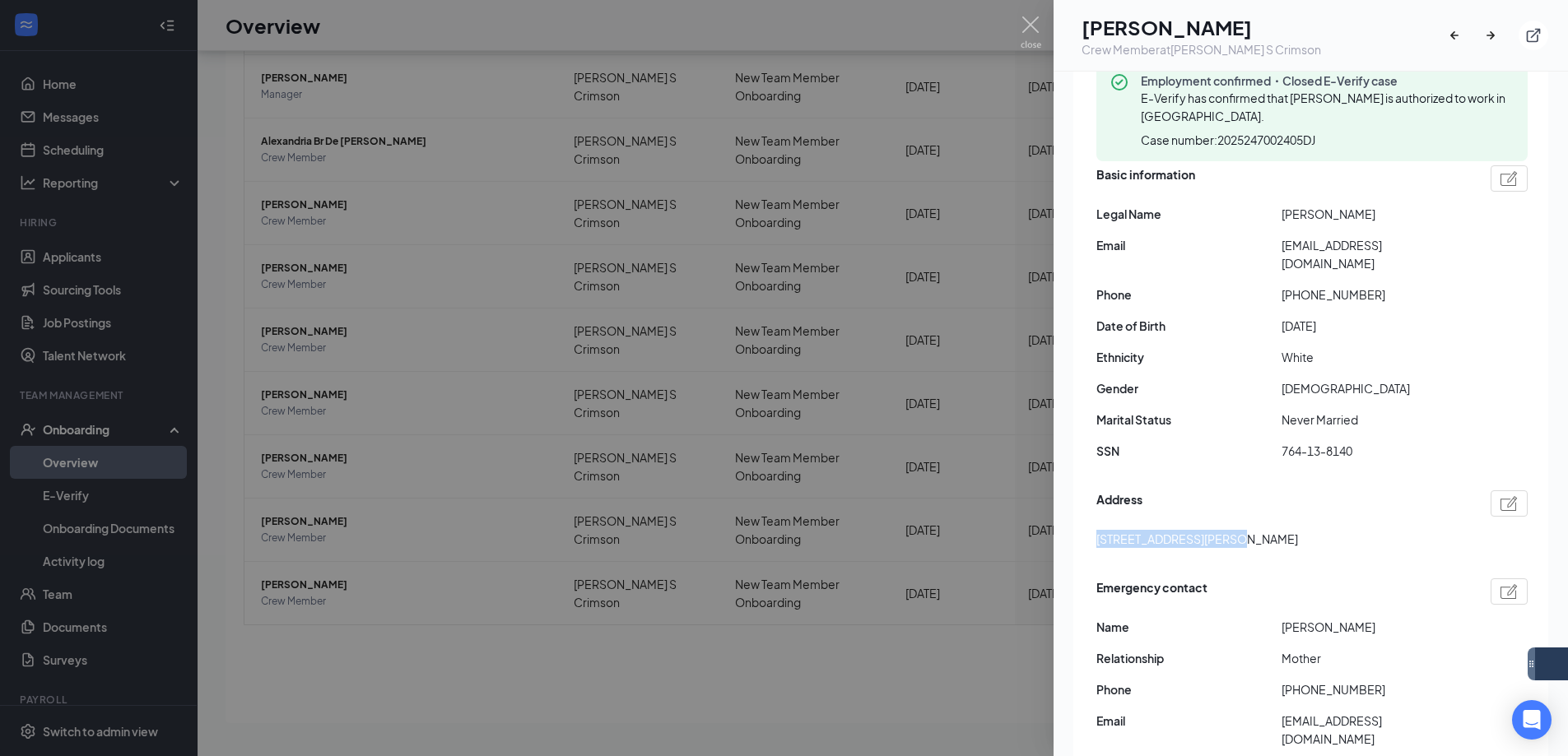
drag, startPoint x: 1095, startPoint y: 525, endPoint x: 1219, endPoint y: 519, distance: 124.1
click at [1219, 519] on div "Employment confirmed・Closed E-Verify case E-Verify has confirmed that Adyson We…" at bounding box center [1311, 412] width 475 height 738
copy span "1103 s crismon rd #221"
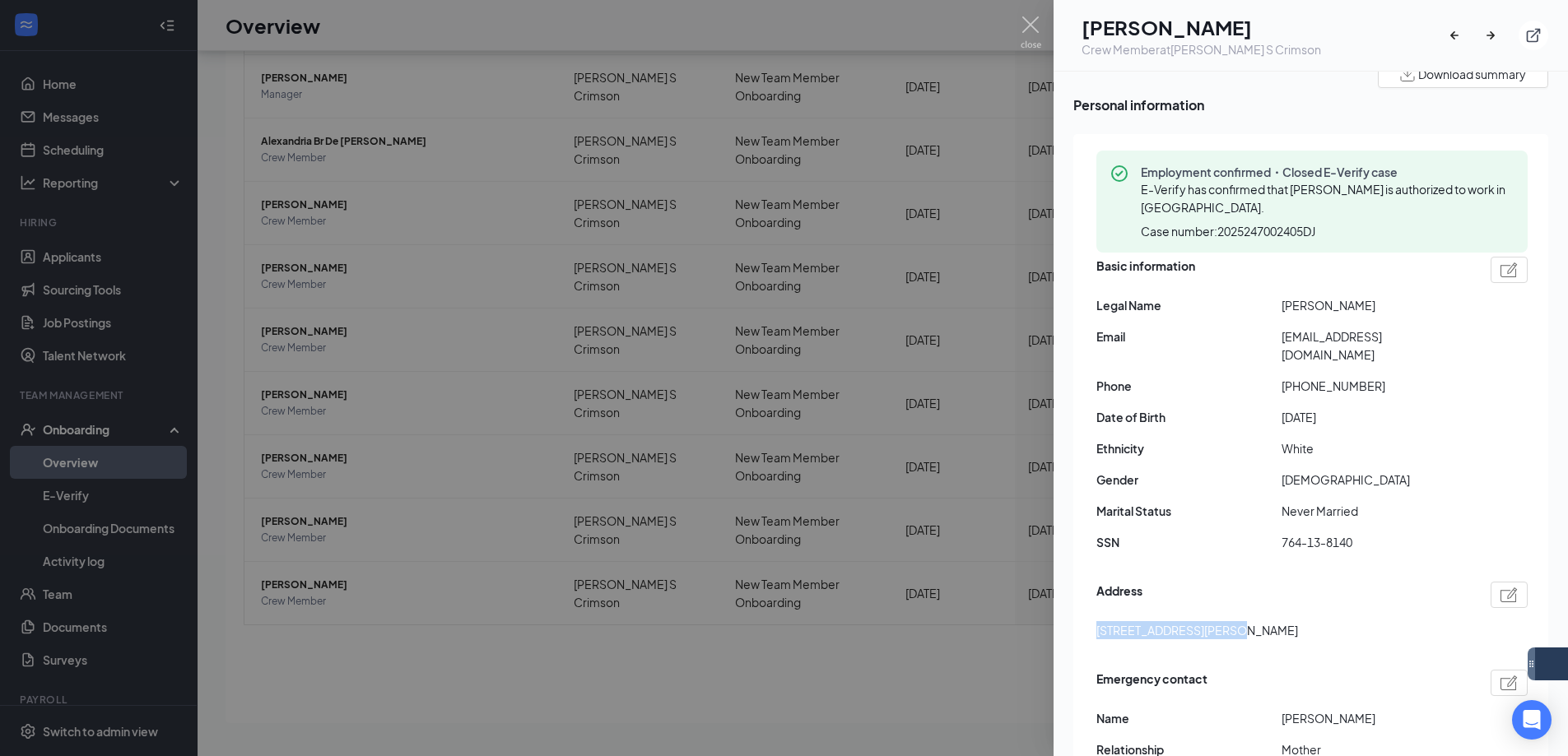
scroll to position [0, 0]
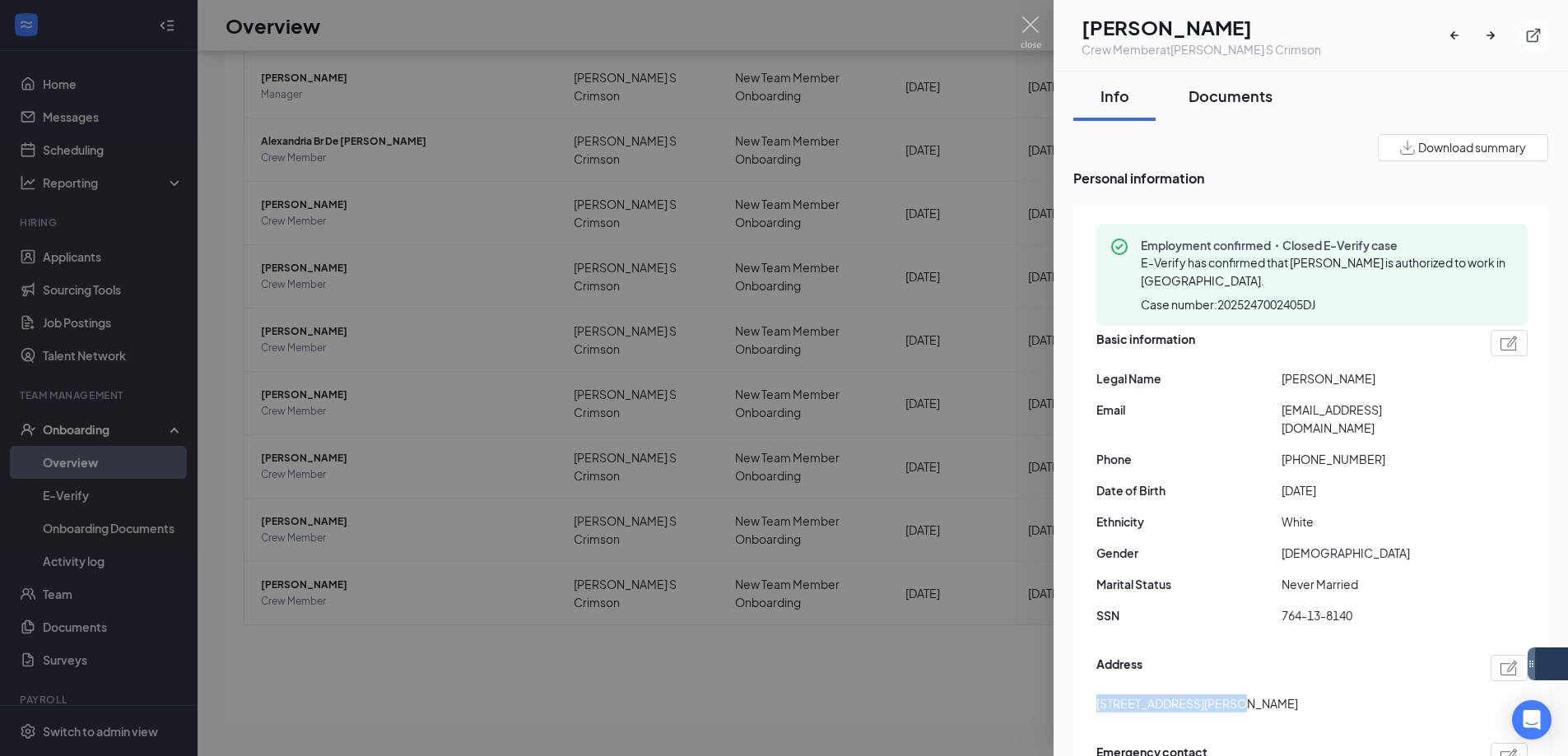
click at [1275, 85] on button "Documents" at bounding box center [1230, 95] width 117 height 49
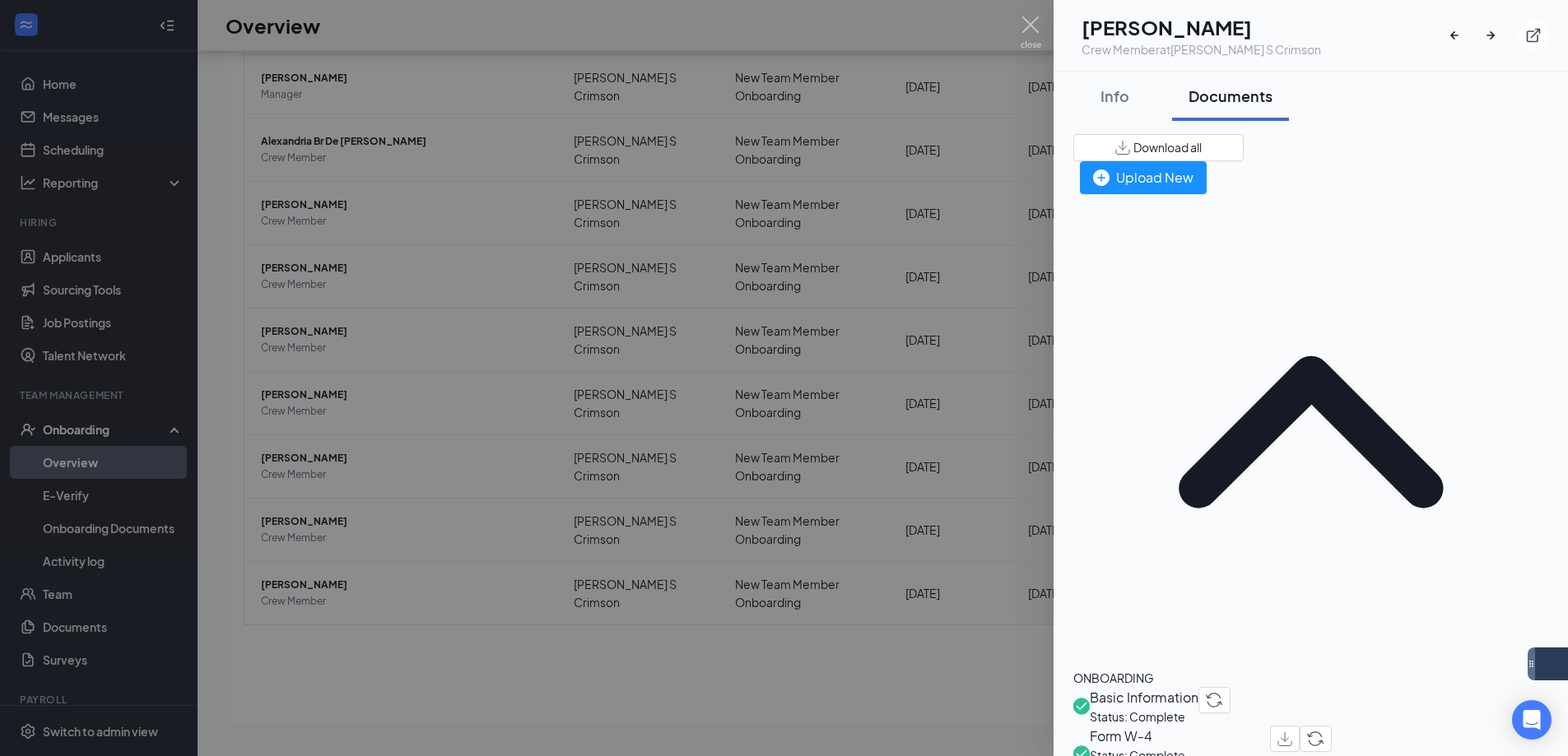
click at [1144, 726] on span "Form W-4" at bounding box center [1179, 736] width 181 height 20
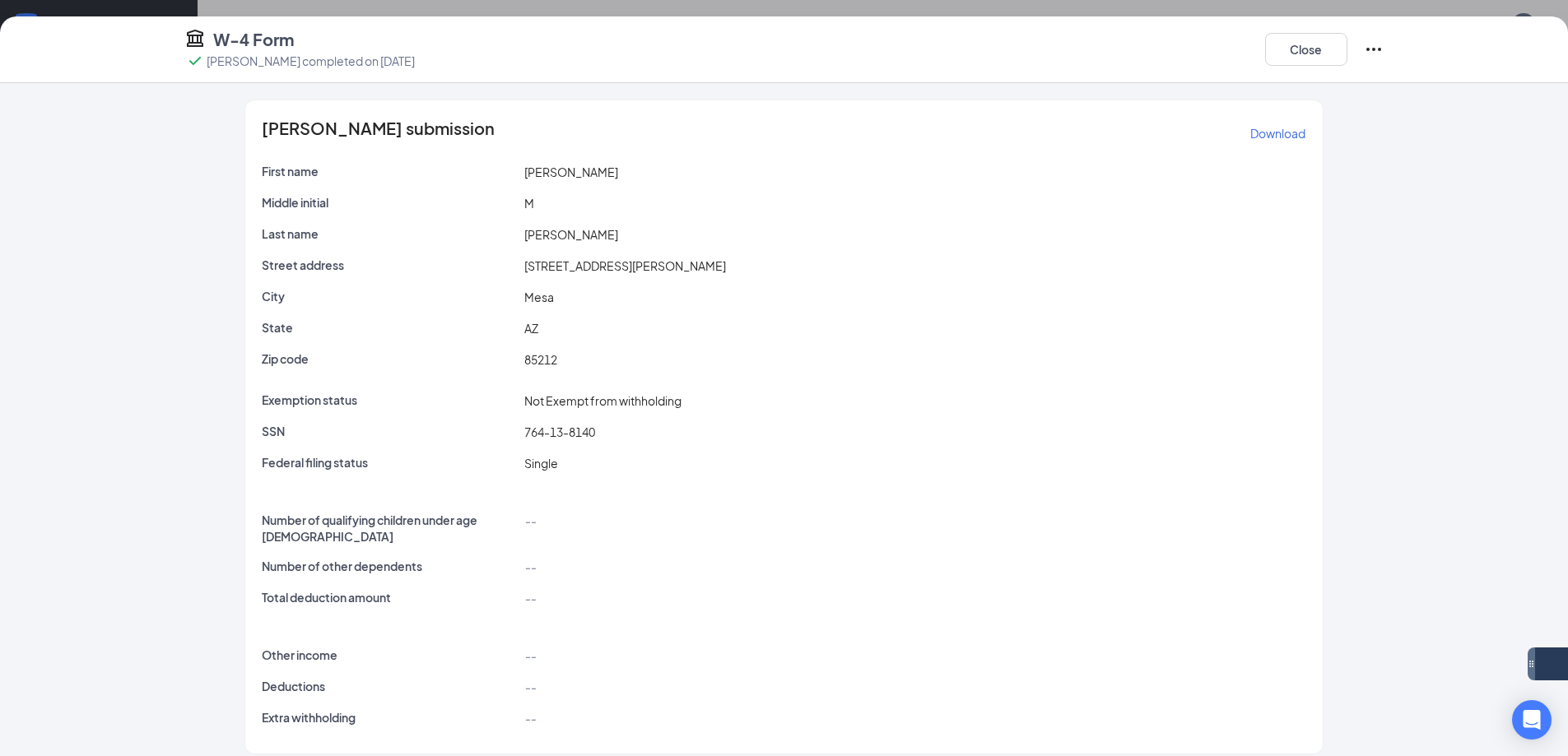
click at [1263, 38] on div "W-4 Form adyson m weiman completed on Sep 1, 2025 Close" at bounding box center [784, 49] width 1264 height 43
click at [1296, 49] on button "Close" at bounding box center [1305, 49] width 82 height 33
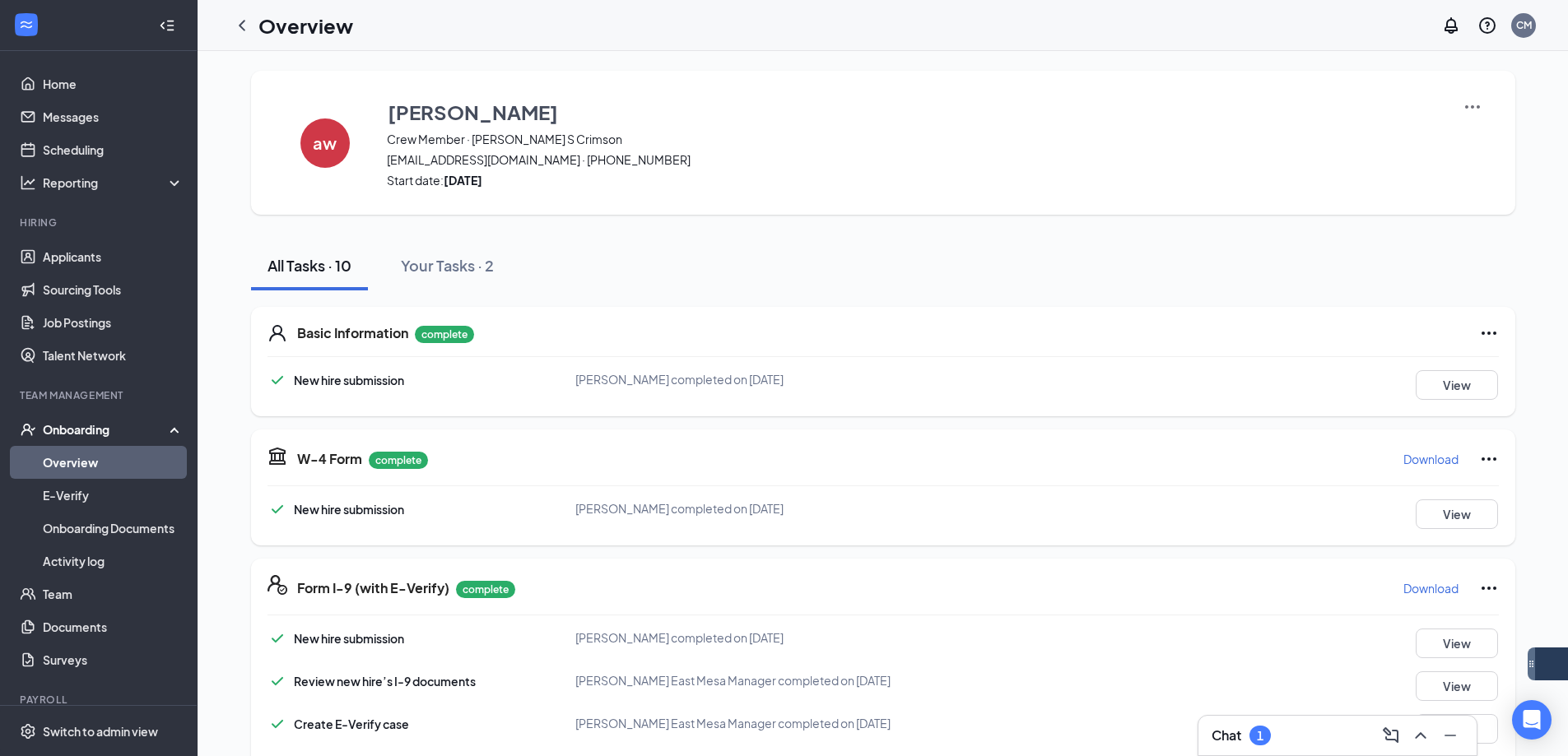
scroll to position [541, 0]
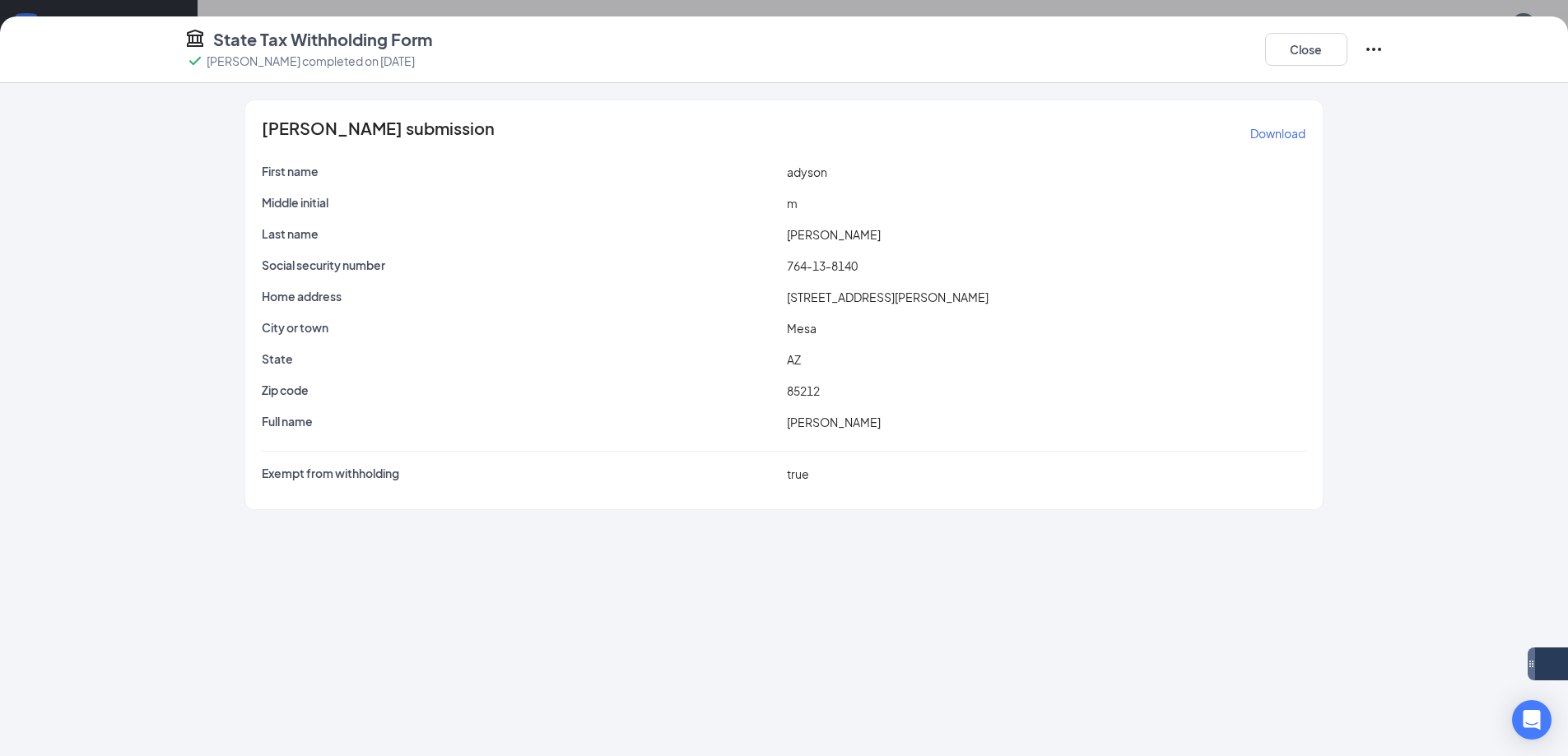
click at [562, 55] on div "State Tax Withholding Form adyson m weiman completed on Sep 1, 2025 Close" at bounding box center [784, 49] width 1264 height 43
click at [1298, 38] on button "Close" at bounding box center [1305, 49] width 82 height 33
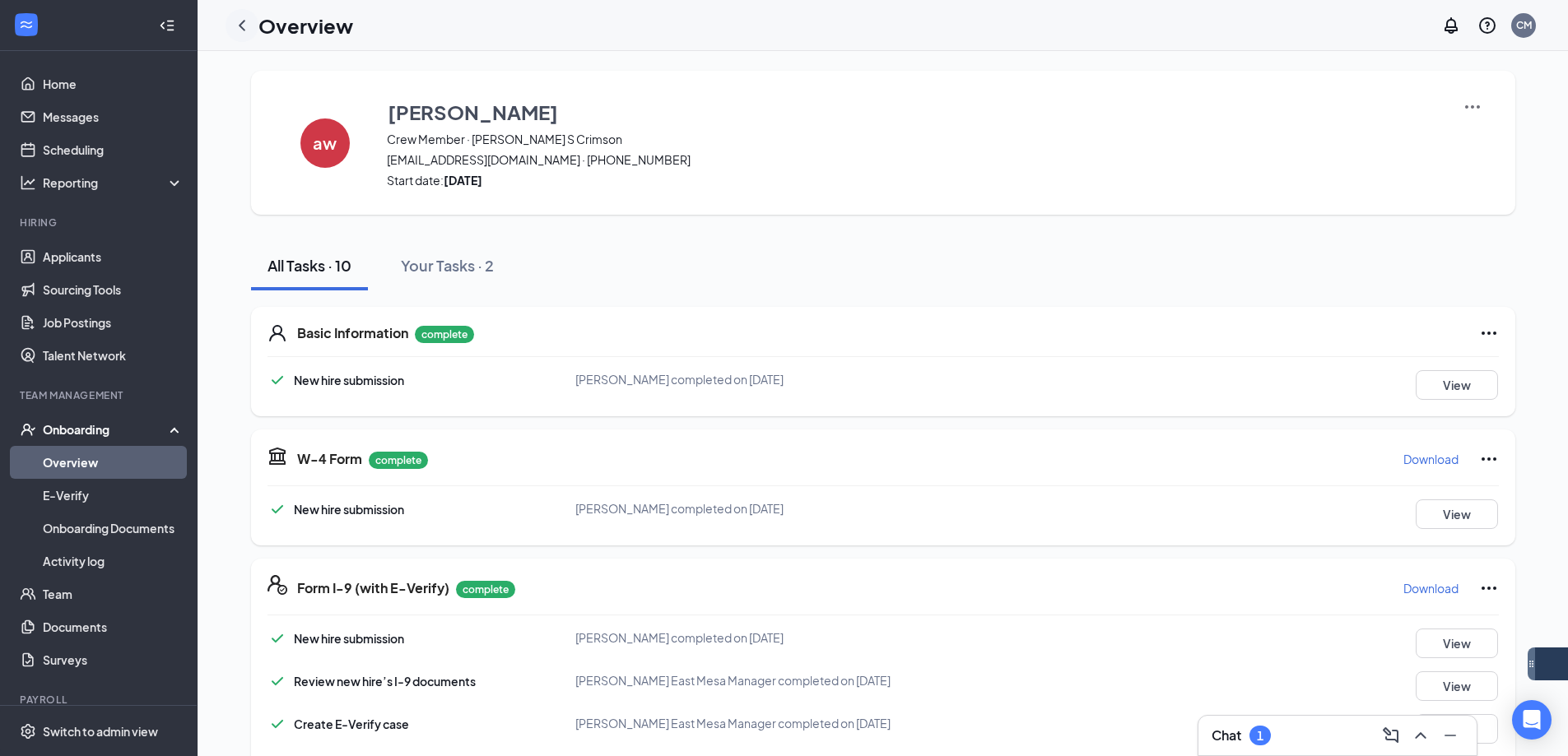
scroll to position [129, 0]
click at [268, 28] on h1 "Overview" at bounding box center [305, 25] width 94 height 28
click at [249, 29] on icon "ChevronLeft" at bounding box center [242, 26] width 20 height 20
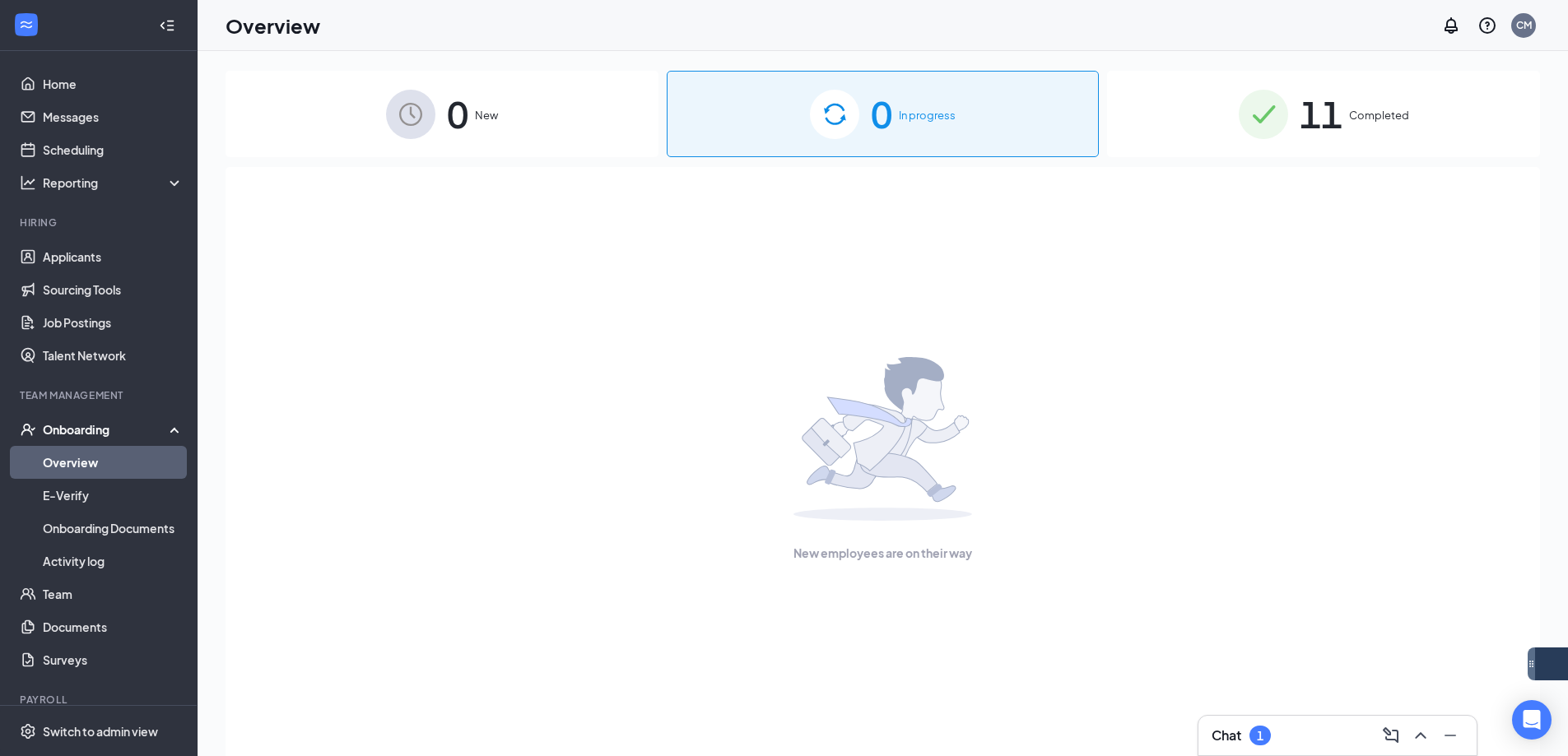
click at [1307, 104] on span "11" at bounding box center [1321, 114] width 43 height 57
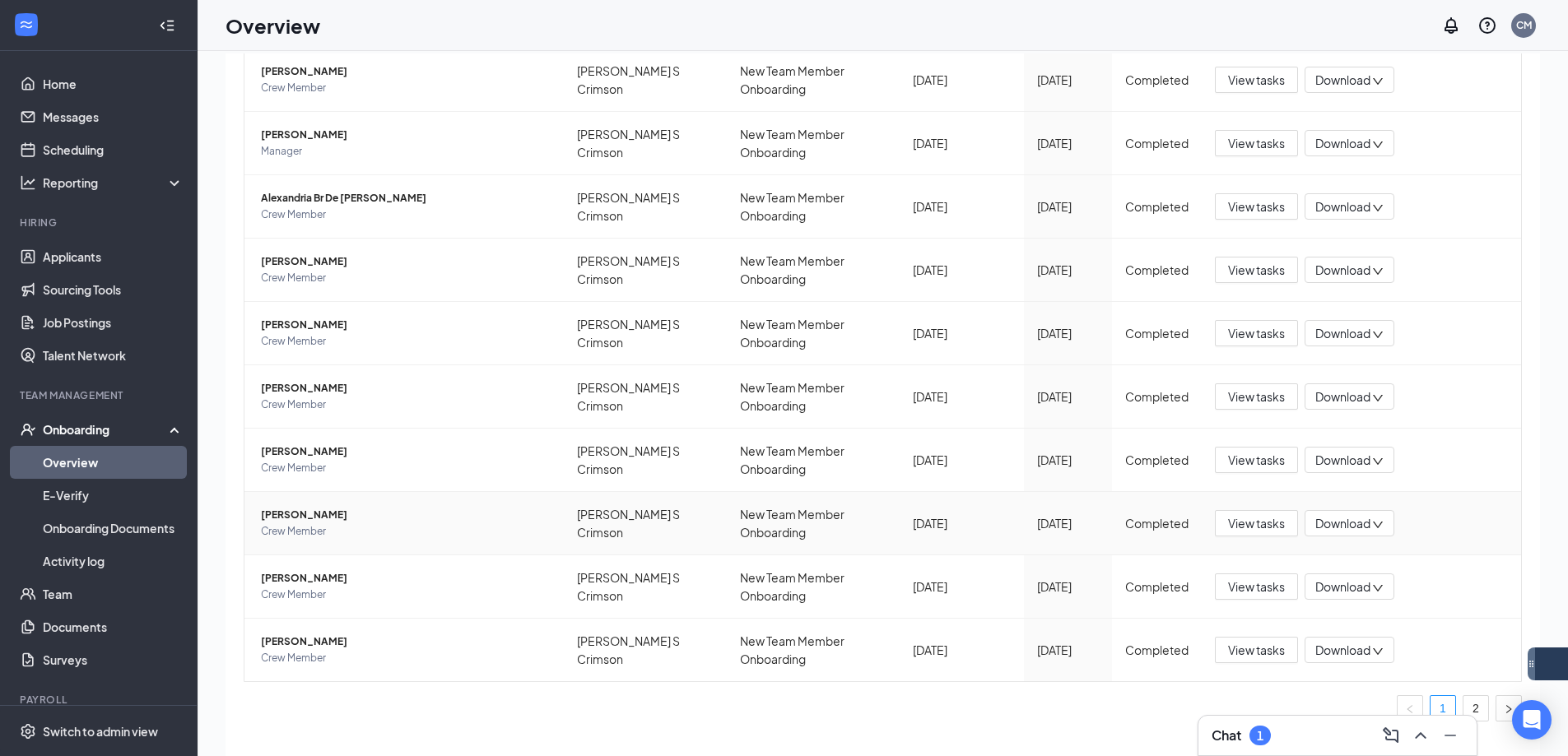
scroll to position [74, 0]
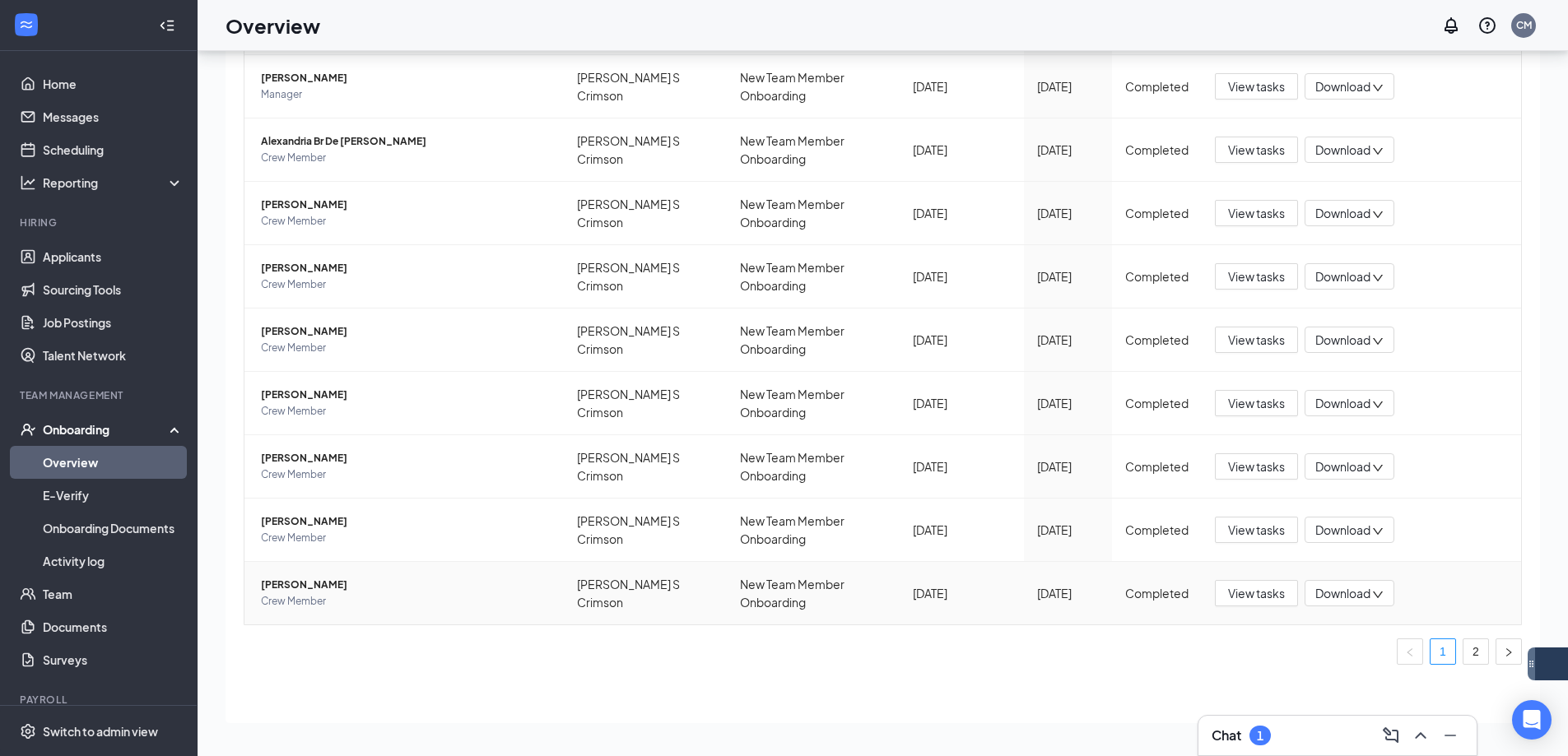
click at [307, 595] on span "Crew Member" at bounding box center [405, 601] width 289 height 16
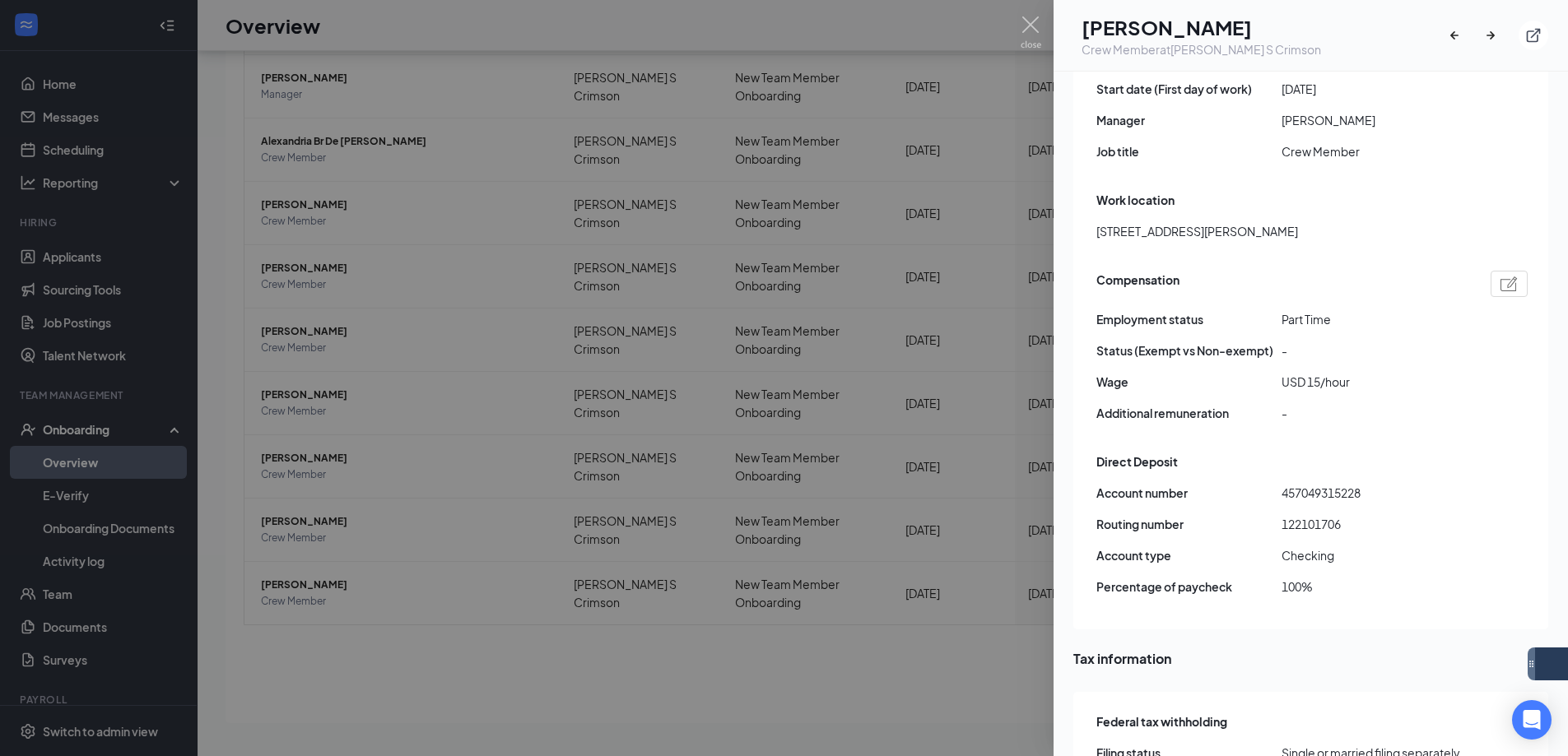
scroll to position [1152, 0]
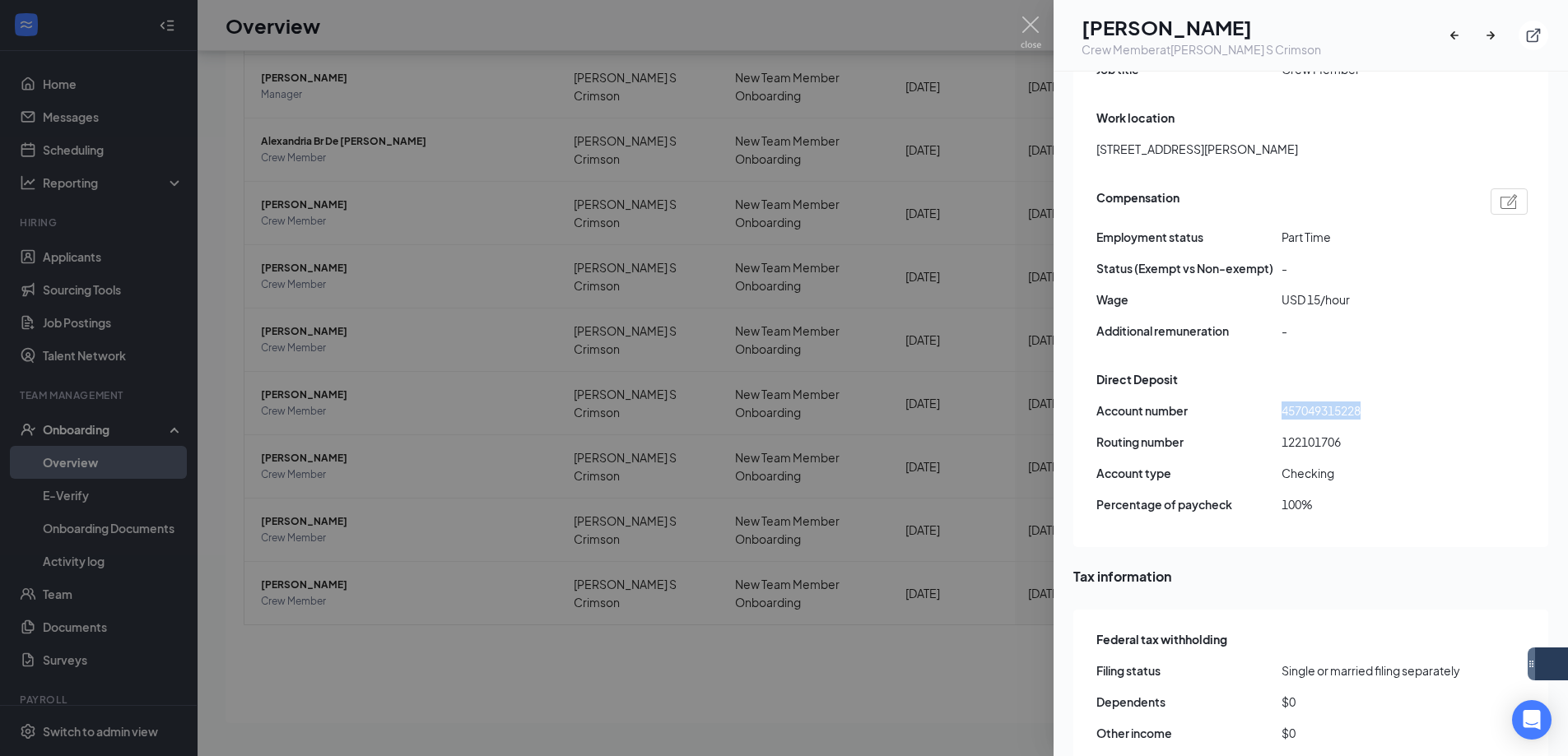
drag, startPoint x: 1367, startPoint y: 354, endPoint x: 1284, endPoint y: 355, distance: 83.0
click at [1284, 401] on span "457049315228" at bounding box center [1374, 410] width 185 height 18
copy span "457049315228"
drag, startPoint x: 1370, startPoint y: 394, endPoint x: 1282, endPoint y: 388, distance: 88.2
click at [1282, 432] on span "122101706" at bounding box center [1374, 441] width 185 height 18
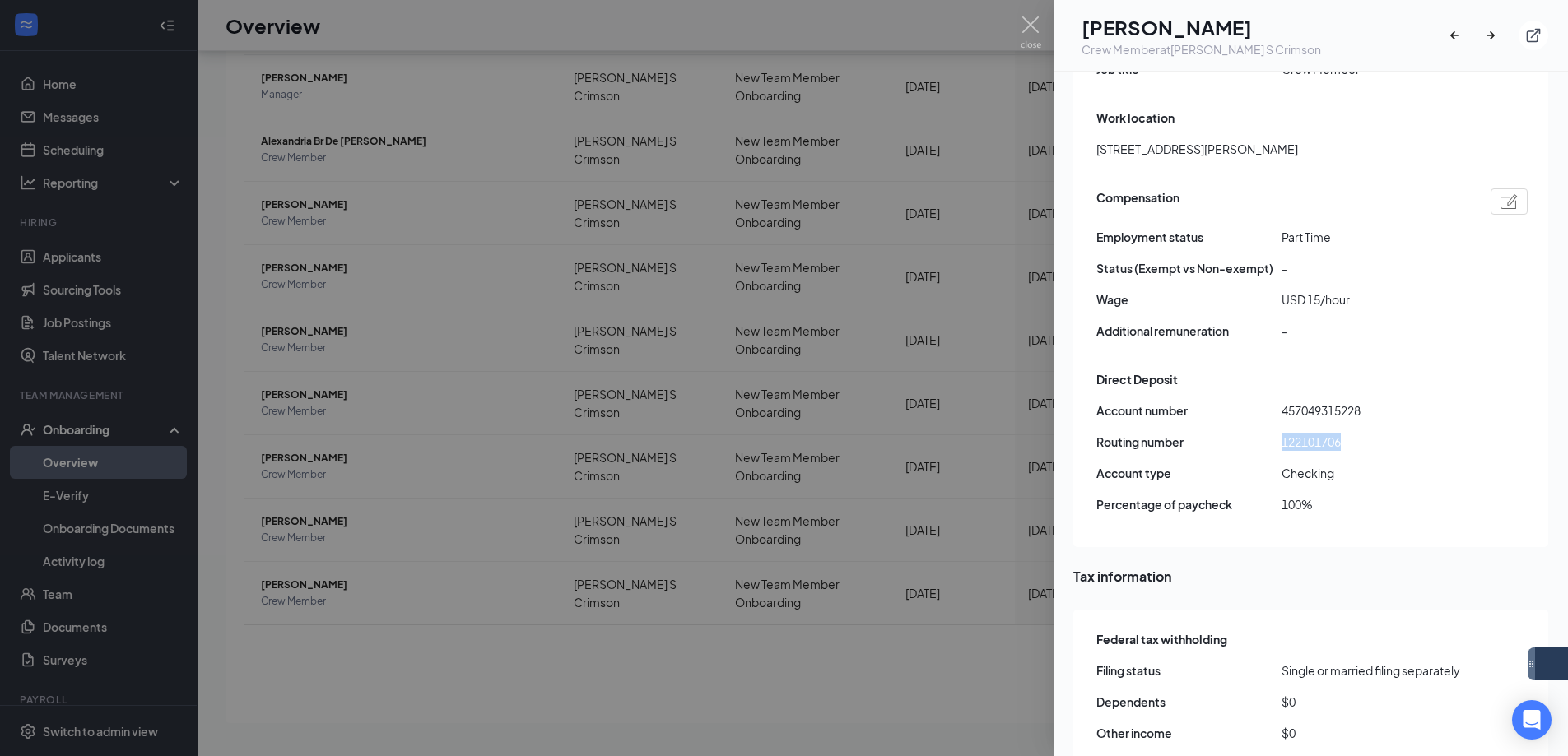
copy span "122101706"
click at [449, 122] on div at bounding box center [784, 378] width 1568 height 756
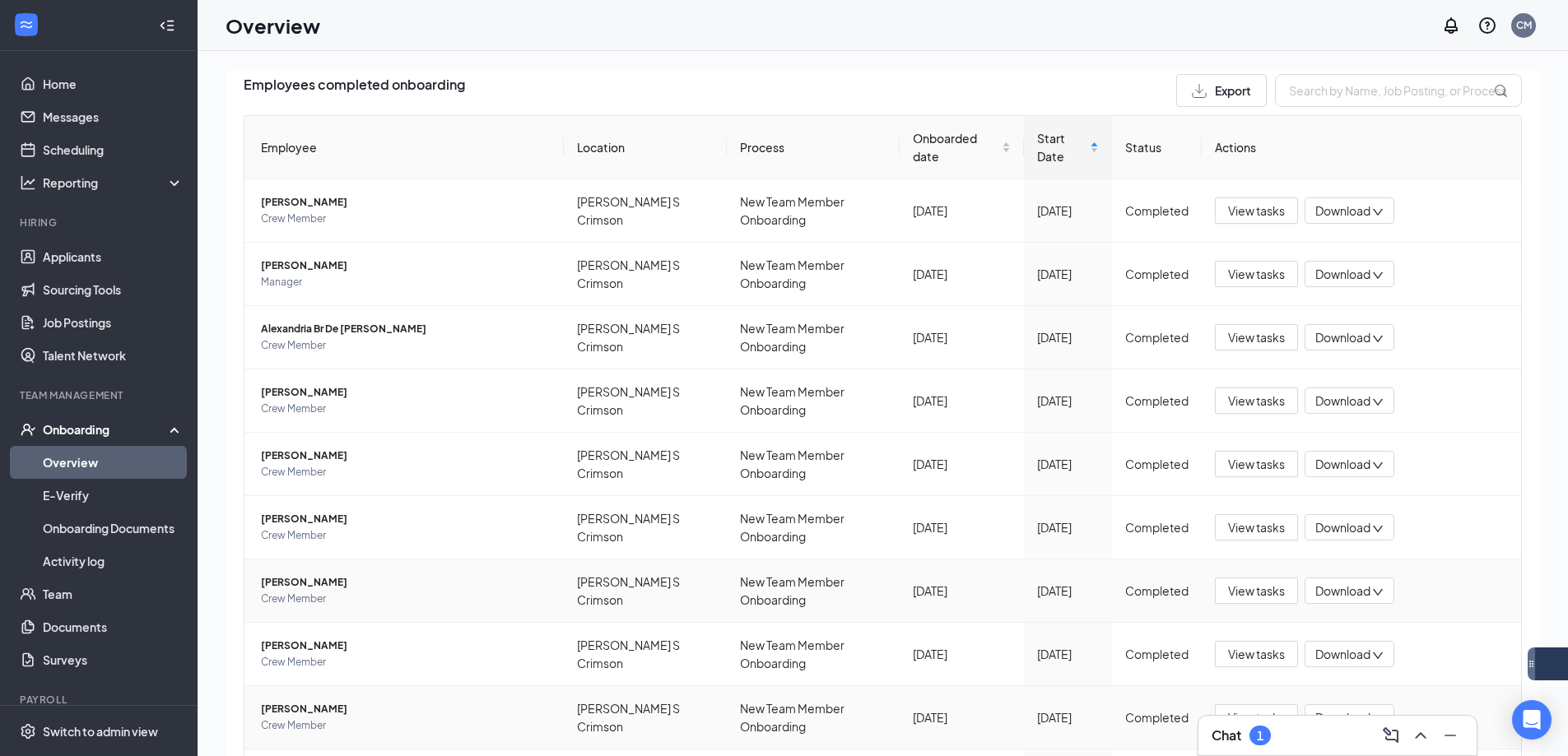
scroll to position [229, 0]
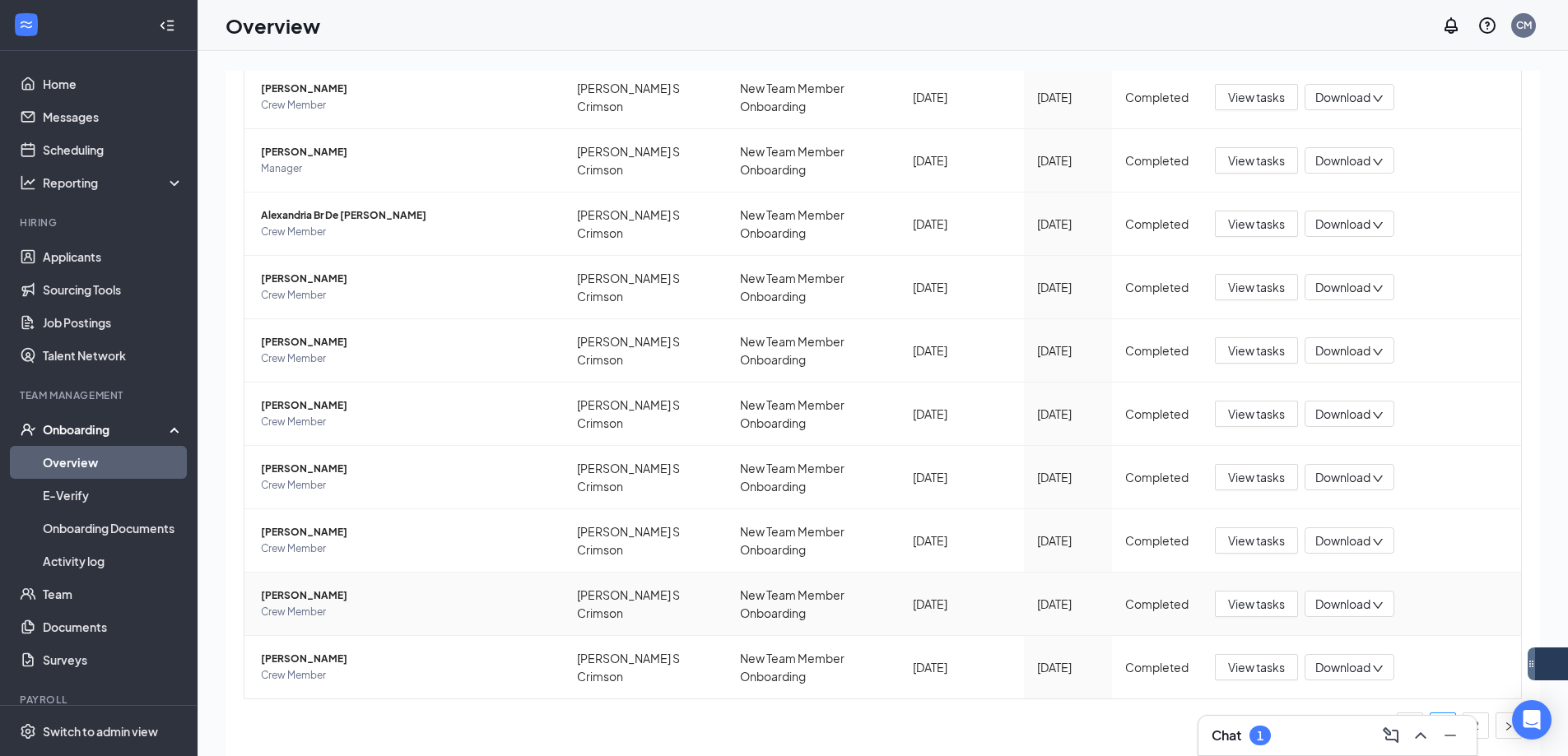
click at [340, 606] on span "Crew Member" at bounding box center [405, 612] width 289 height 16
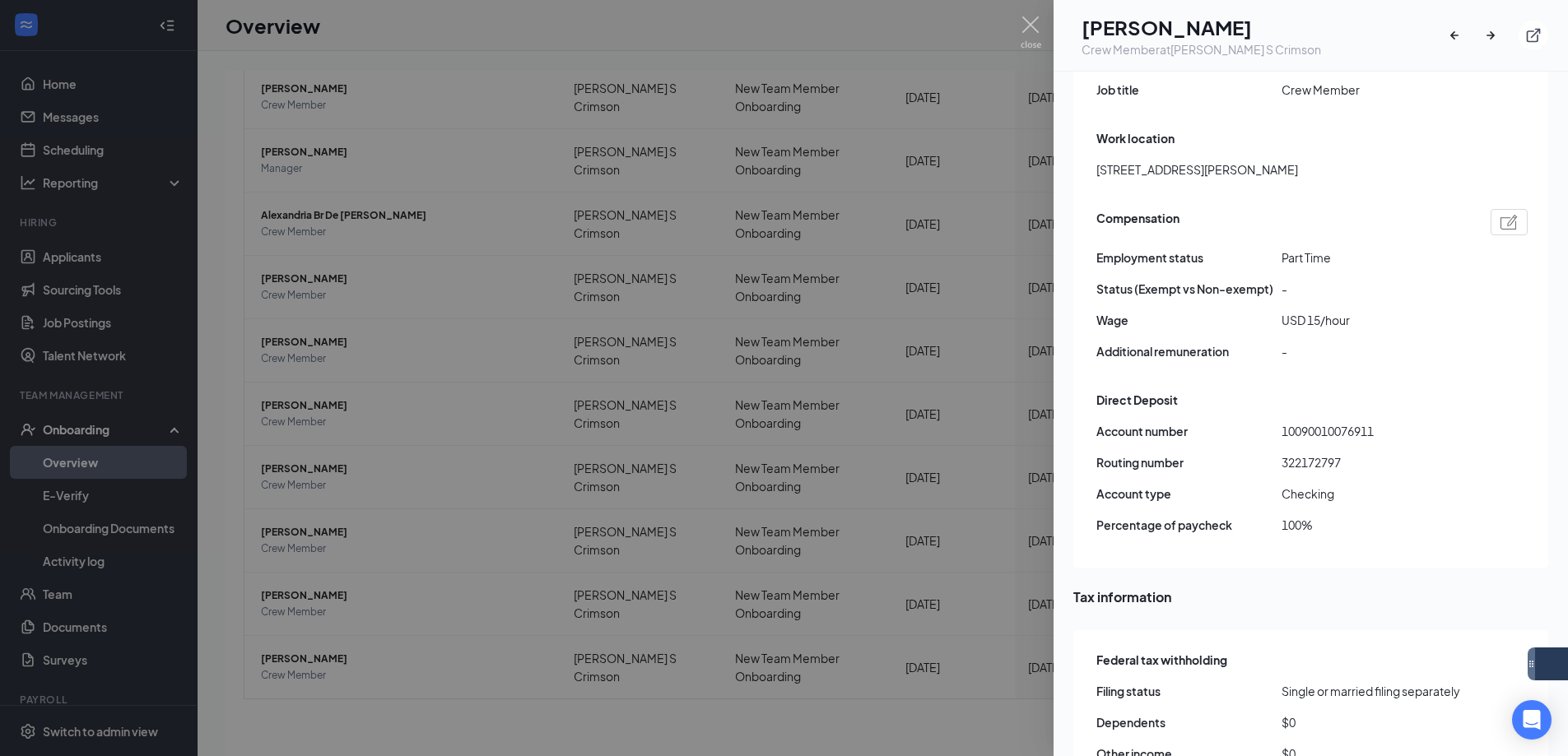
scroll to position [1152, 0]
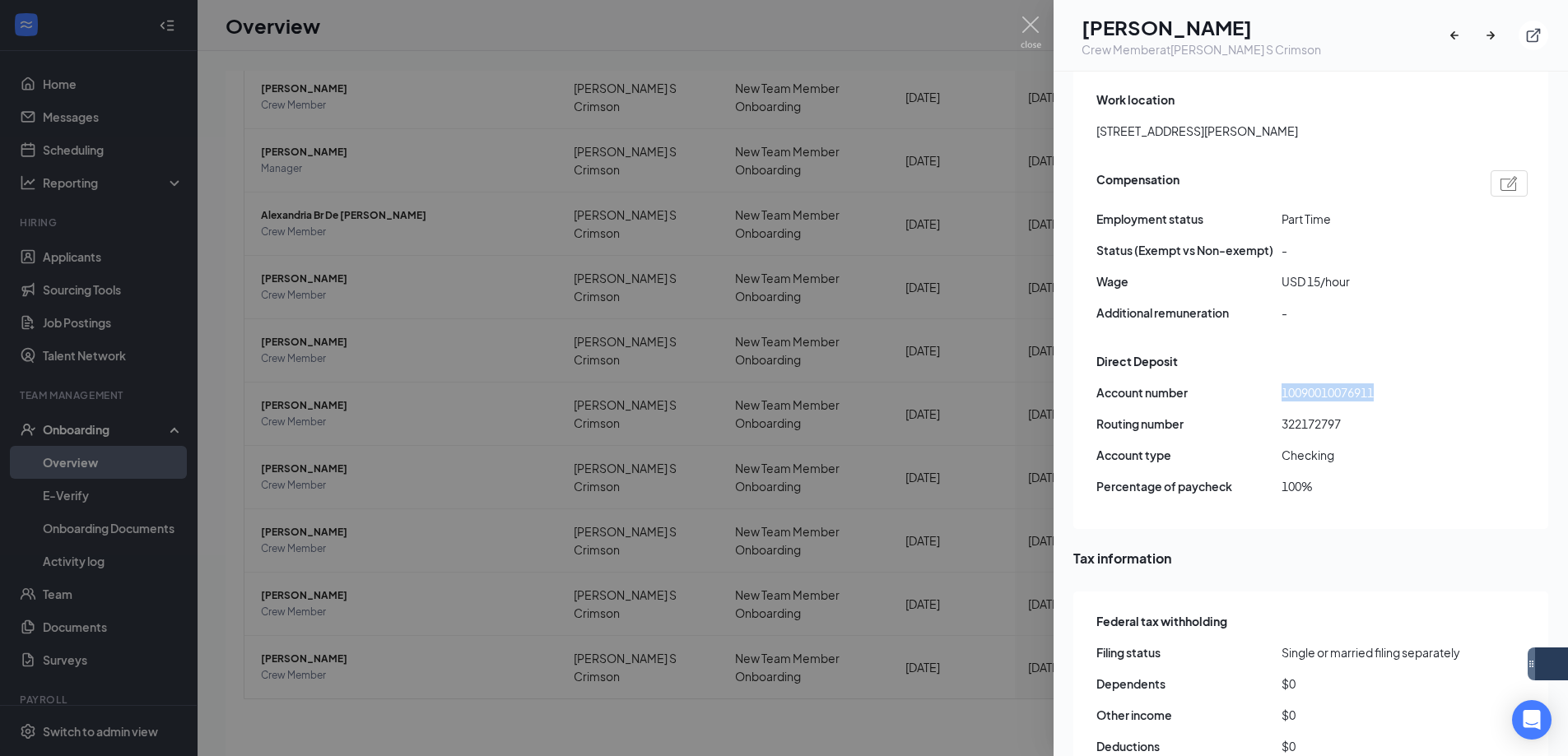
drag, startPoint x: 1394, startPoint y: 356, endPoint x: 1278, endPoint y: 363, distance: 116.2
click at [1278, 383] on div "Account number 10090010076911" at bounding box center [1312, 392] width 432 height 18
copy div "10090010076911"
drag, startPoint x: 1446, startPoint y: 382, endPoint x: 1252, endPoint y: 398, distance: 194.7
click at [1252, 398] on div "Account number 10090010076911 Routing number 322172797 Account type Checking Pe…" at bounding box center [1312, 446] width 432 height 125
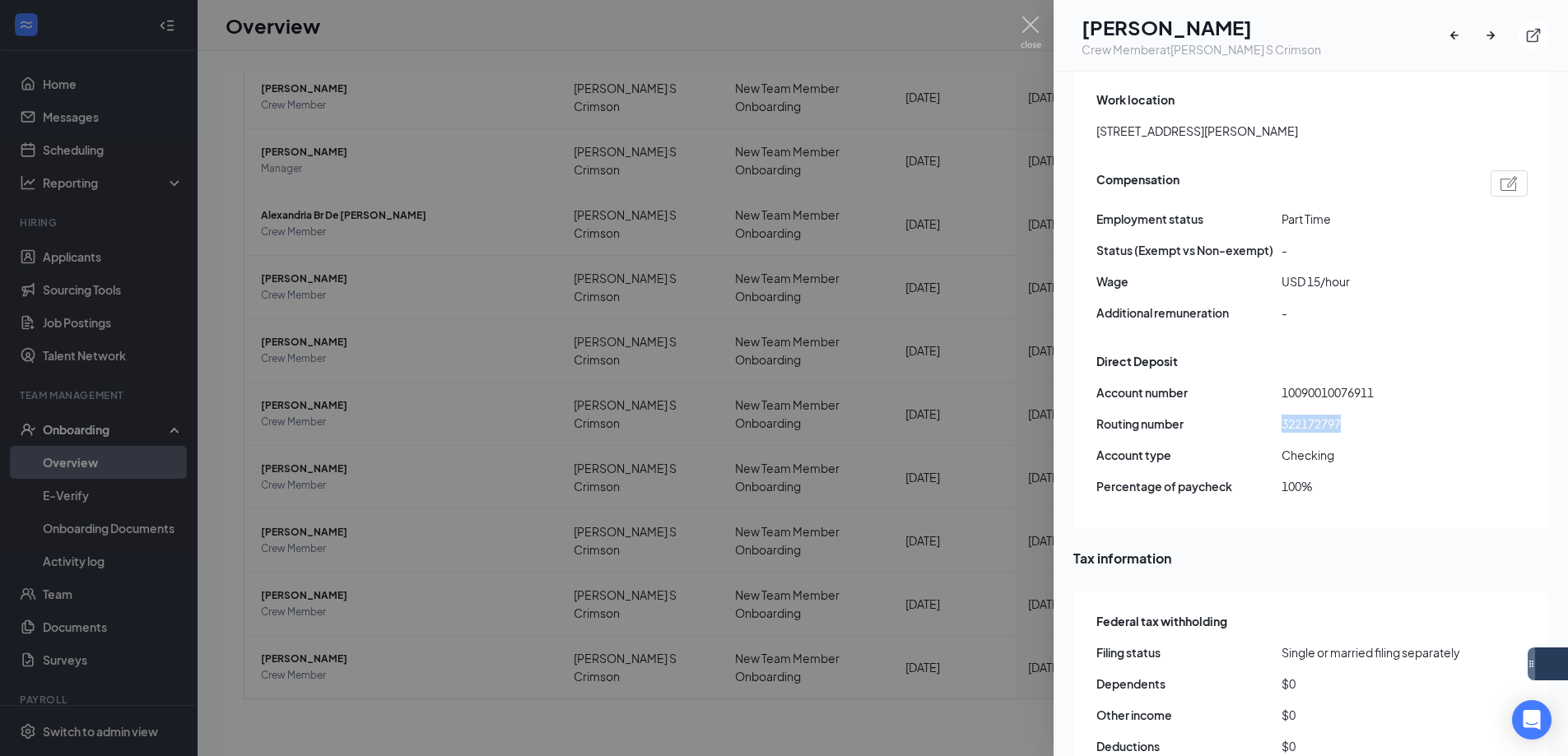
copy div "322172797"
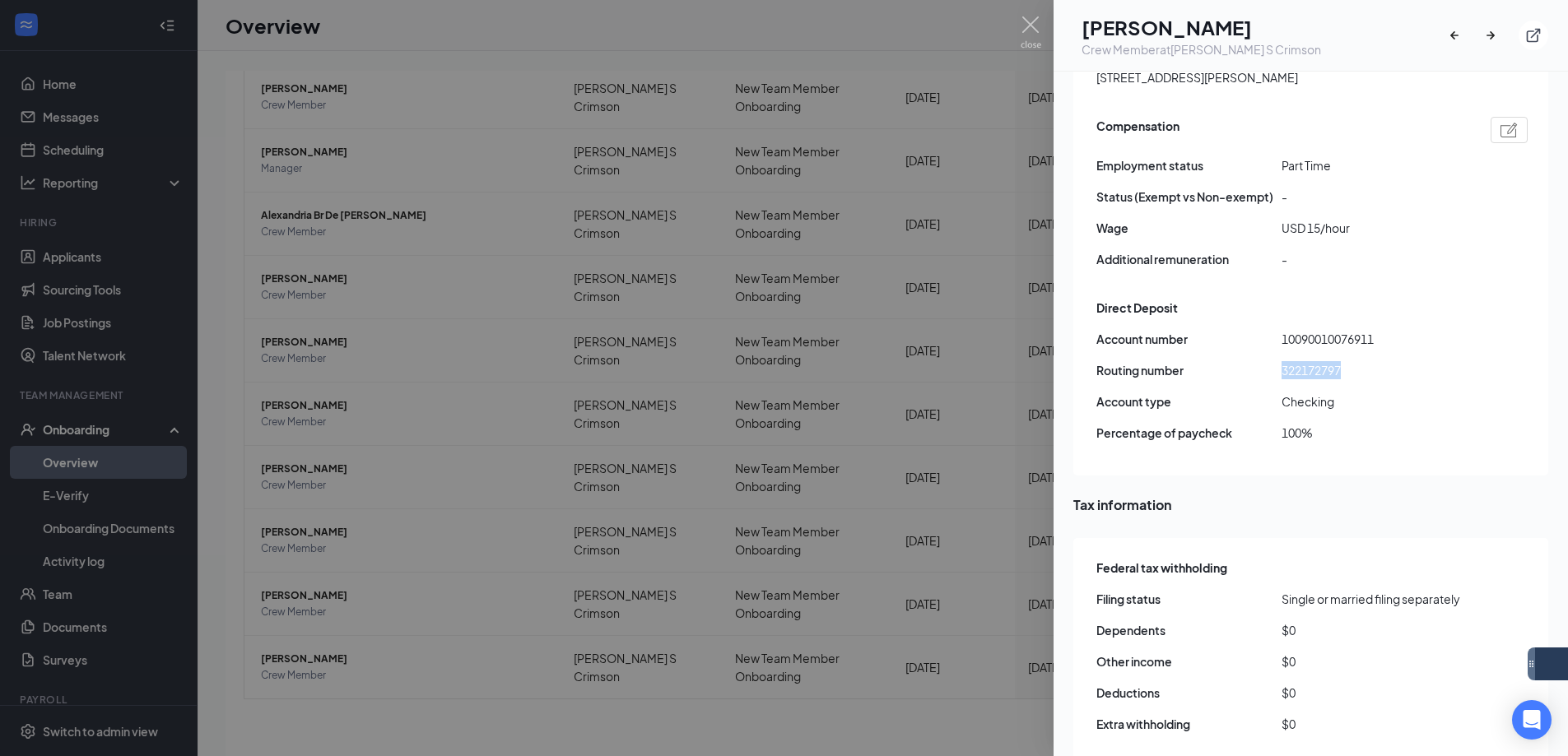
scroll to position [1234, 0]
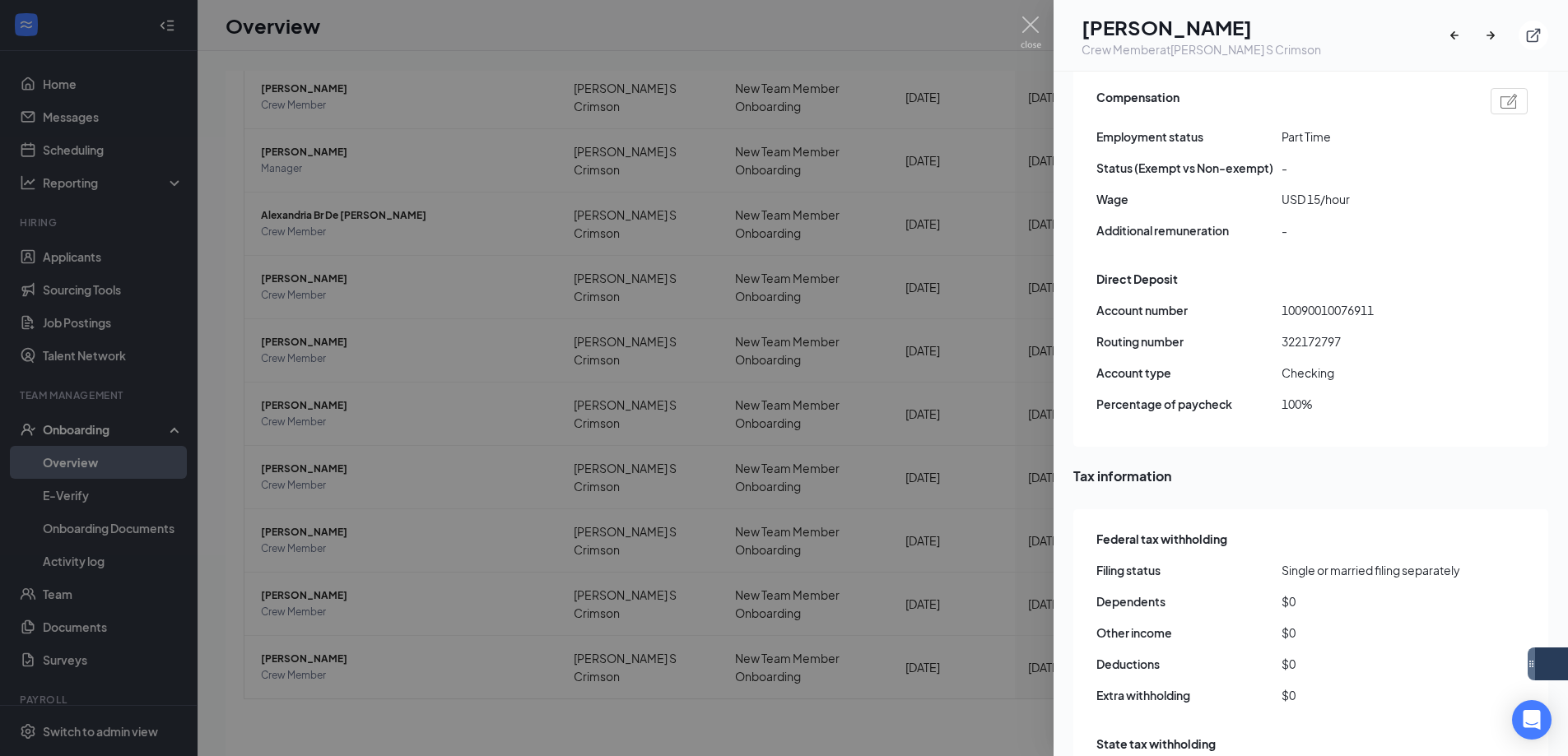
click at [690, 38] on div at bounding box center [784, 378] width 1568 height 756
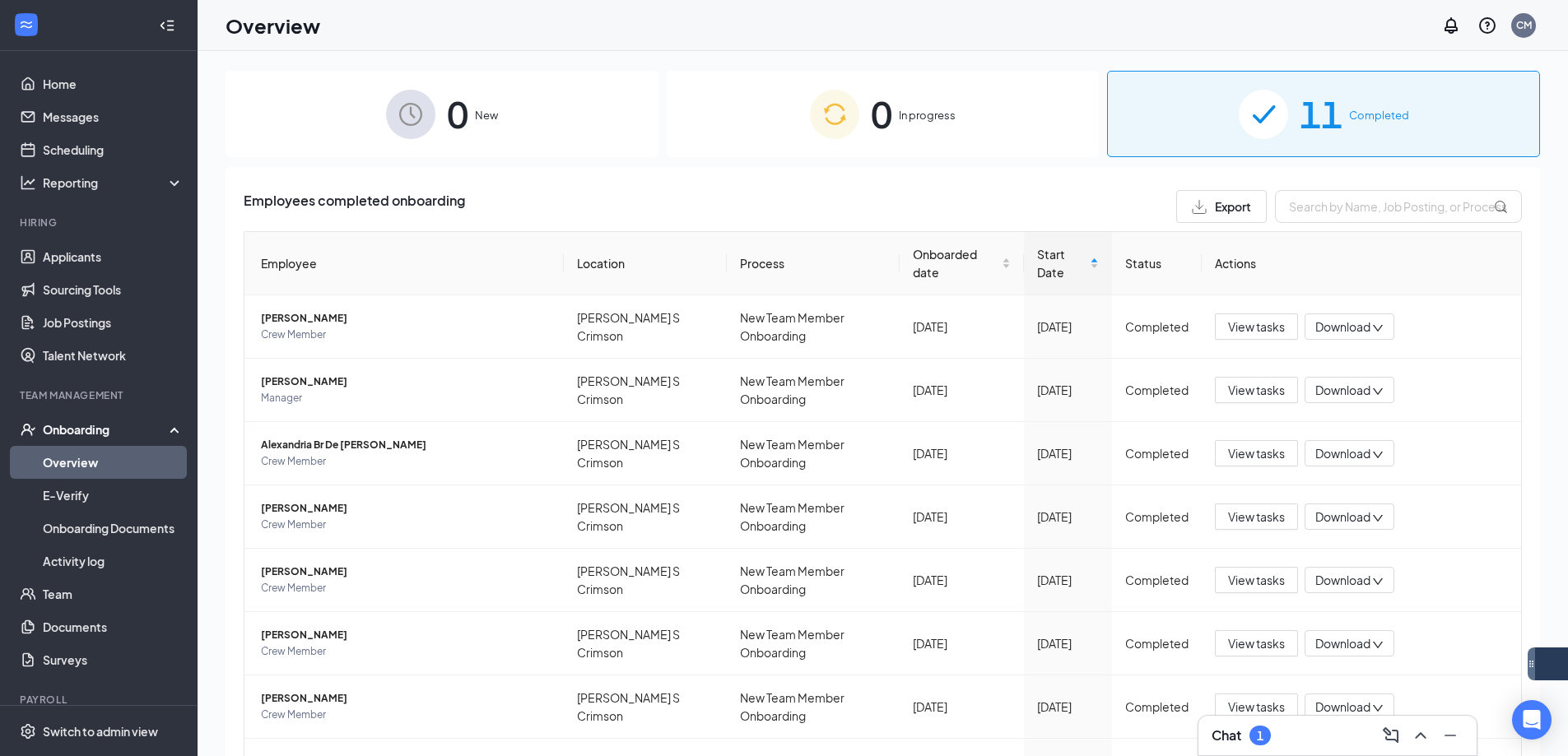
click at [899, 120] on span "In progress" at bounding box center [927, 115] width 57 height 16
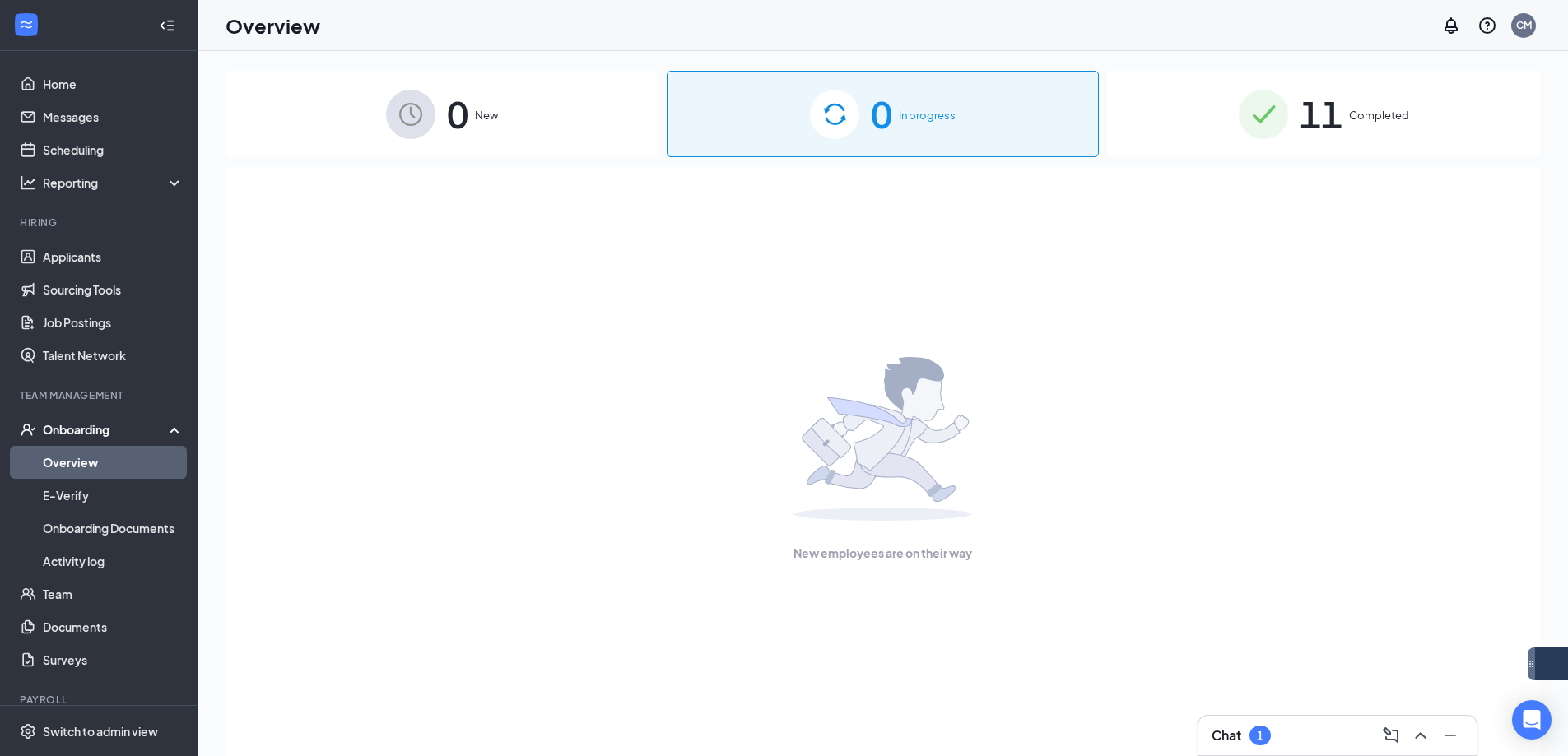
click at [484, 115] on span "New" at bounding box center [487, 115] width 23 height 16
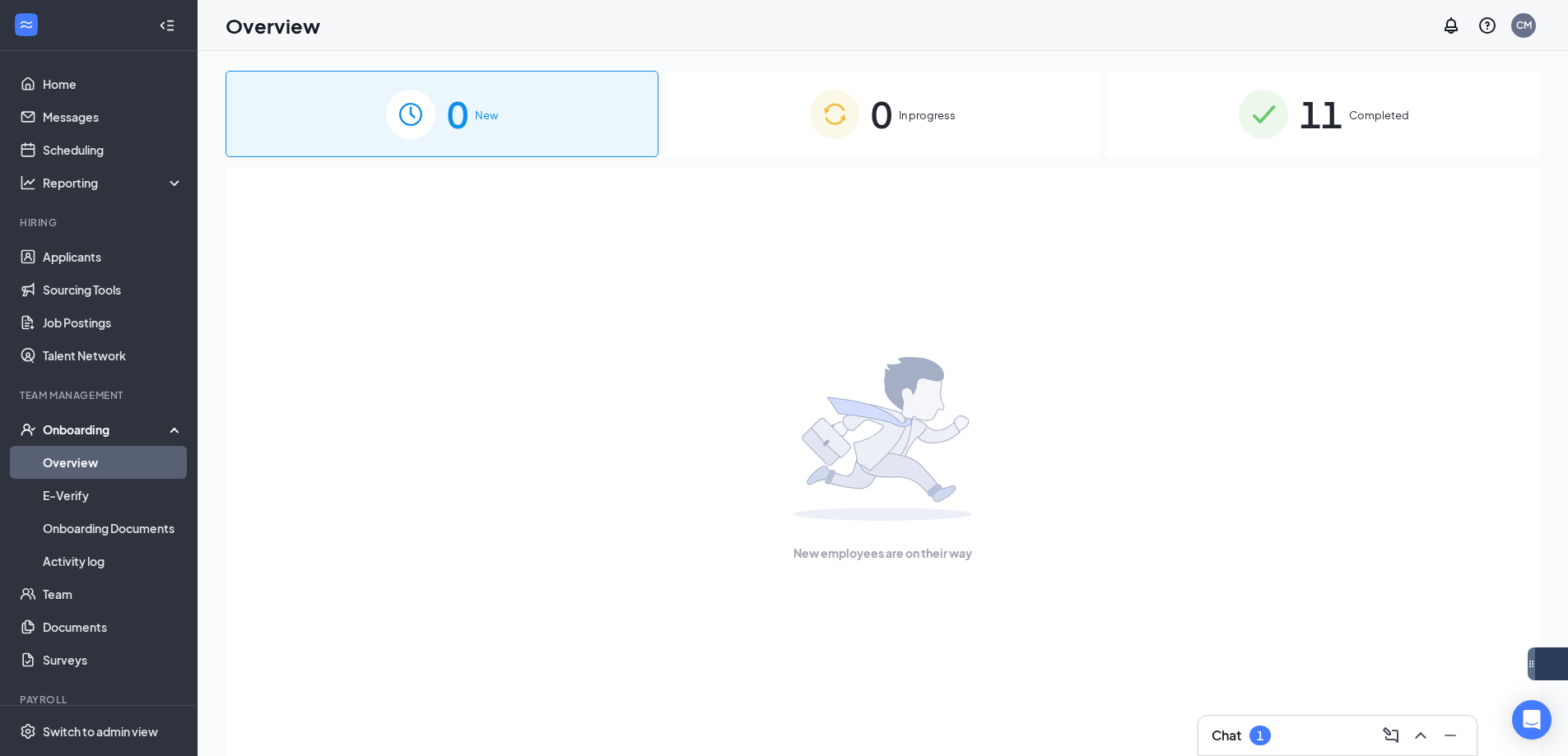
click at [1310, 101] on span "11" at bounding box center [1321, 114] width 43 height 57
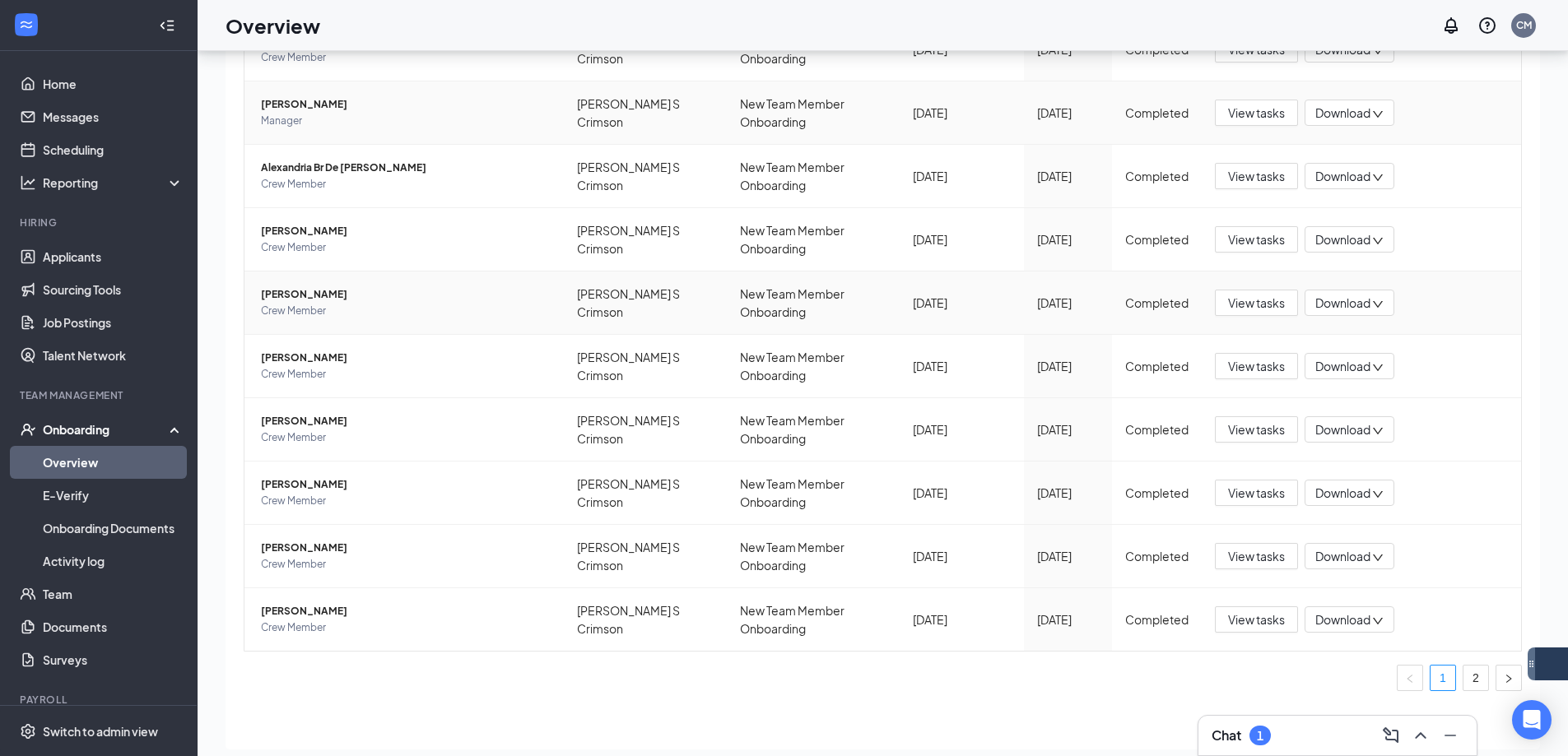
scroll to position [74, 0]
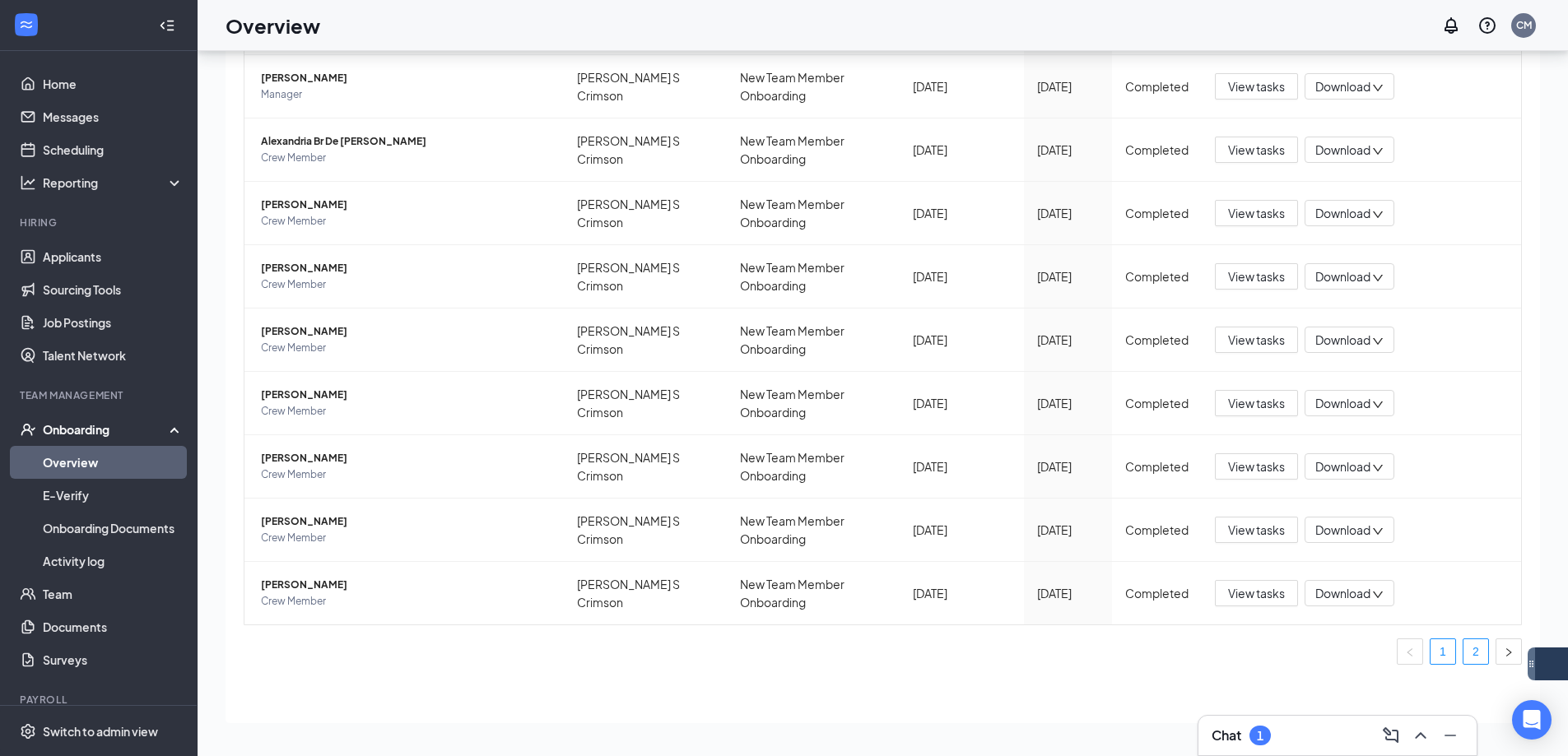
click at [1468, 649] on link "2" at bounding box center [1475, 651] width 25 height 25
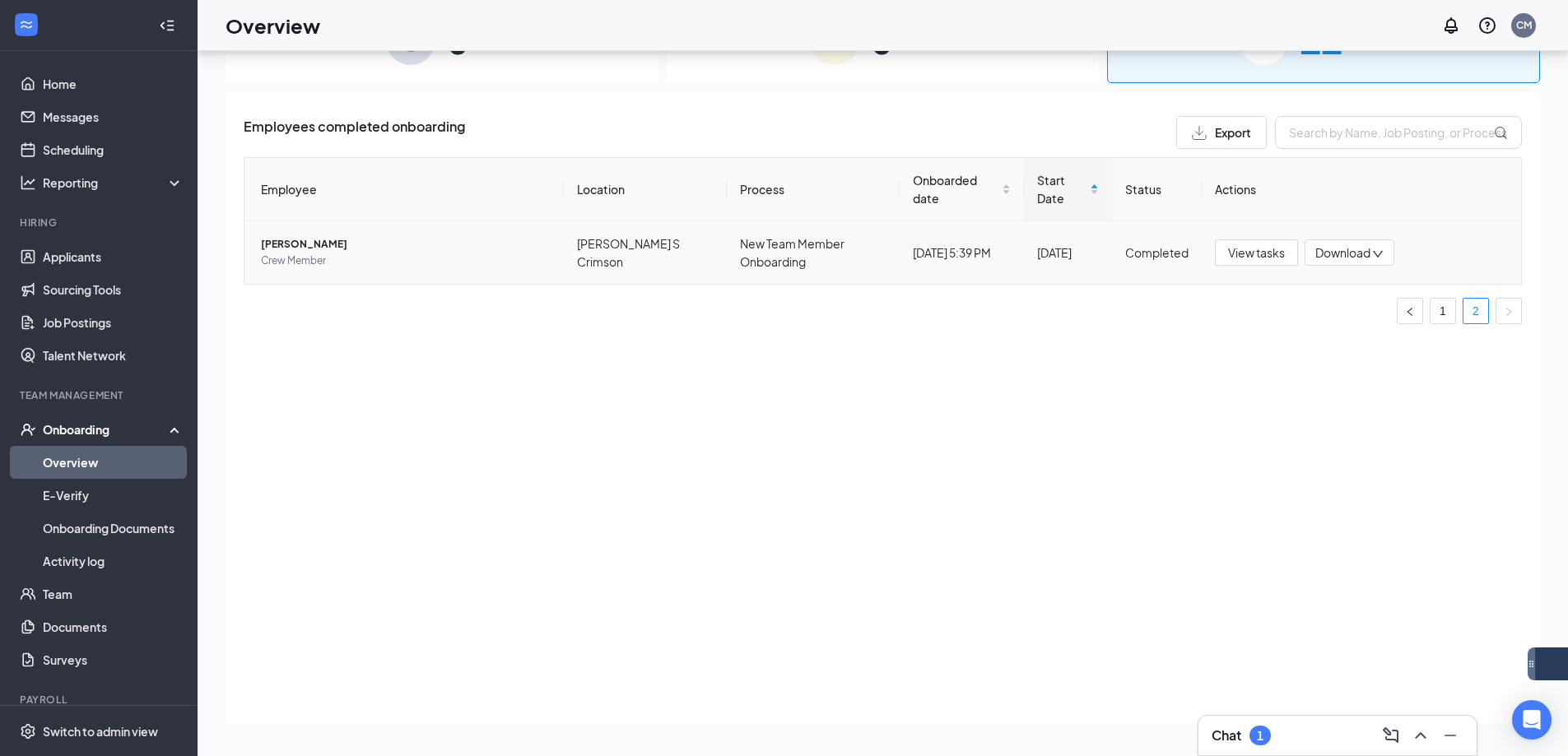
click at [299, 242] on span "[PERSON_NAME]" at bounding box center [405, 244] width 289 height 16
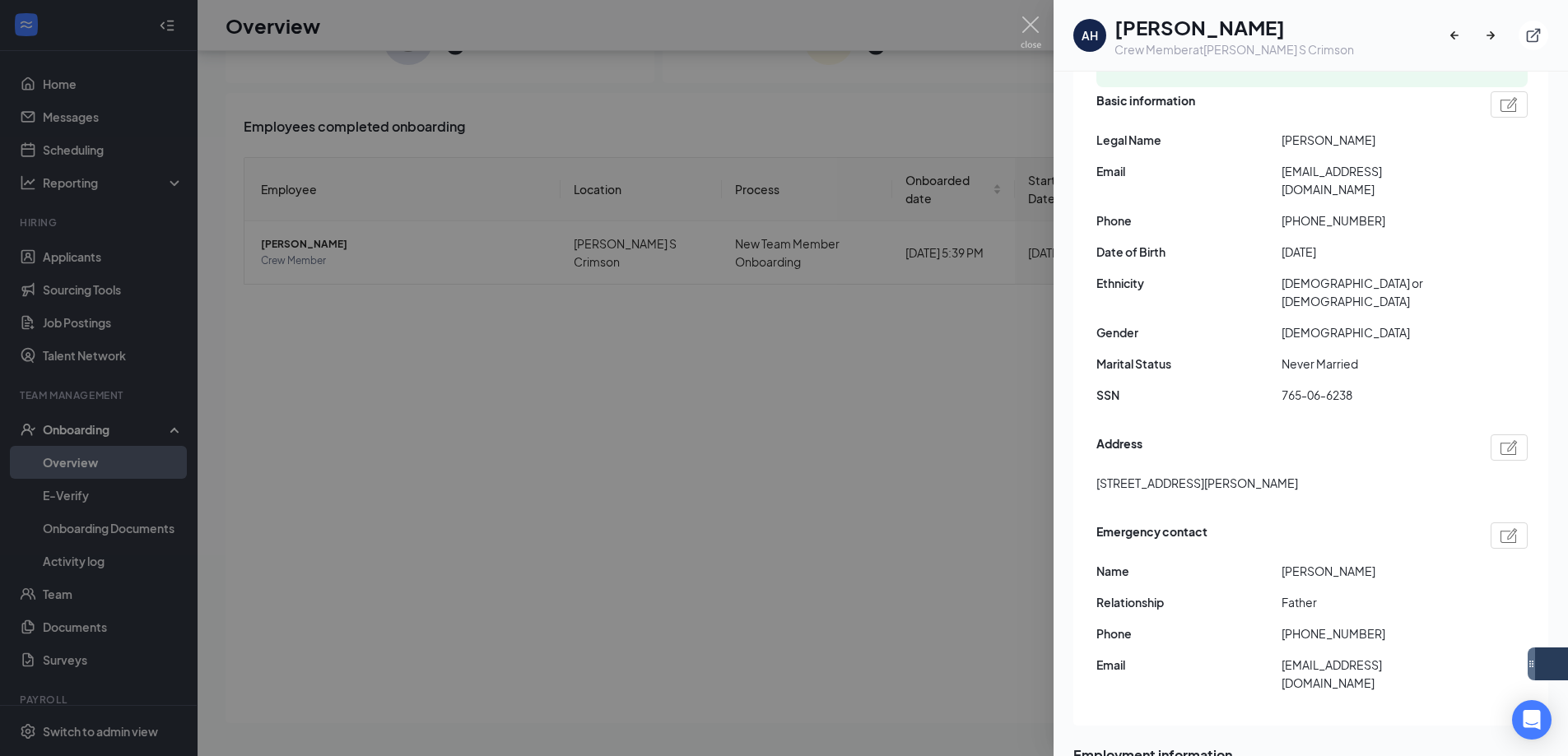
scroll to position [246, 0]
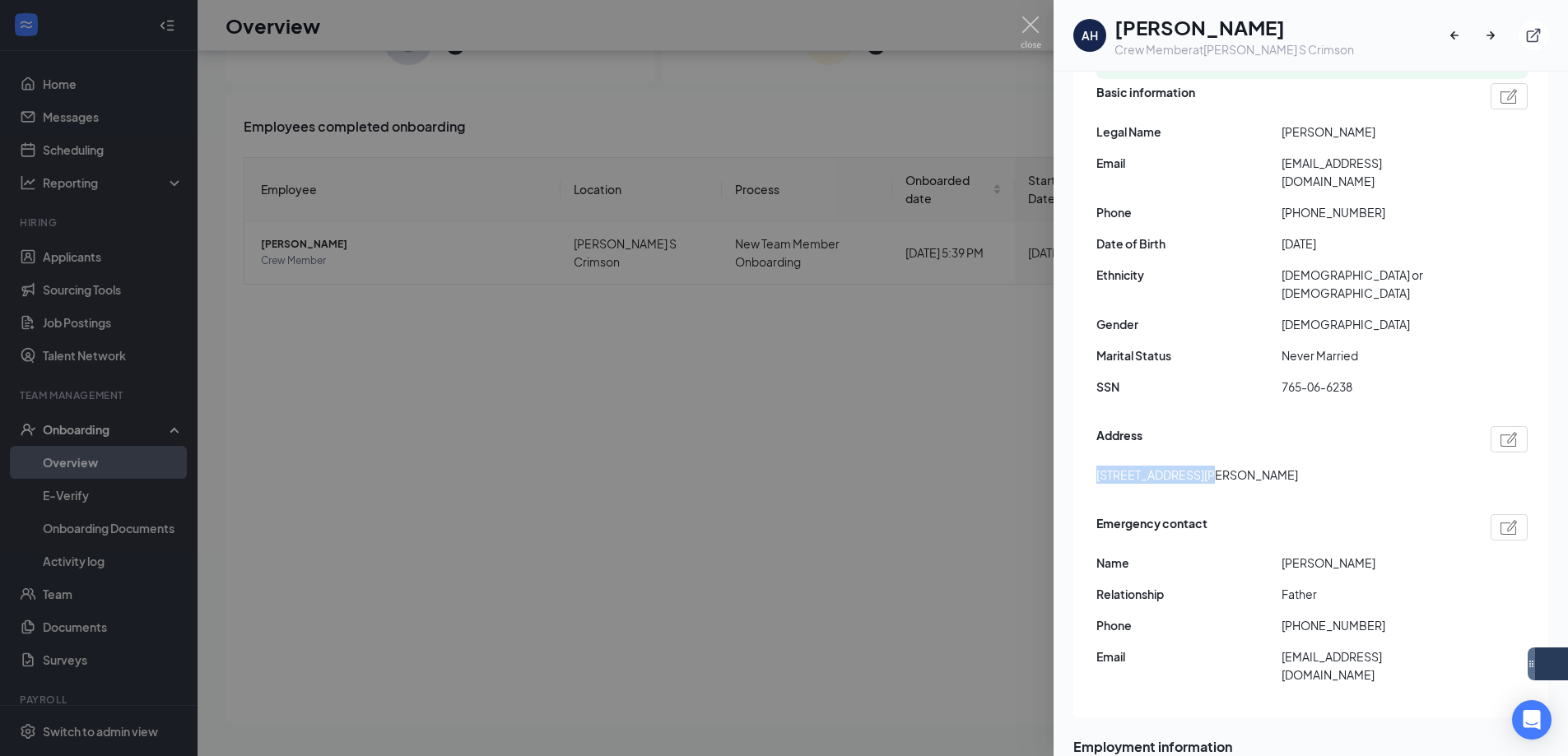
drag, startPoint x: 1095, startPoint y: 439, endPoint x: 1200, endPoint y: 448, distance: 105.4
click at [1200, 448] on div "Employment confirmed・Closed E-Verify case E-Verify has confirmed that Ashley Ro…" at bounding box center [1311, 339] width 475 height 757
copy span "[STREET_ADDRESS][PERSON_NAME]"
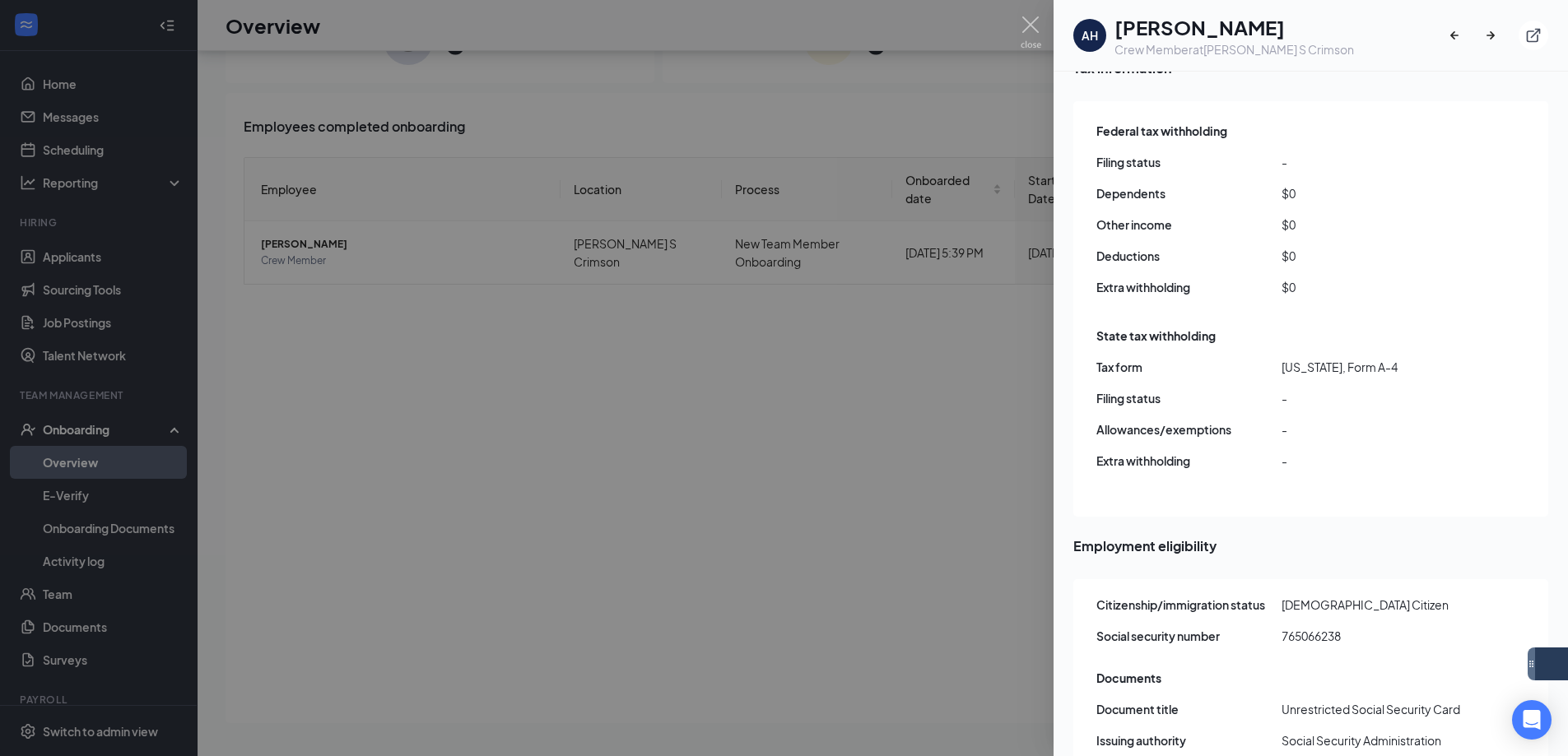
scroll to position [1645, 0]
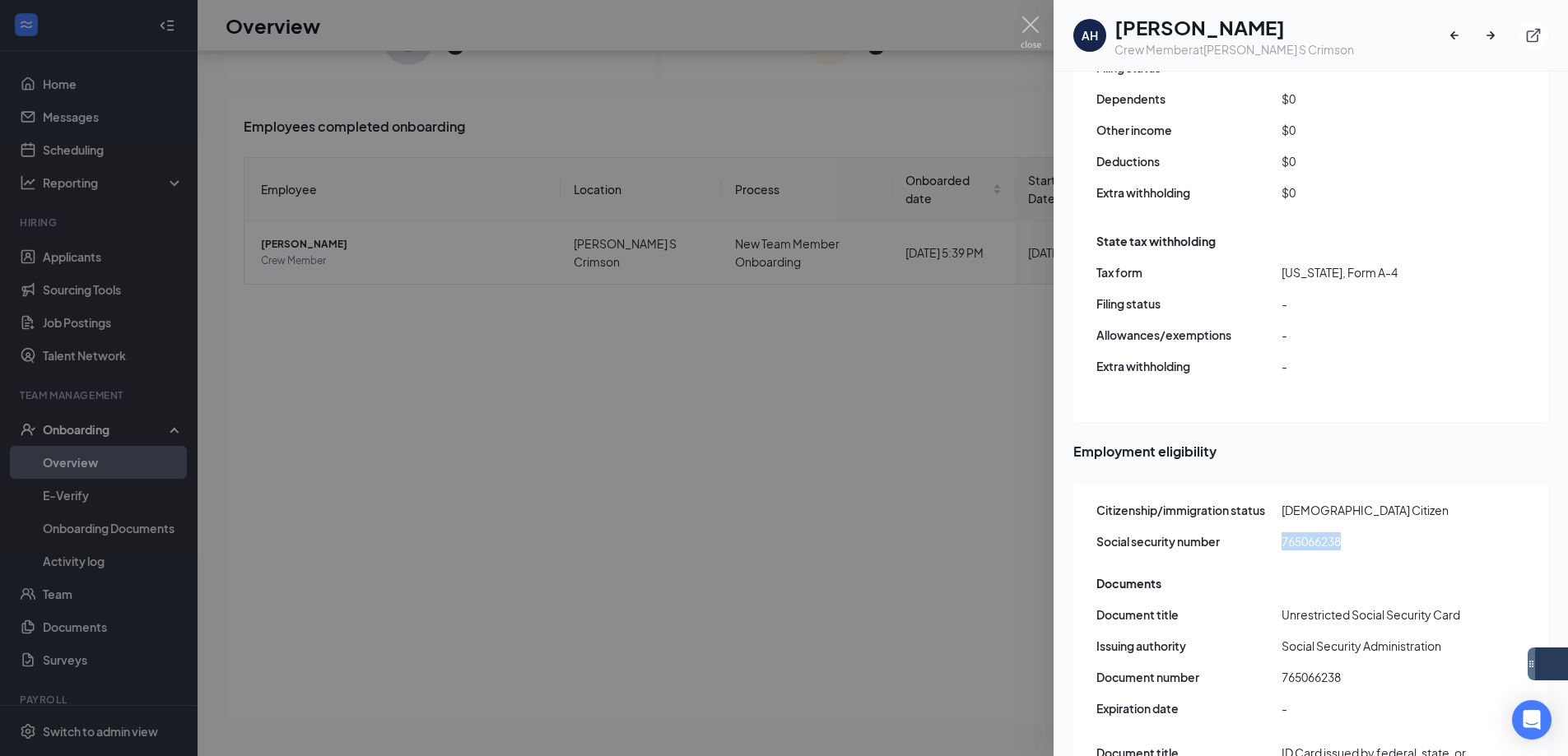
drag, startPoint x: 1353, startPoint y: 487, endPoint x: 1281, endPoint y: 495, distance: 72.4
click at [1281, 532] on span "765066238" at bounding box center [1374, 541] width 185 height 18
copy span "765066238"
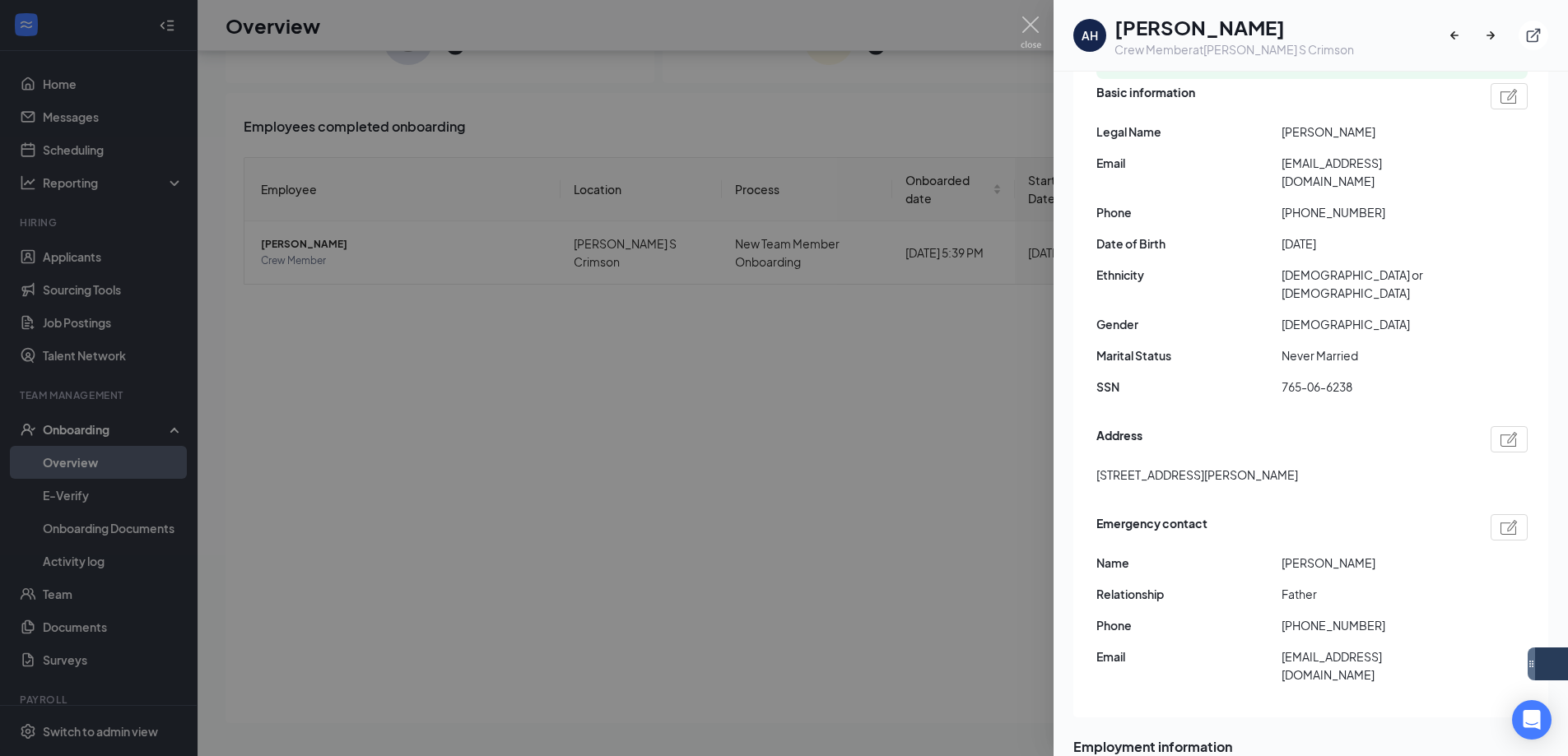
scroll to position [165, 0]
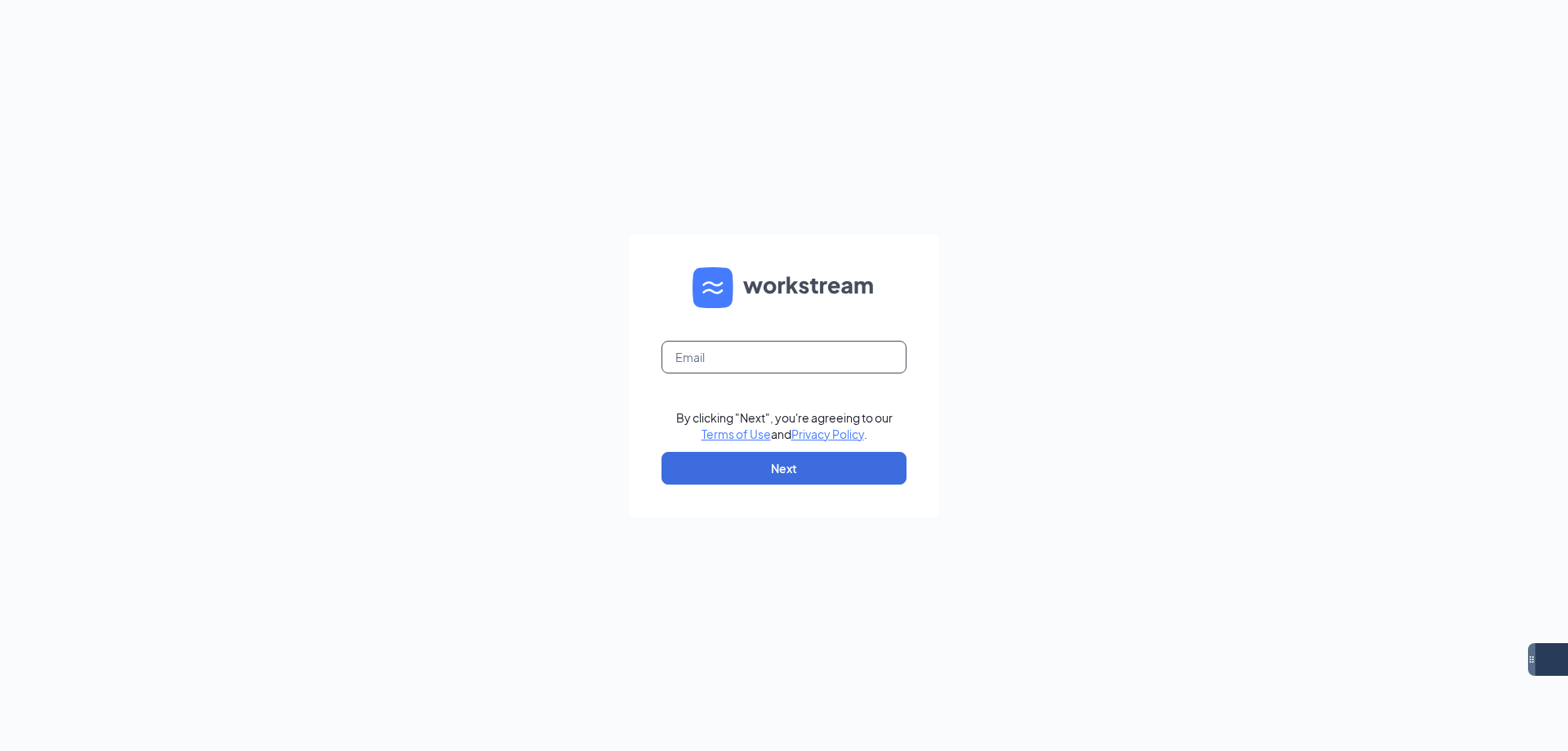
click at [840, 354] on input "text" at bounding box center [784, 357] width 245 height 33
type input "eastmesa.culvers@gmail.com"
click at [795, 470] on button "Next" at bounding box center [784, 467] width 245 height 33
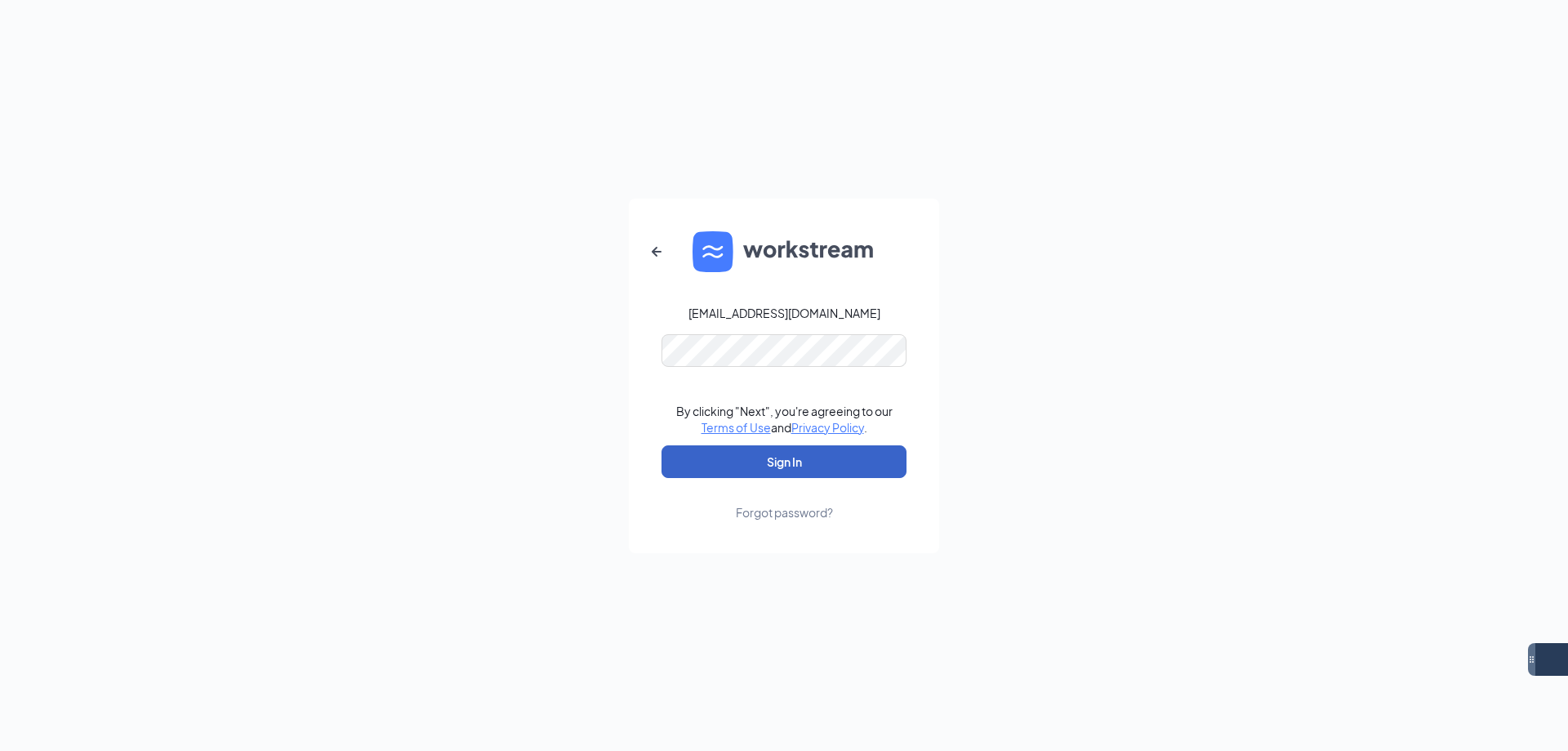
click at [786, 456] on button "Sign In" at bounding box center [784, 461] width 245 height 33
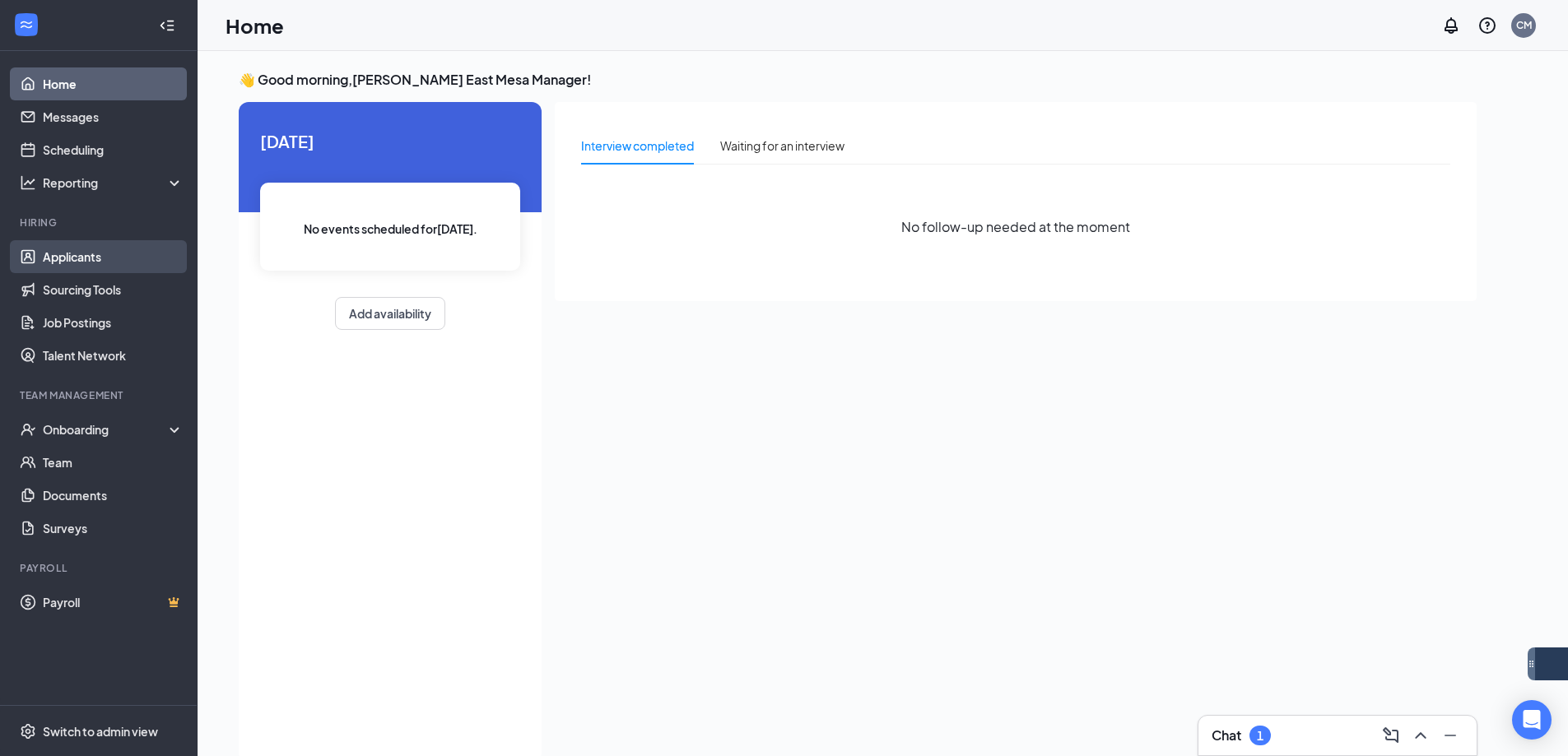
click at [90, 260] on link "Applicants" at bounding box center [113, 256] width 141 height 33
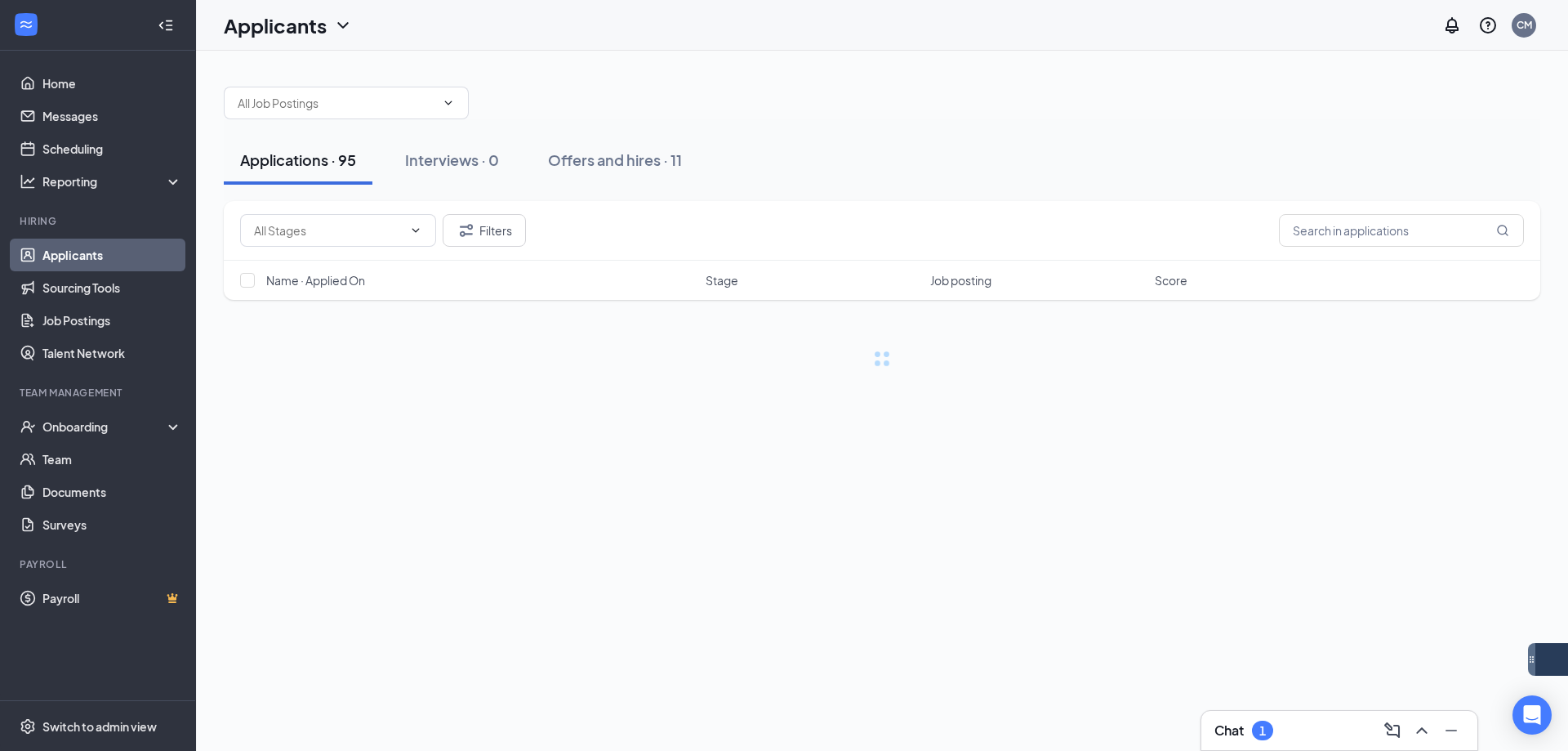
click at [1310, 732] on div "Chat 1" at bounding box center [1339, 731] width 250 height 27
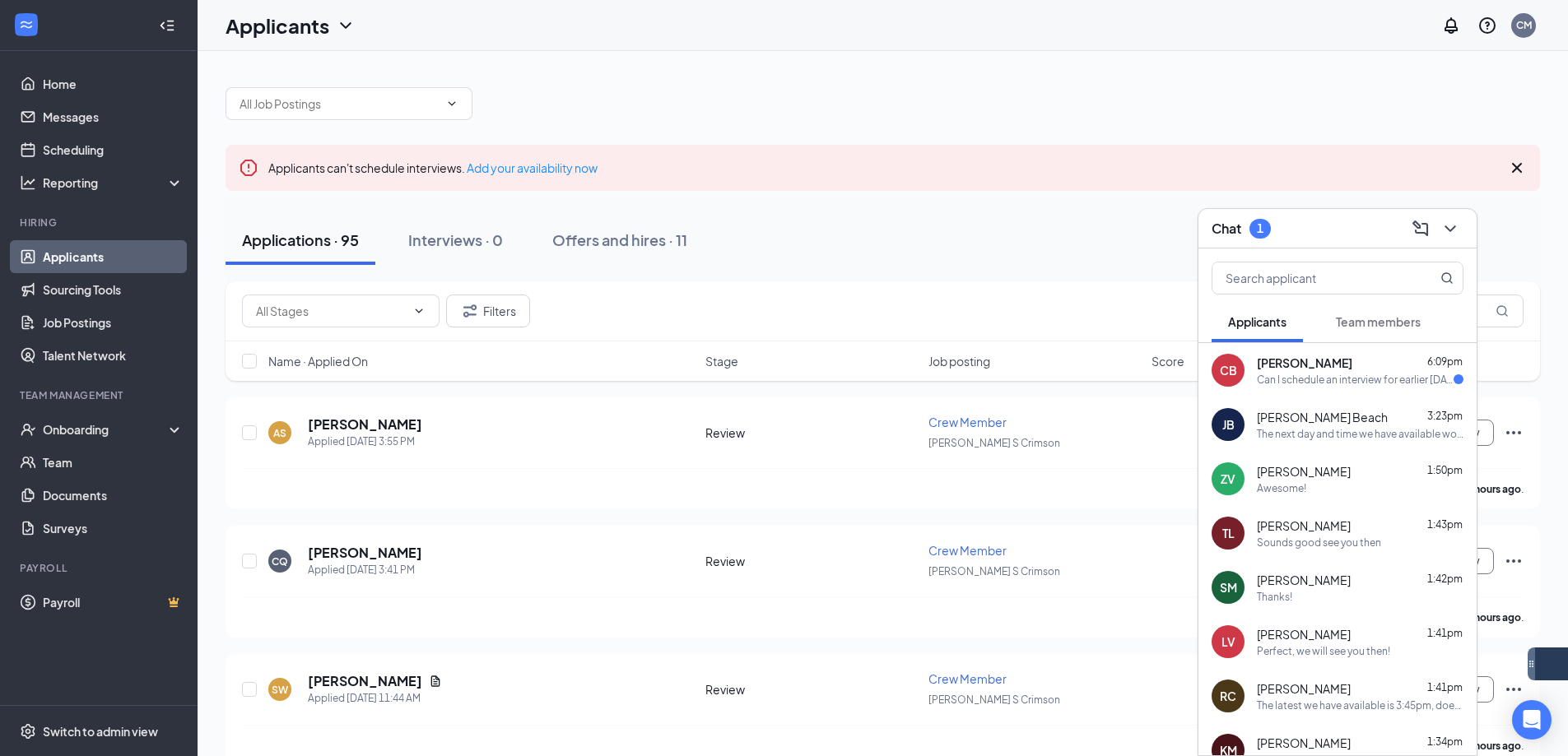
click at [1354, 436] on div "The next day and time we have available would be [DATE], any time between 2:00p…" at bounding box center [1360, 434] width 206 height 14
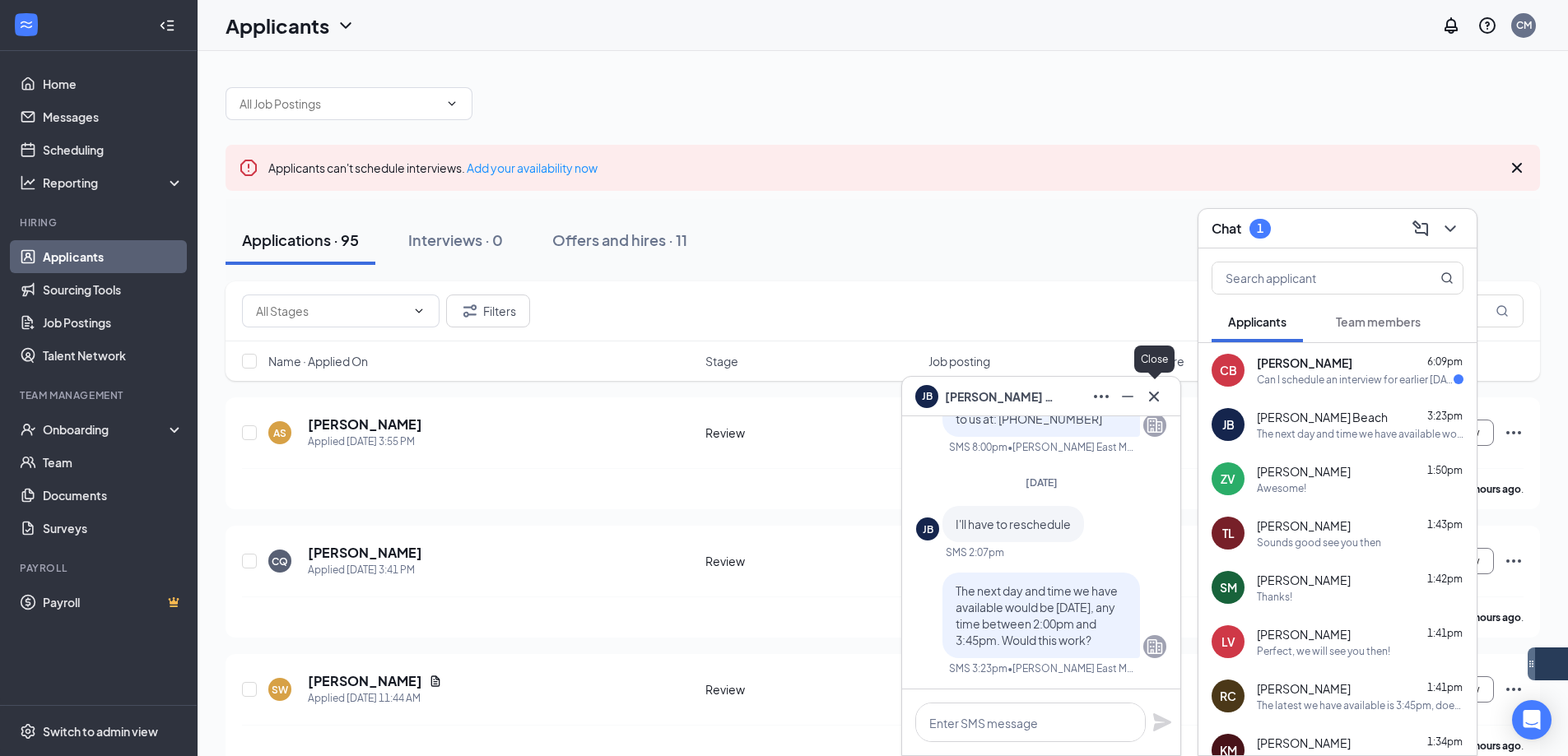
click at [1163, 394] on icon "Cross" at bounding box center [1153, 397] width 20 height 20
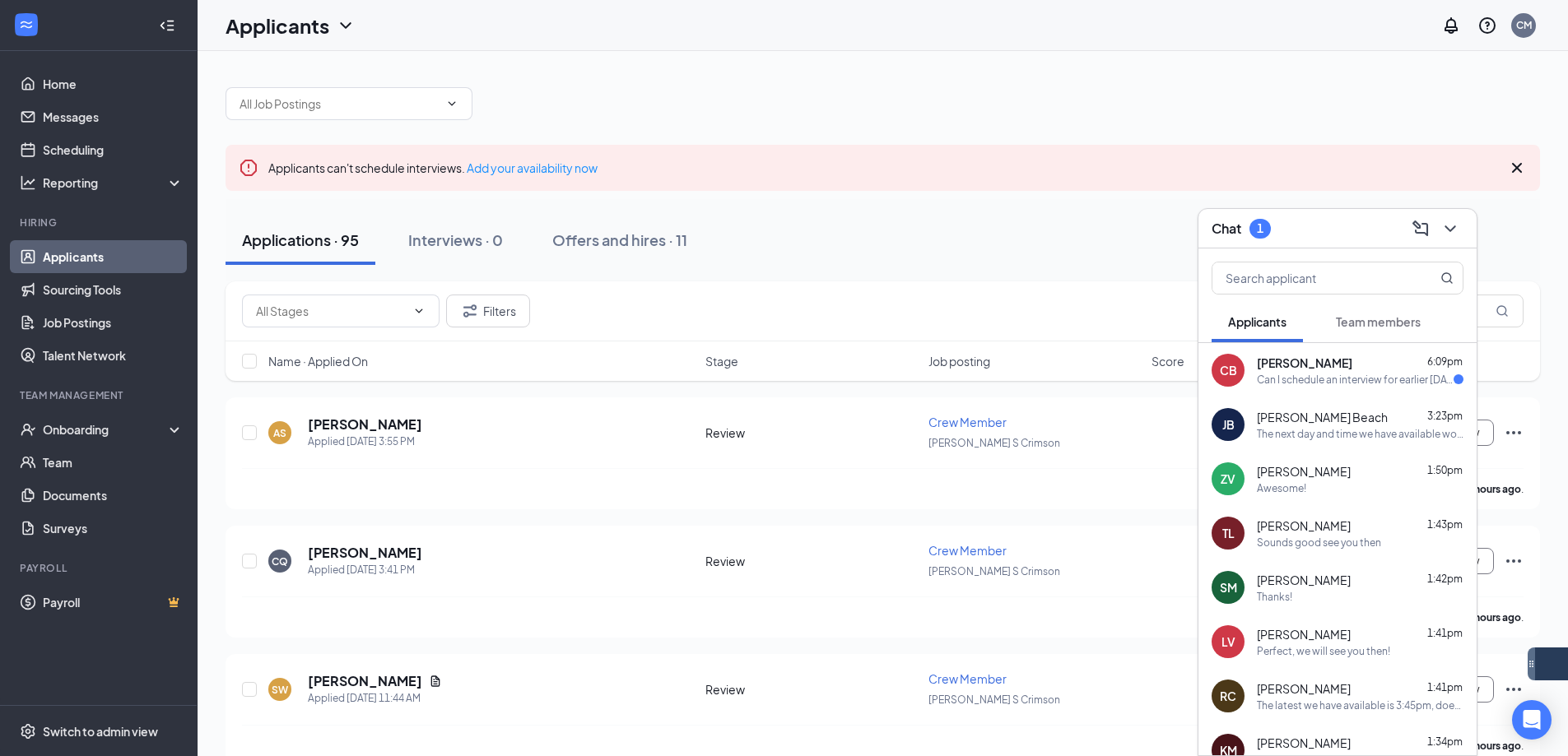
click at [1310, 371] on div "Chris Beach 6:09pm Can I schedule an interview for earlier this Friday" at bounding box center [1360, 371] width 206 height 32
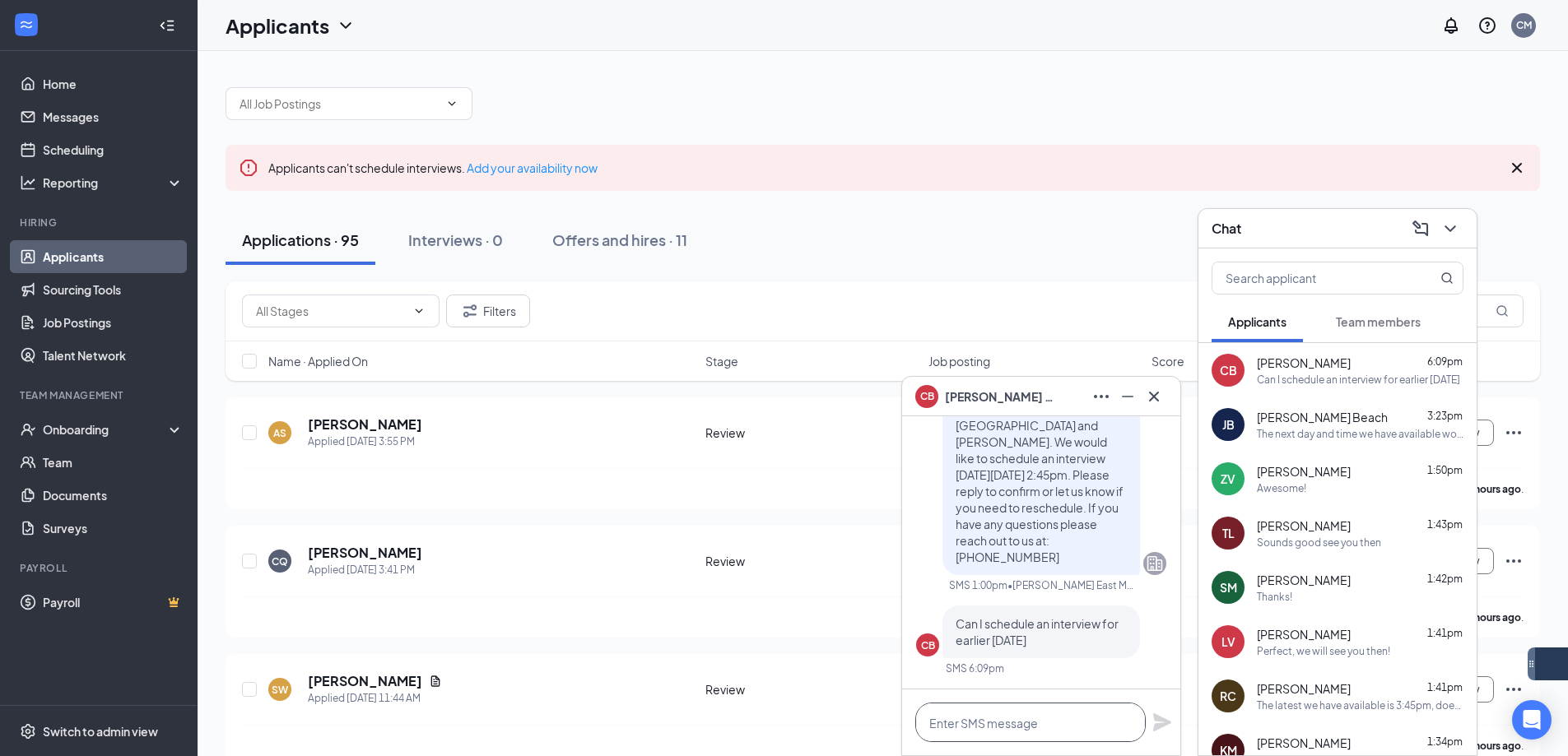
click at [1022, 718] on textarea at bounding box center [1030, 722] width 230 height 39
type textarea "u"
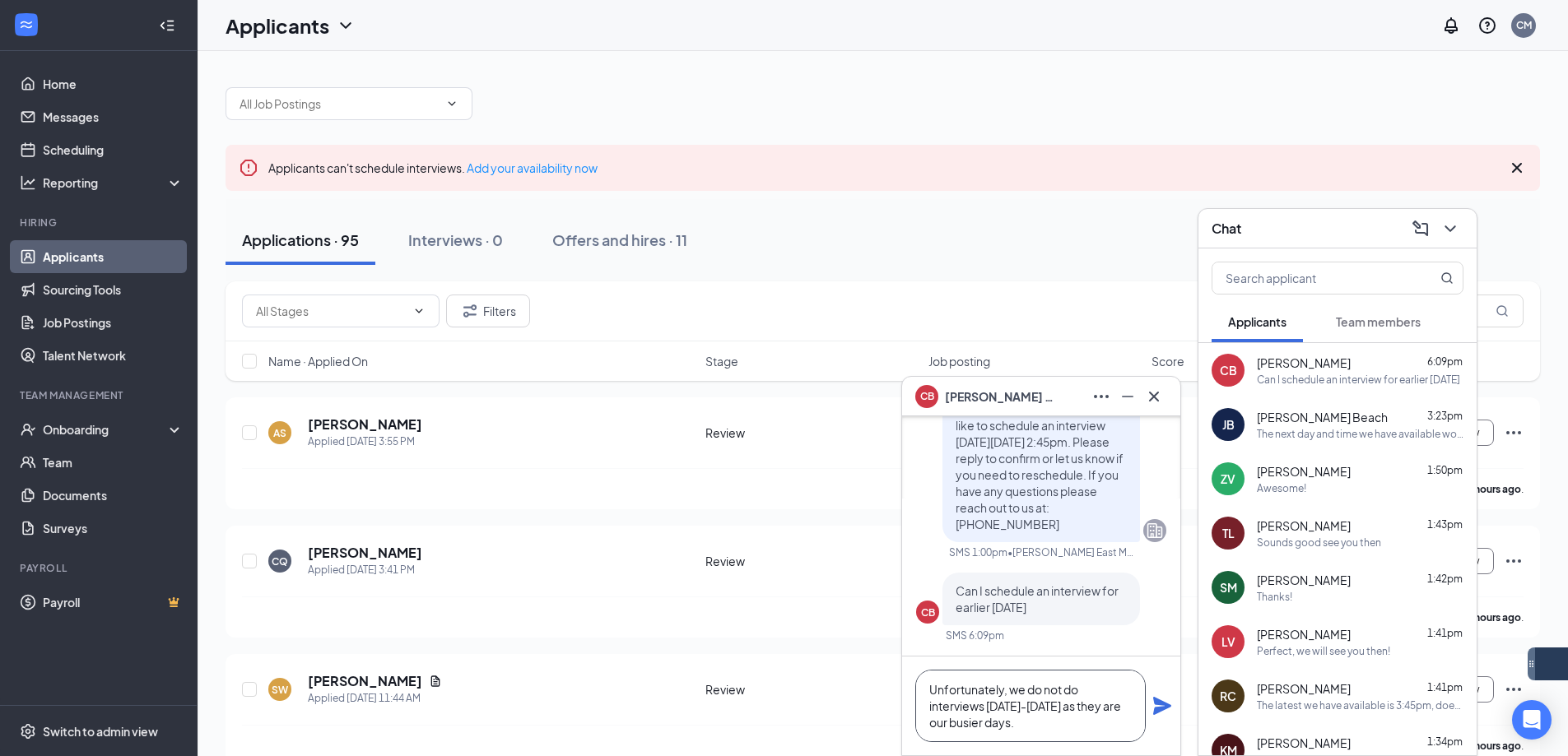
type textarea "Unfortunately, we do not do interviews Friday-Sunday as they are our busier day…"
click at [1161, 704] on icon "Plane" at bounding box center [1162, 705] width 18 height 18
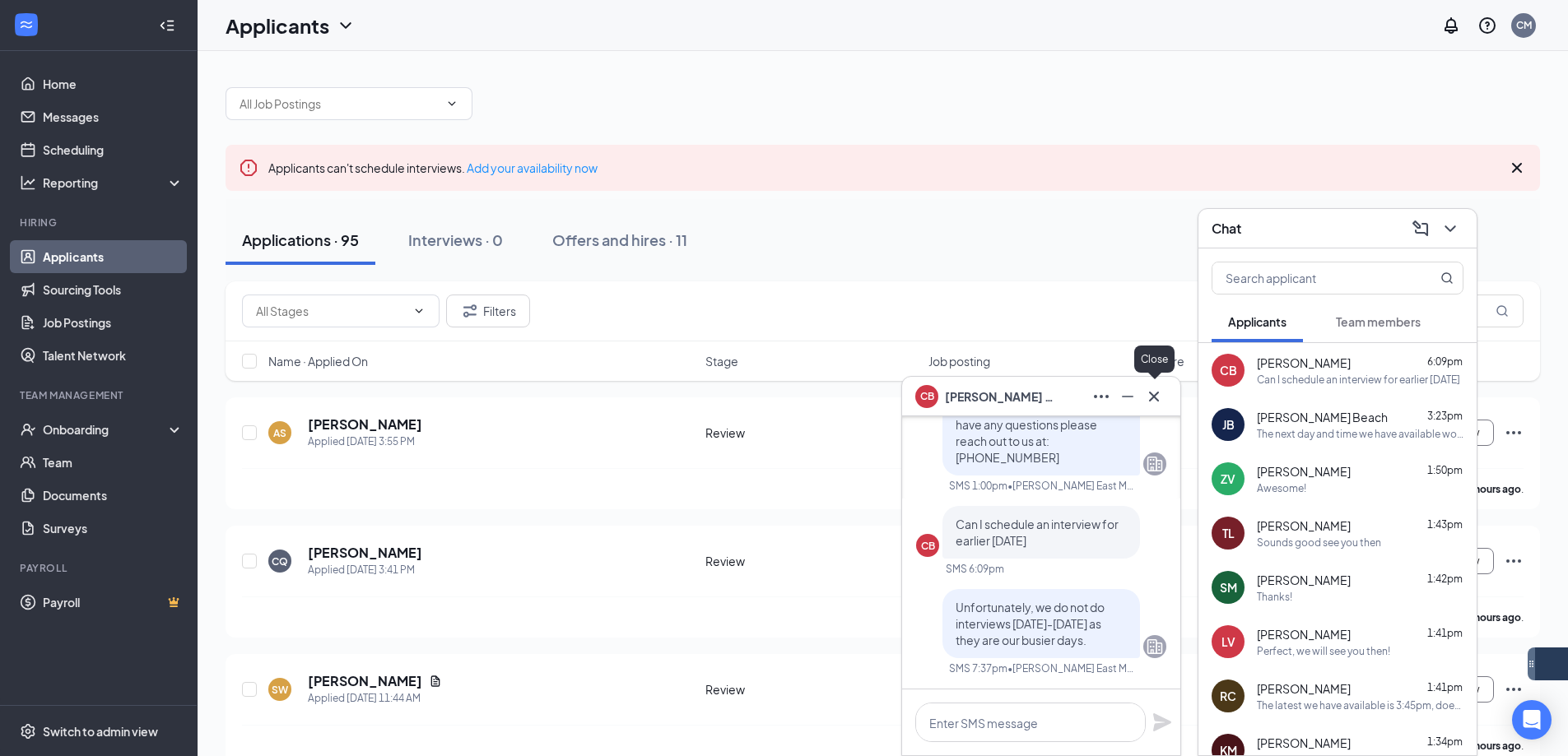
click at [1155, 394] on icon "Cross" at bounding box center [1153, 395] width 10 height 10
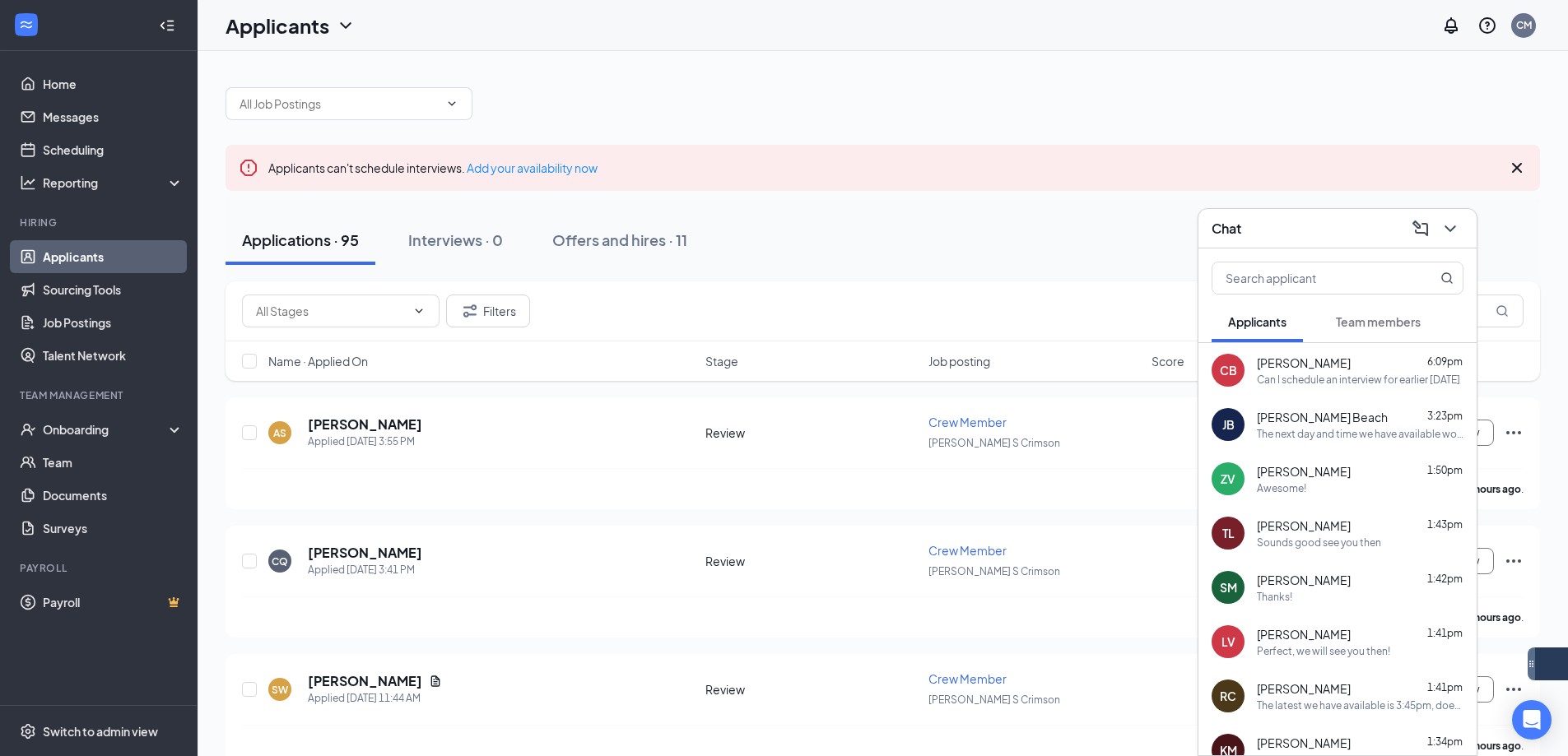
click at [1342, 223] on div "Chat" at bounding box center [1337, 228] width 252 height 26
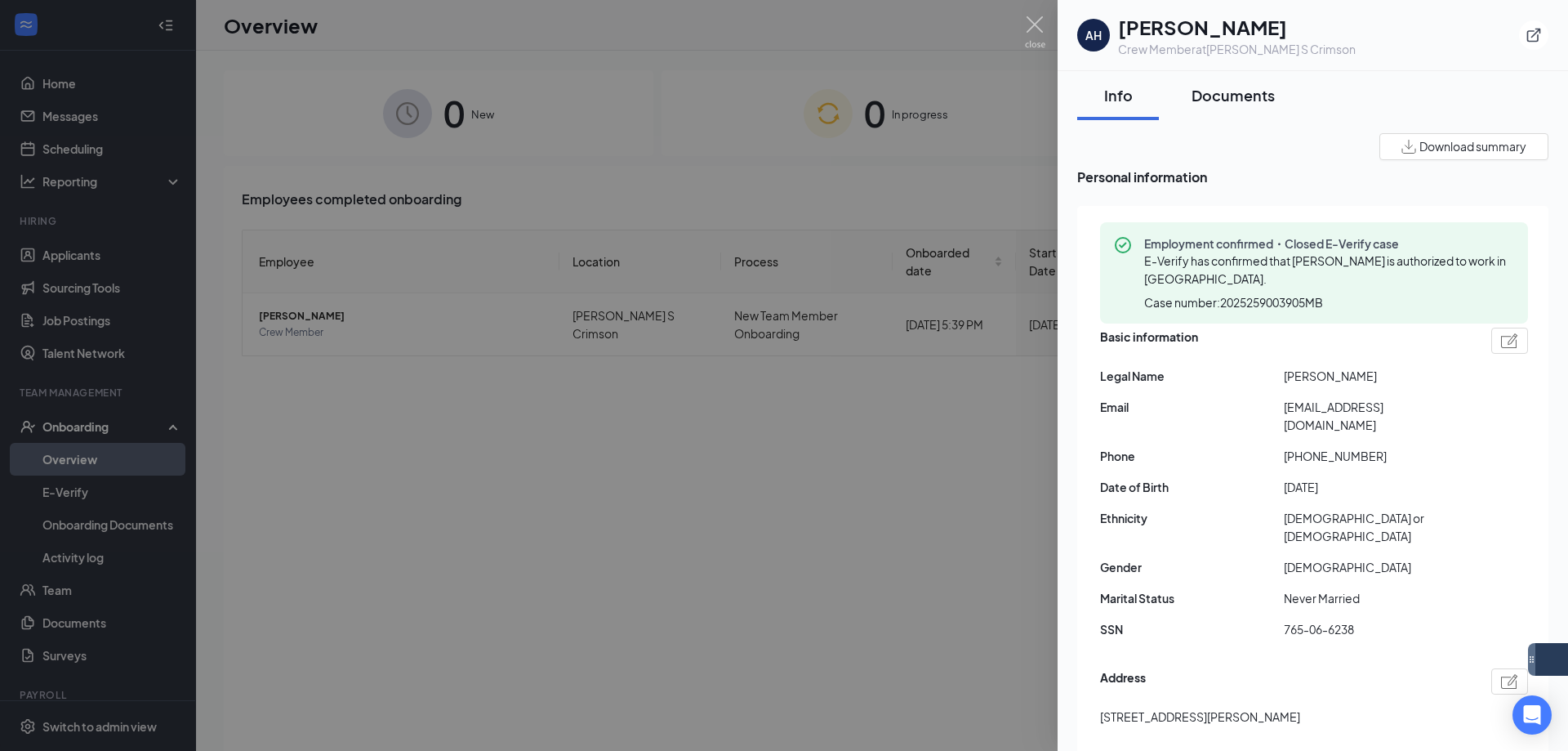
click at [1252, 105] on button "Documents" at bounding box center [1233, 95] width 116 height 49
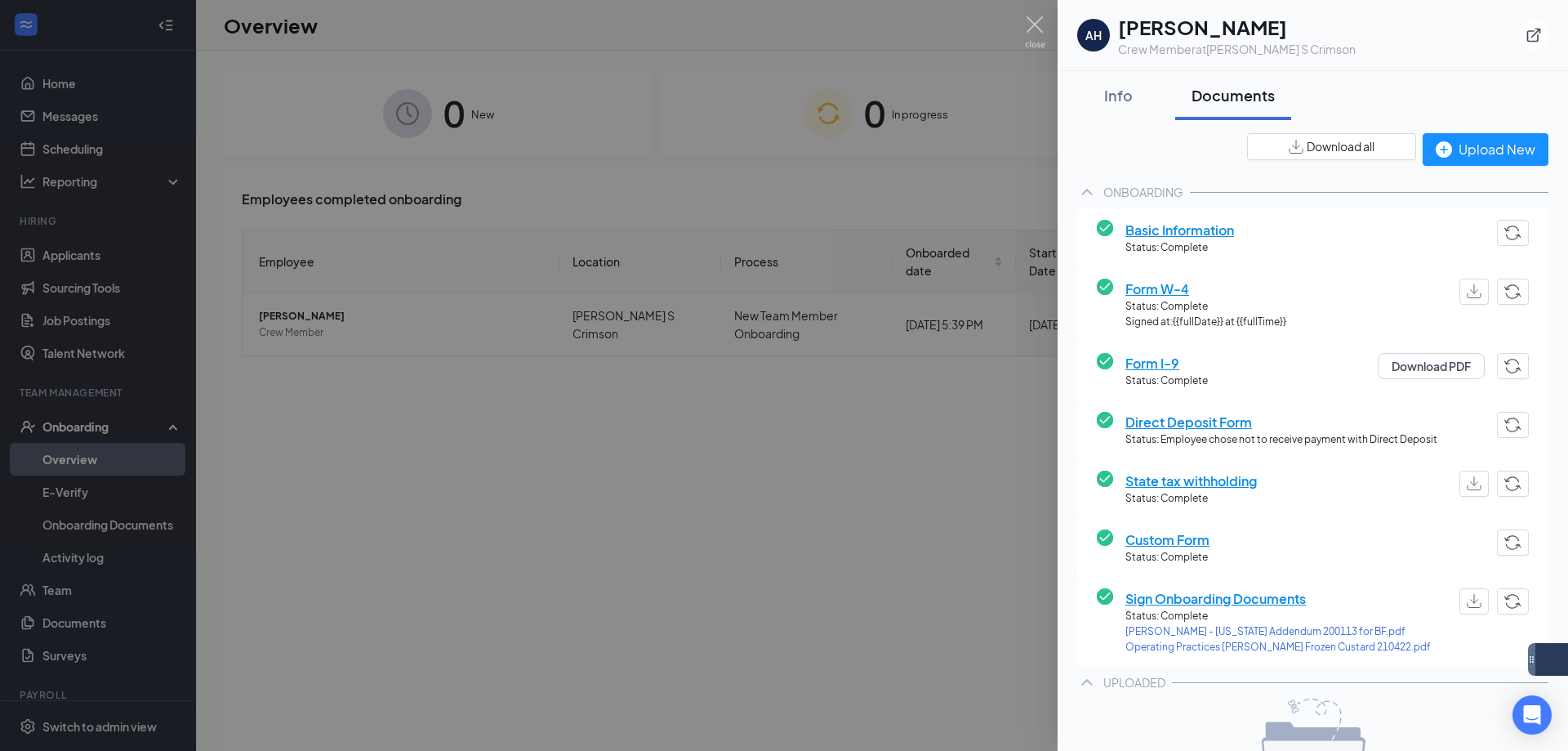
click at [1171, 284] on span "Form W-4" at bounding box center [1206, 288] width 161 height 20
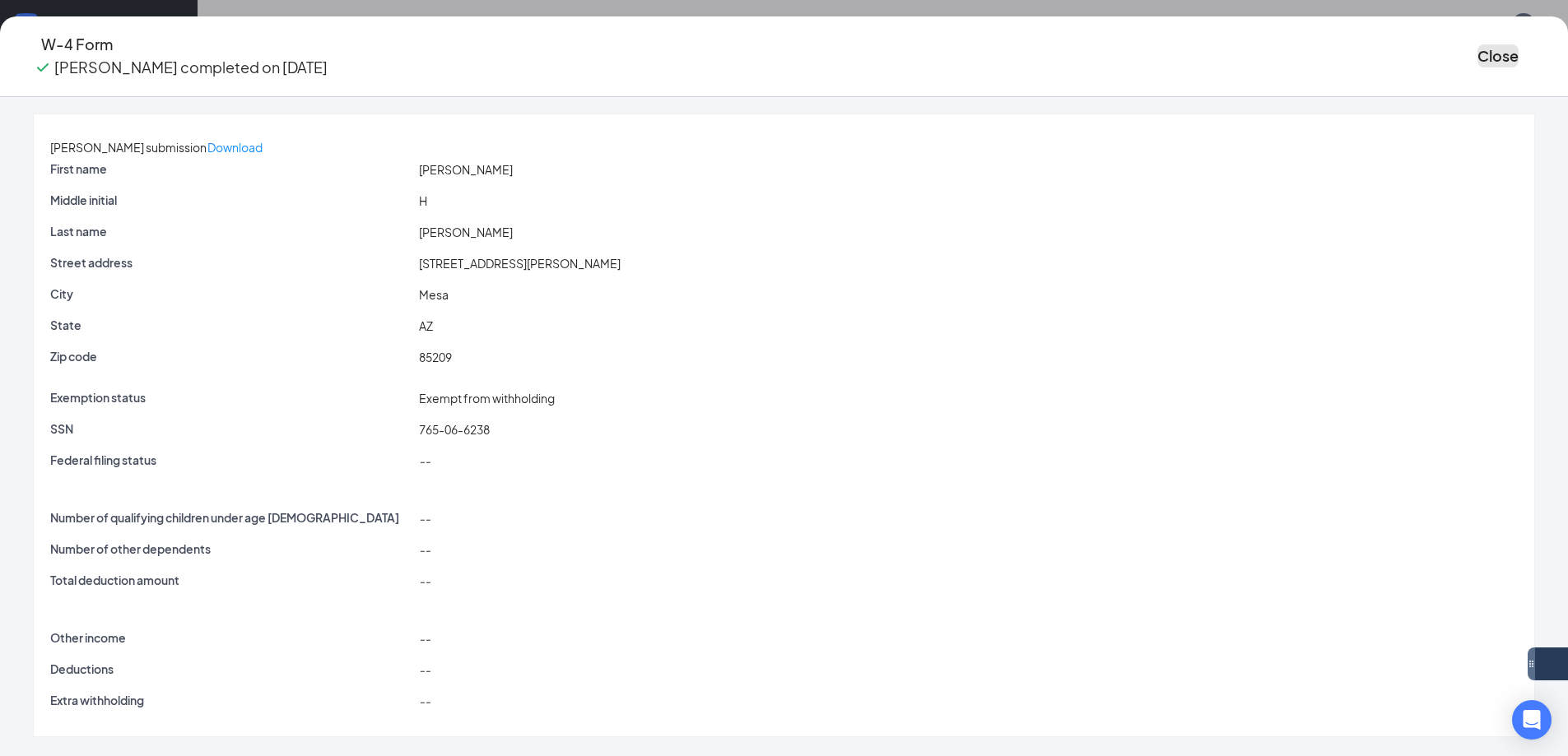
click at [1477, 47] on button "Close" at bounding box center [1498, 56] width 41 height 23
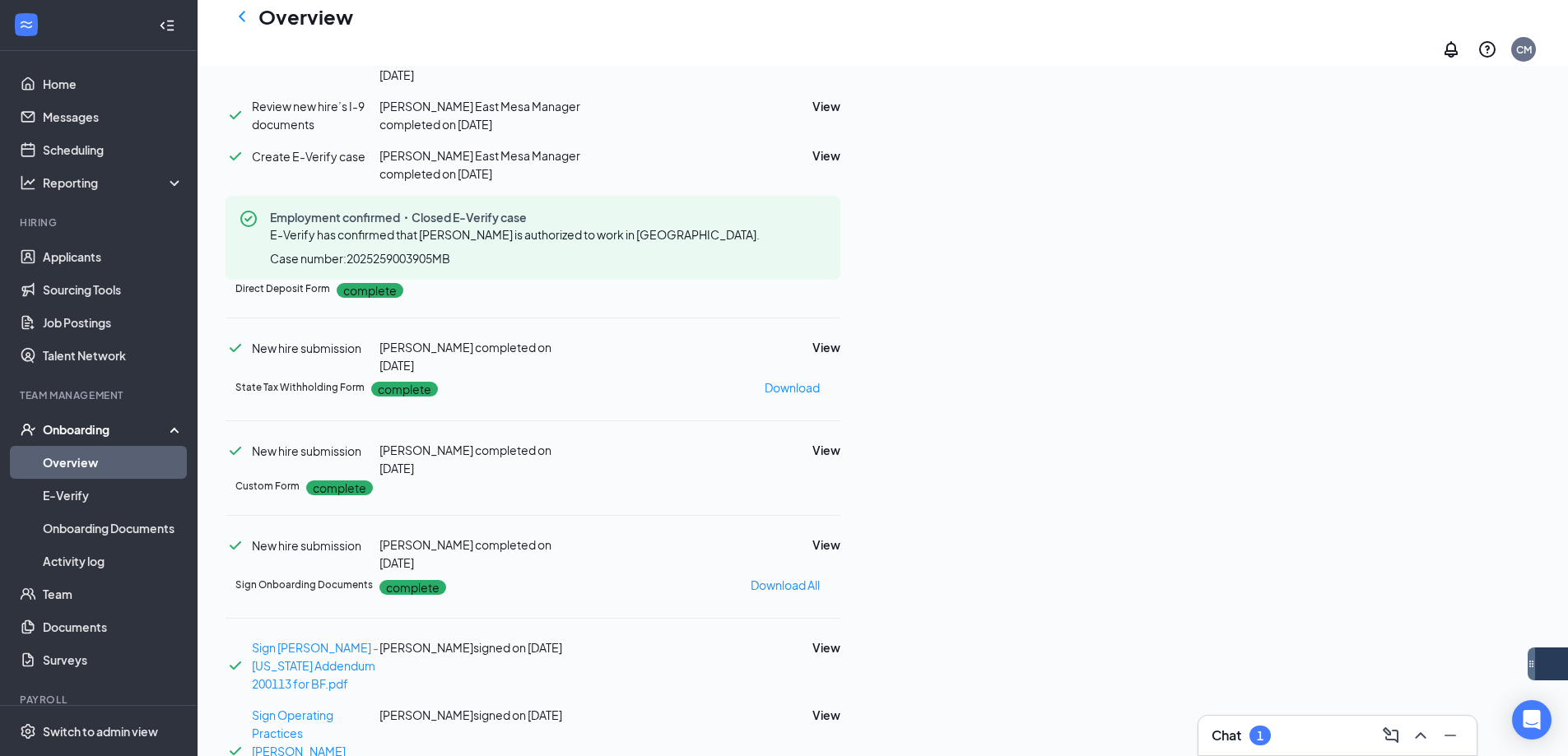
scroll to position [411, 0]
click at [840, 458] on button "View" at bounding box center [826, 449] width 28 height 18
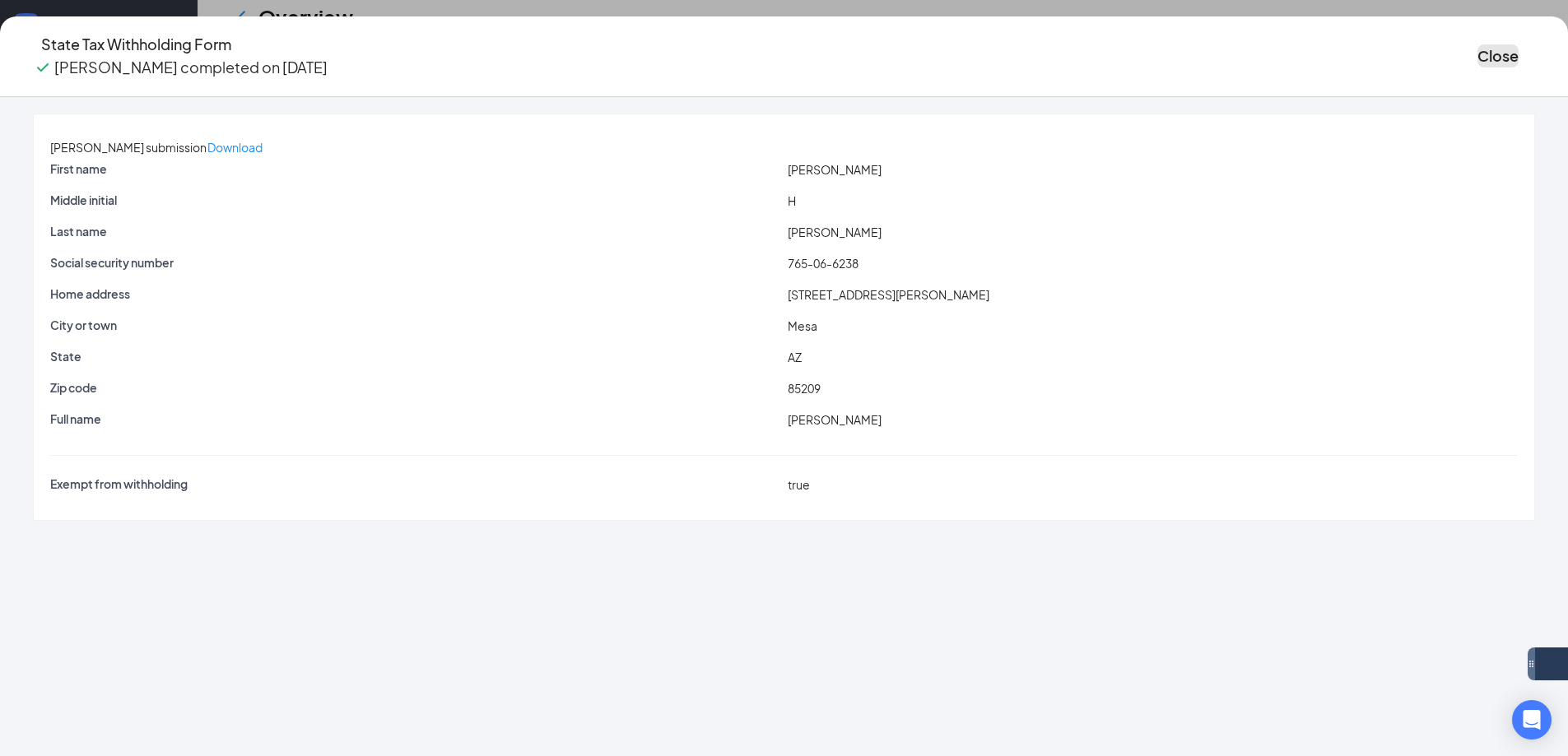
click at [1477, 55] on button "Close" at bounding box center [1498, 56] width 41 height 23
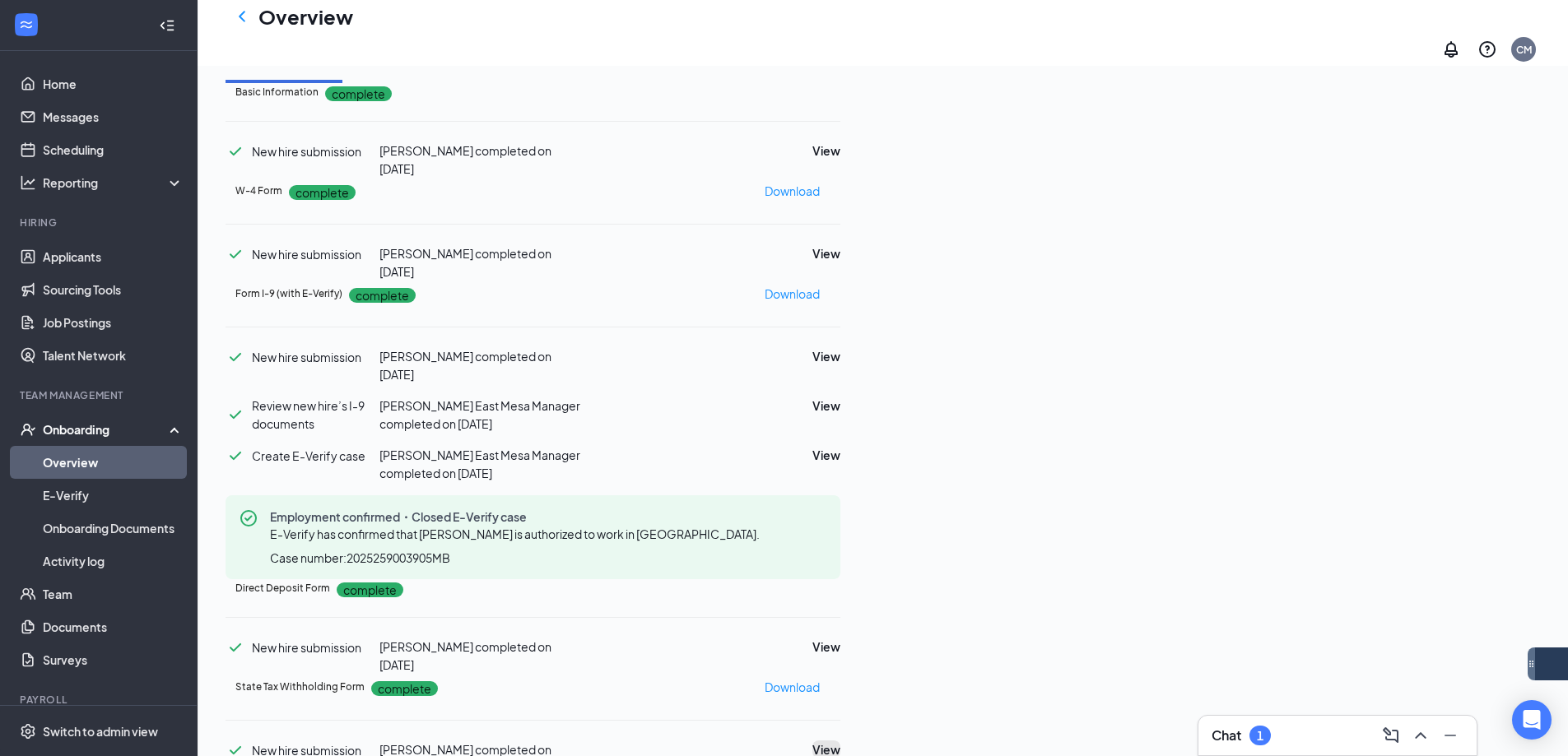
scroll to position [82, 0]
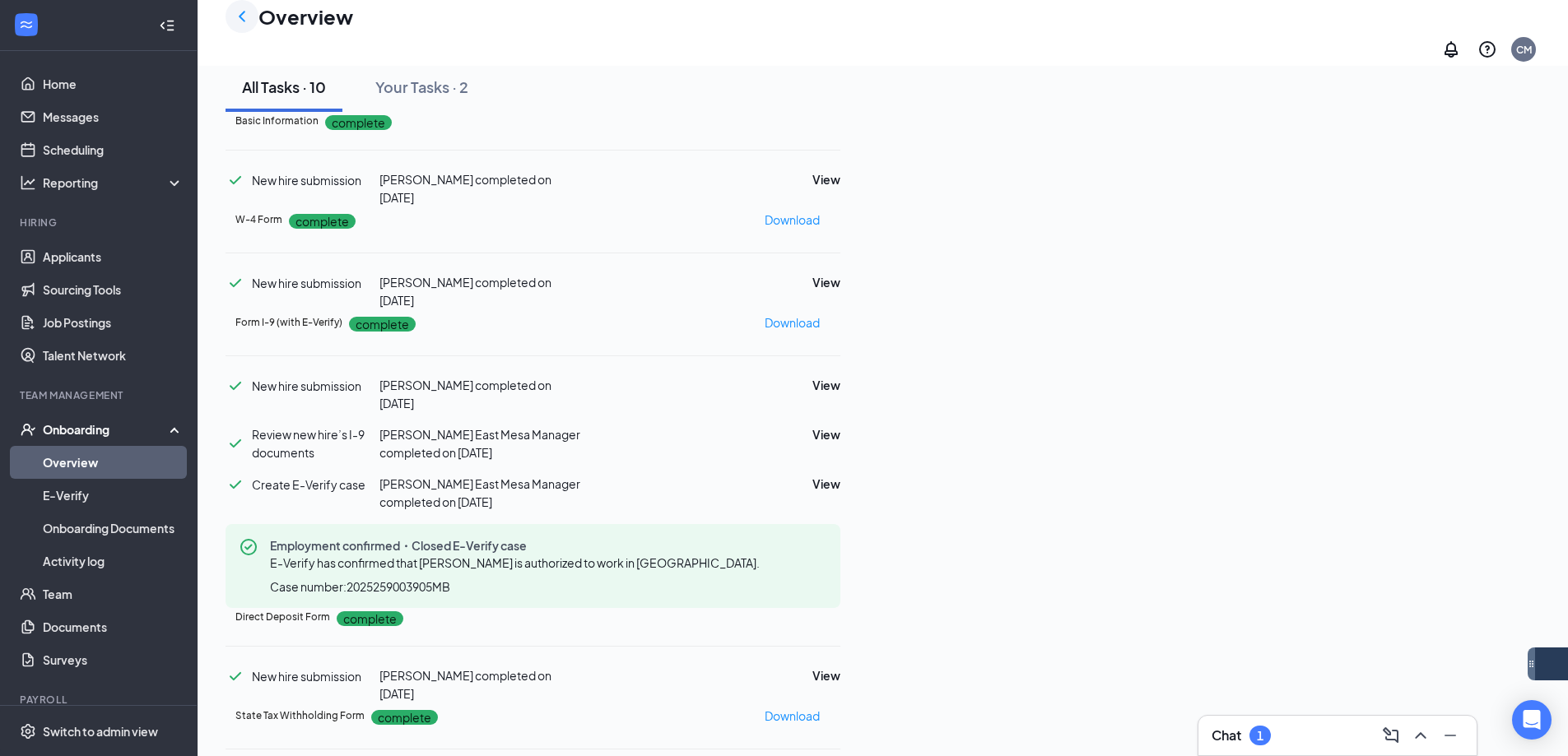
click at [231, 21] on div at bounding box center [241, 16] width 33 height 33
click at [240, 18] on icon "ChevronLeft" at bounding box center [242, 16] width 20 height 20
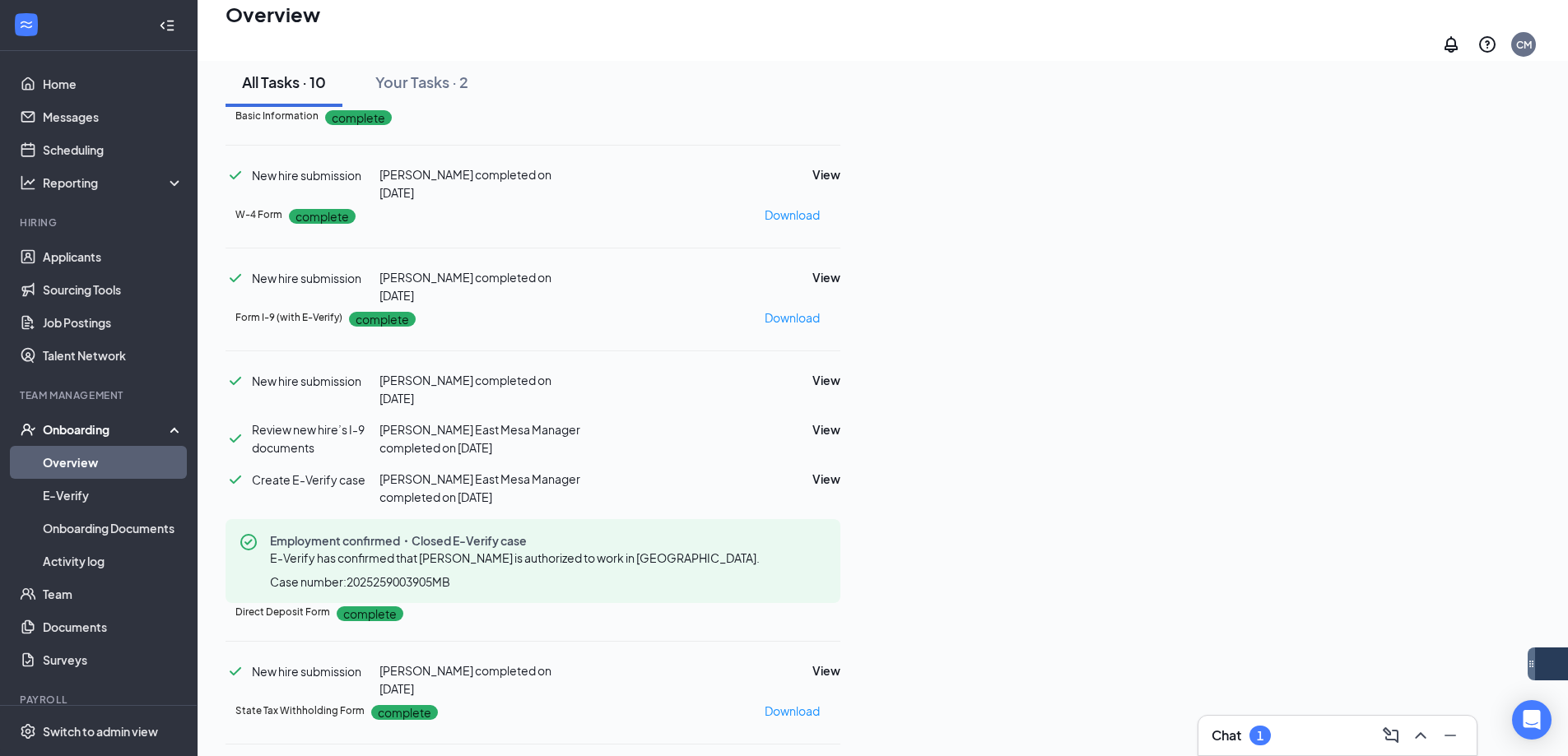
scroll to position [74, 0]
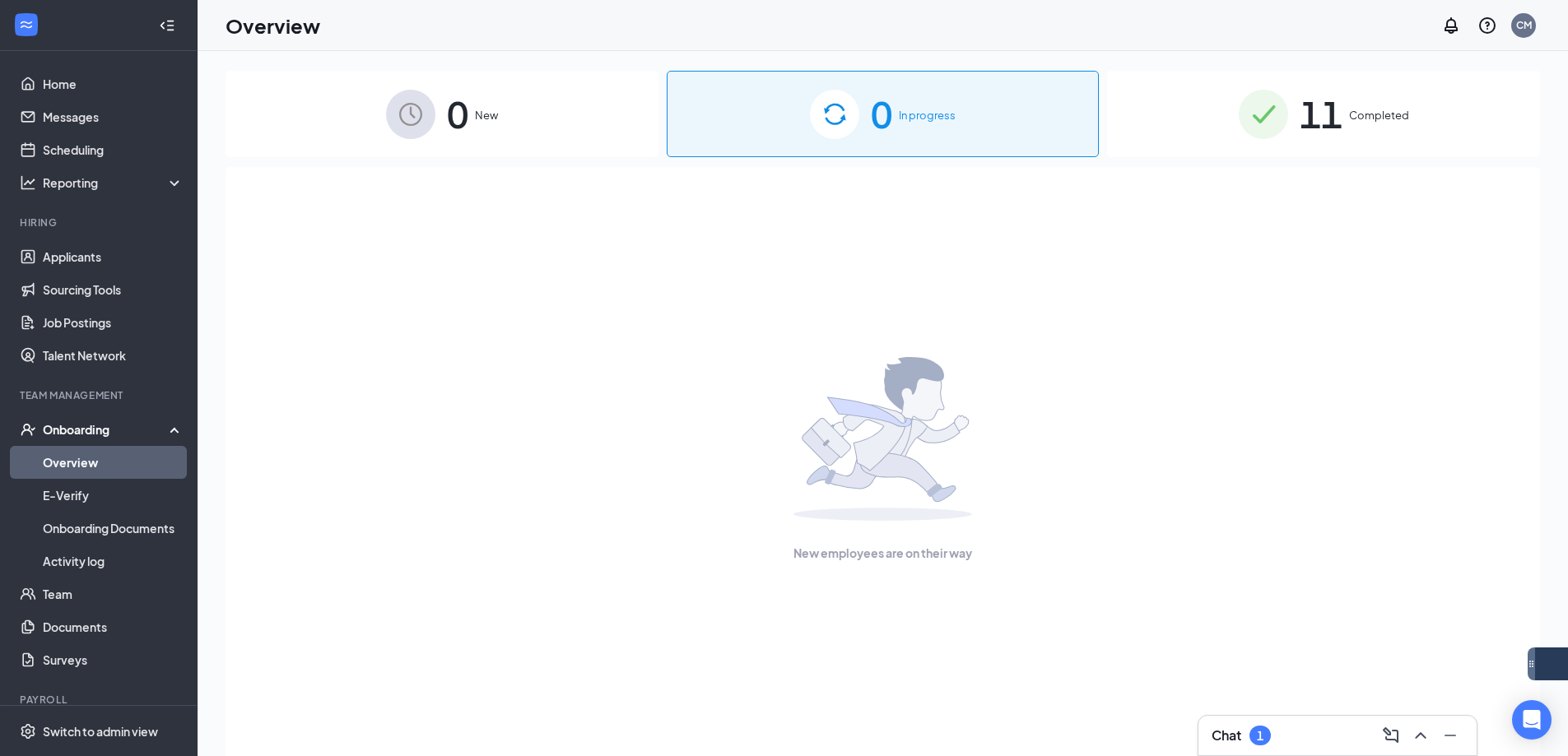
click at [1337, 137] on span "11" at bounding box center [1321, 114] width 43 height 57
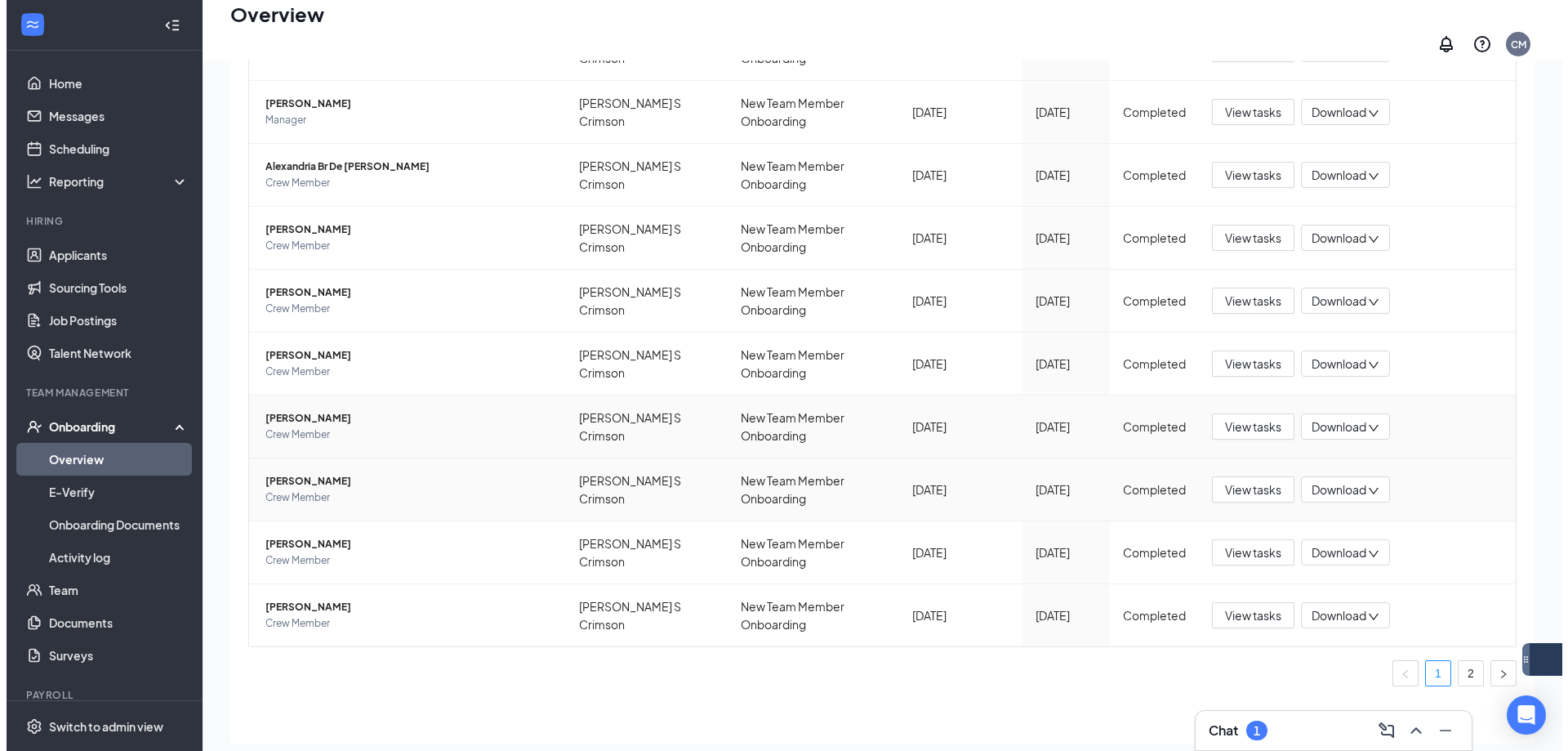
scroll to position [73, 0]
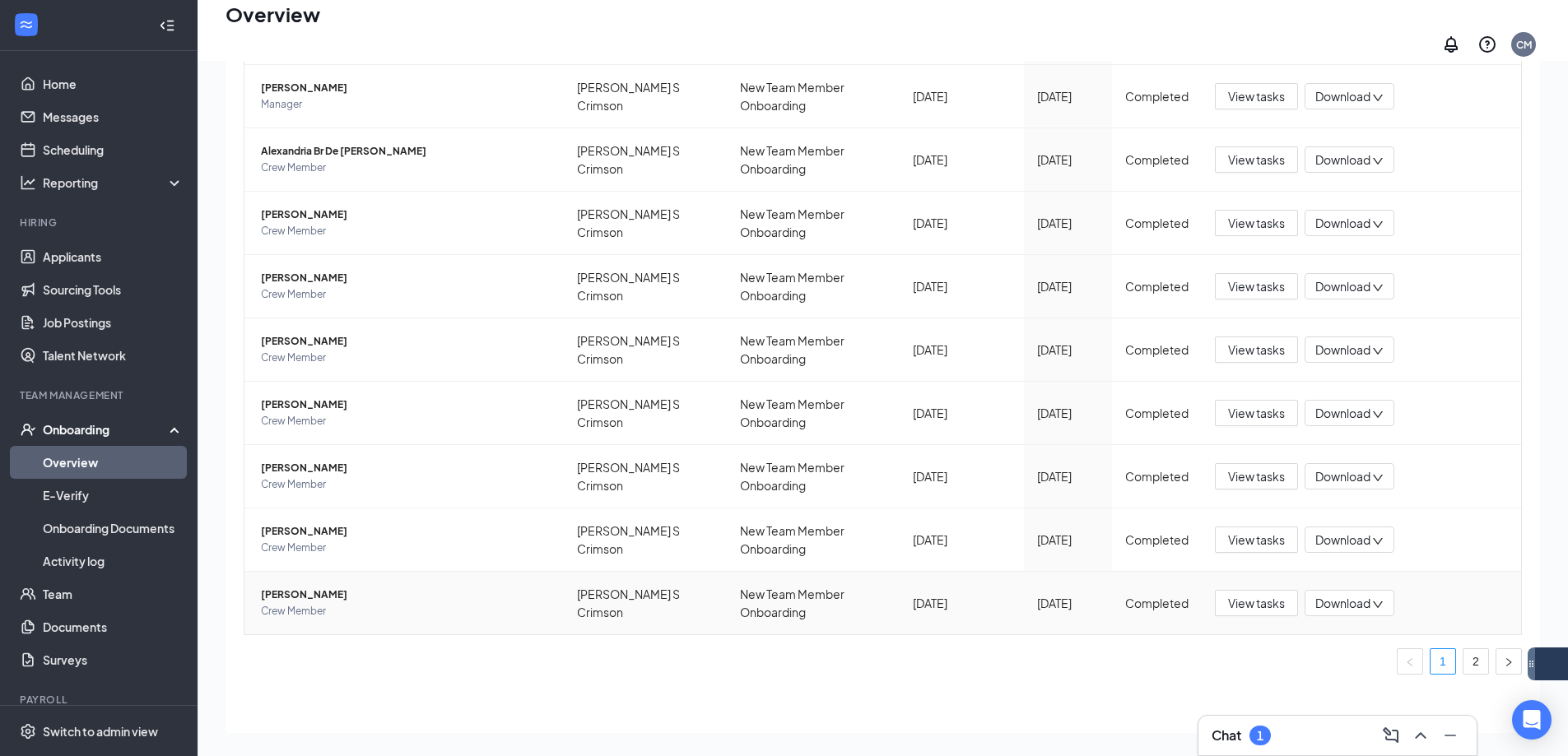
click at [315, 588] on span "[PERSON_NAME]" at bounding box center [405, 594] width 289 height 16
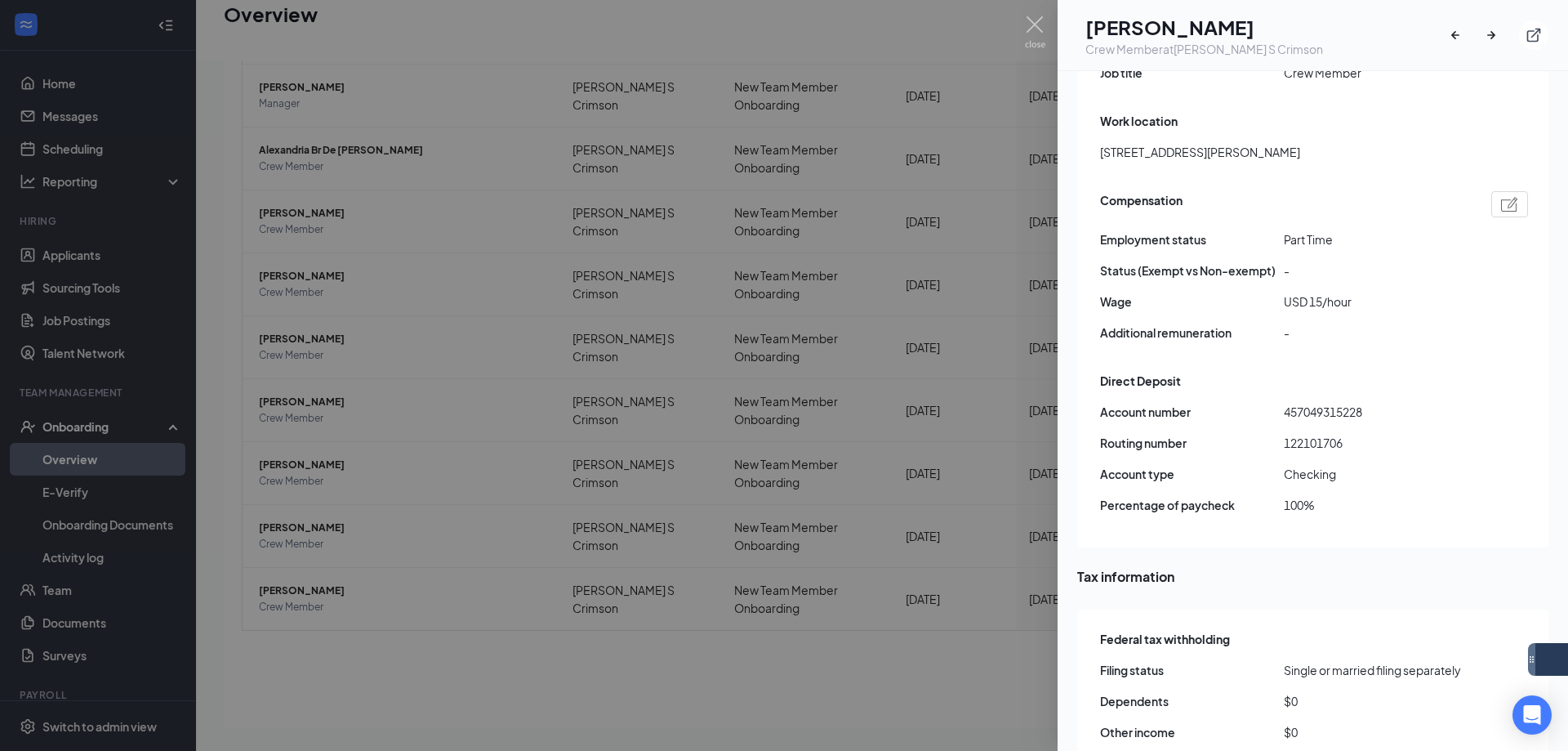
scroll to position [1144, 0]
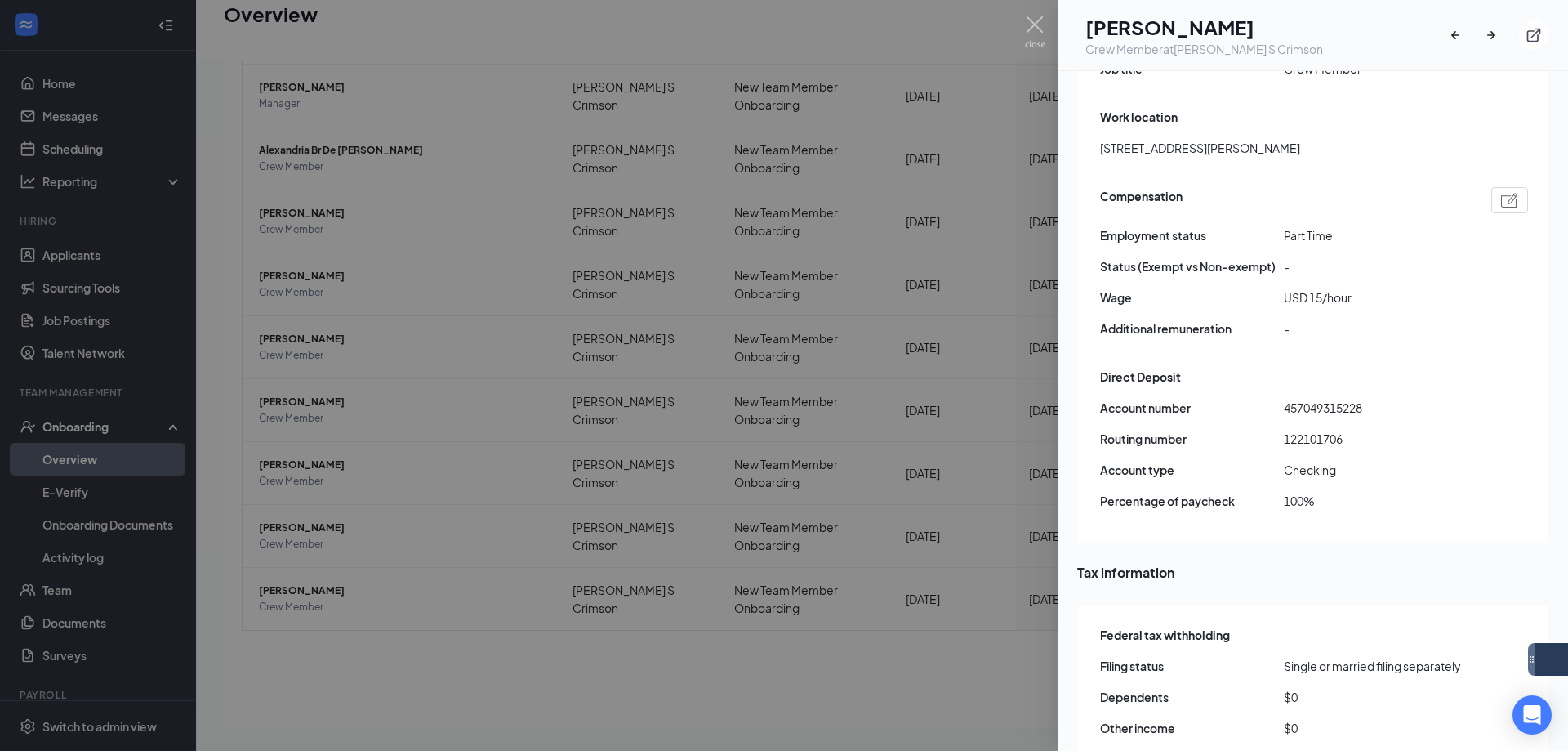
drag, startPoint x: 330, startPoint y: 509, endPoint x: 335, endPoint y: 527, distance: 18.7
click at [330, 511] on div at bounding box center [784, 376] width 1568 height 751
click at [335, 536] on span "Crew Member" at bounding box center [402, 544] width 287 height 16
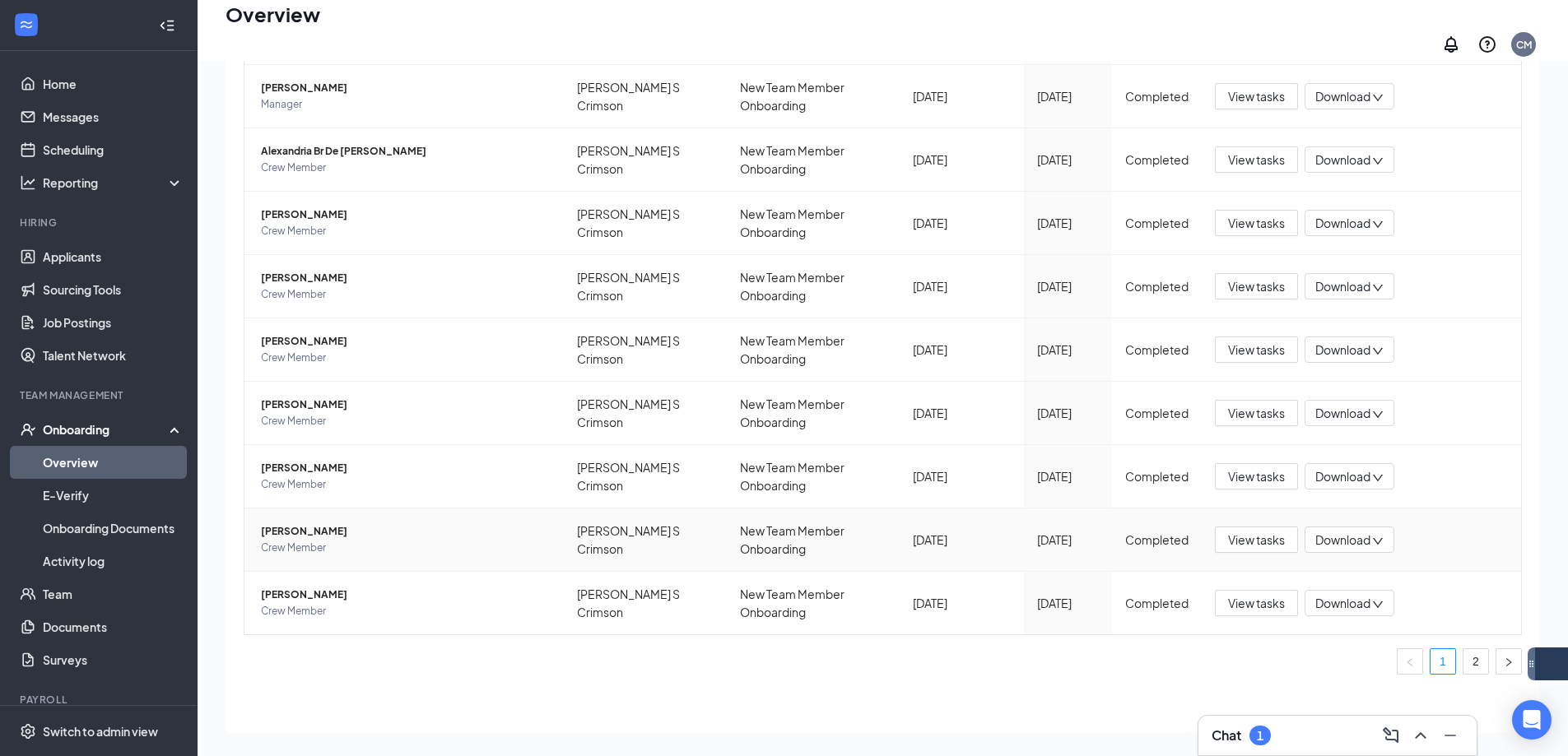
click at [327, 523] on span "[PERSON_NAME]" at bounding box center [405, 531] width 289 height 16
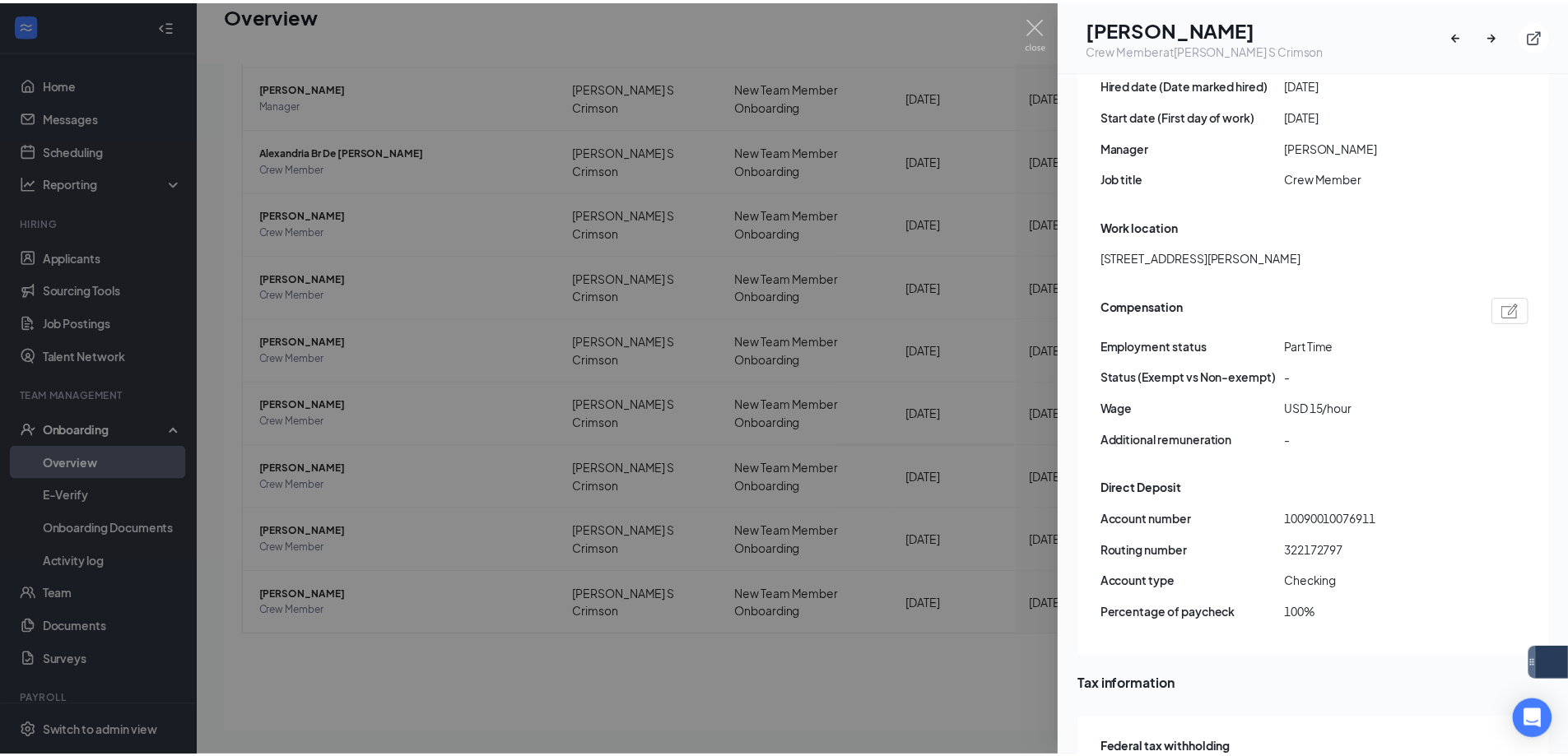
scroll to position [1069, 0]
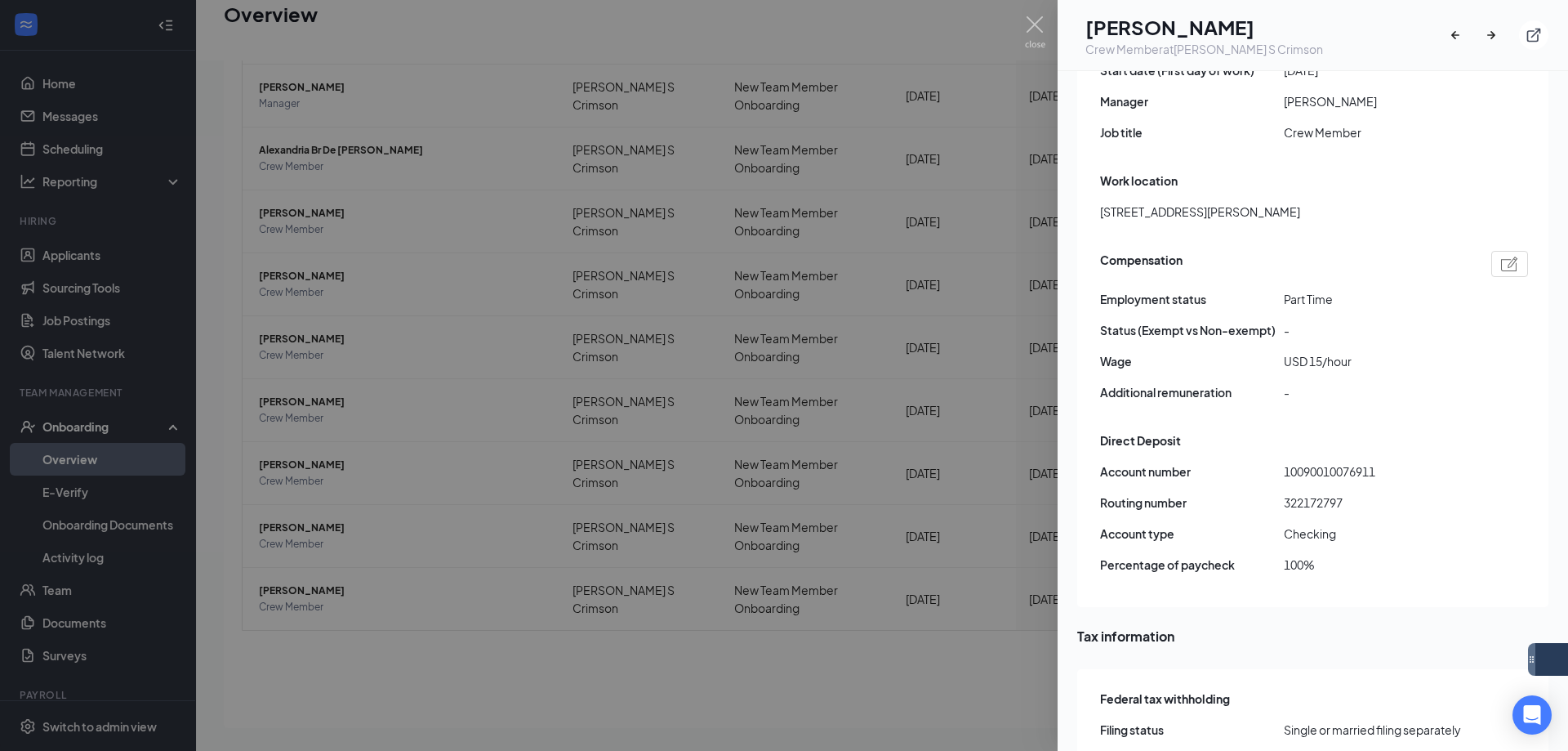
click at [580, 22] on div at bounding box center [784, 376] width 1568 height 751
